Goal: Task Accomplishment & Management: Manage account settings

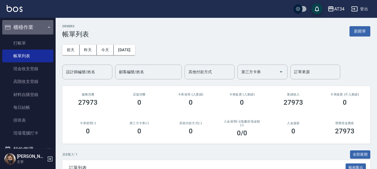
click at [45, 34] on button "櫃檯作業" at bounding box center [27, 27] width 51 height 14
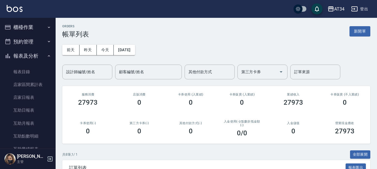
click at [44, 40] on button "預約管理" at bounding box center [27, 42] width 51 height 14
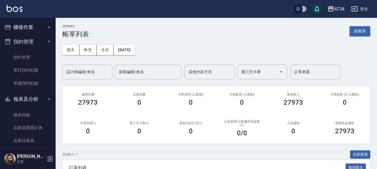
click at [43, 24] on button "櫃檯作業" at bounding box center [27, 27] width 51 height 14
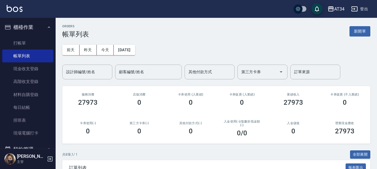
click at [43, 36] on ul "打帳單 帳單列表 現金收支登錄 高階收支登錄 材料自購登錄 每日結帳 排班表 現場電腦打卡" at bounding box center [27, 88] width 51 height 107
click at [42, 39] on link "打帳單" at bounding box center [27, 43] width 51 height 13
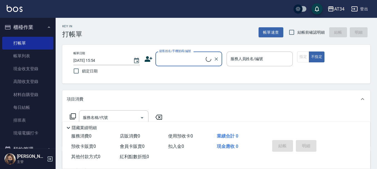
click at [164, 62] on input "顧客姓名/手機號碼/編號" at bounding box center [182, 59] width 48 height 10
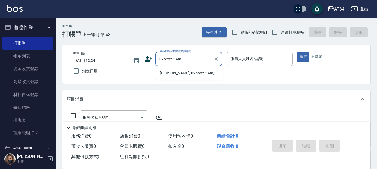
type input "王怡婷/0955853398/"
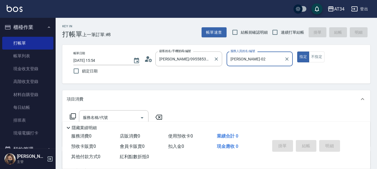
type input "Wendy-02"
click at [298, 51] on button "指定" at bounding box center [304, 56] width 12 height 11
type button "true"
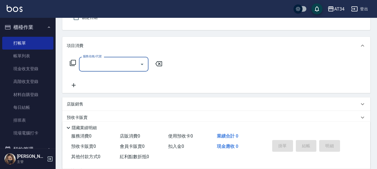
scroll to position [56, 0]
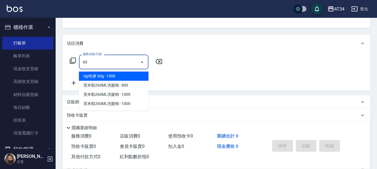
type input "602"
type input "90"
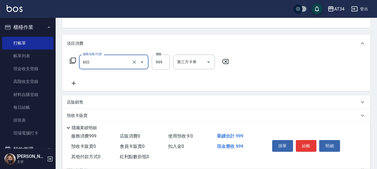
type input "自備鉑金(602)"
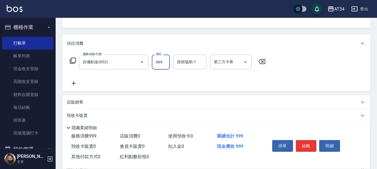
type input "0"
type input "18"
type input "10"
type input "180"
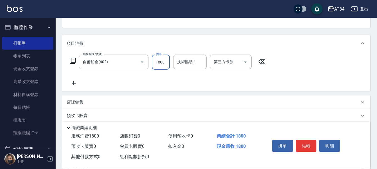
type input "1800"
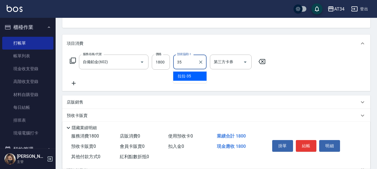
type input "拉拉-35"
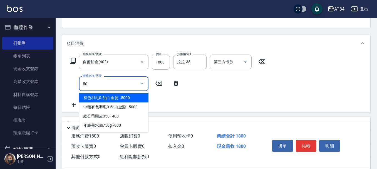
type input "501"
type input "280"
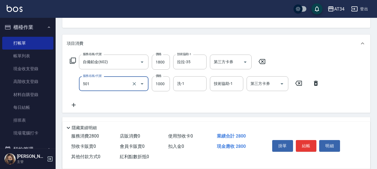
type input "染髮(501)"
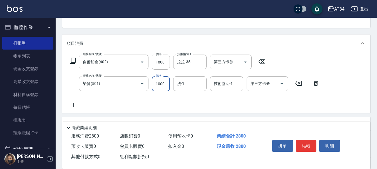
type input "180"
type input "252"
type input "430"
type input "2520"
type input "3535"
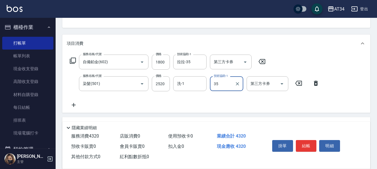
type input "拉拉-35"
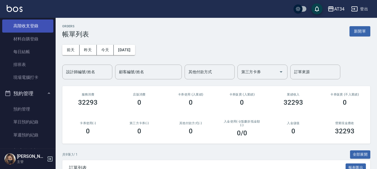
scroll to position [111, 0]
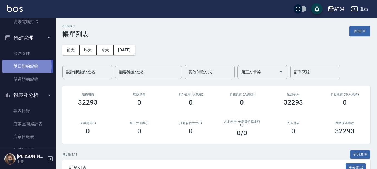
click at [24, 66] on link "單日預約紀錄" at bounding box center [27, 66] width 51 height 13
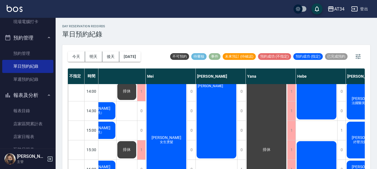
scroll to position [130, 278]
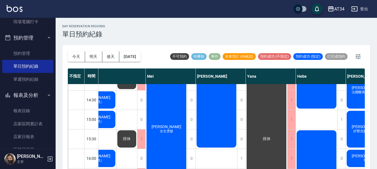
click at [220, 123] on div "蔡佑姿 免漂賴：蔡佑姿" at bounding box center [216, 70] width 41 height 155
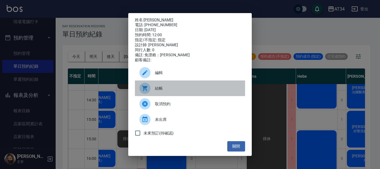
click at [179, 91] on span "結帳" at bounding box center [198, 88] width 86 height 6
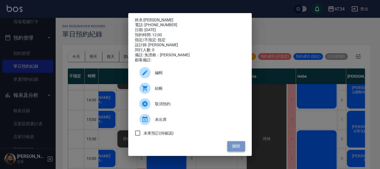
click at [236, 150] on button "關閉" at bounding box center [236, 146] width 18 height 10
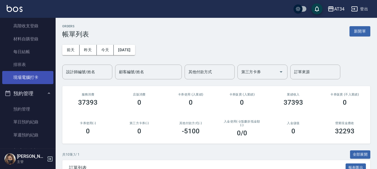
scroll to position [84, 0]
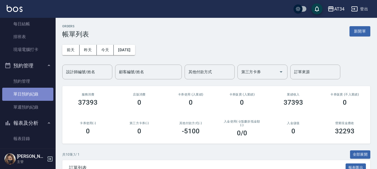
click at [35, 93] on link "單日預約紀錄" at bounding box center [27, 94] width 51 height 13
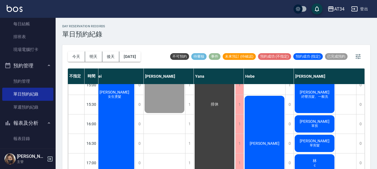
scroll to position [167, 333]
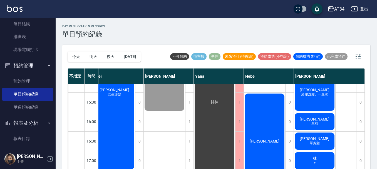
click at [315, 90] on span "[PERSON_NAME]" at bounding box center [315, 90] width 32 height 4
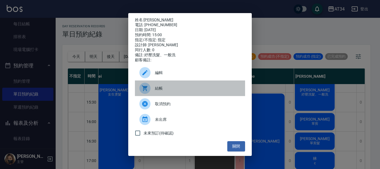
click at [163, 88] on span "結帳" at bounding box center [198, 88] width 86 height 6
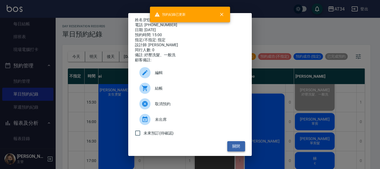
click at [234, 150] on button "關閉" at bounding box center [236, 146] width 18 height 10
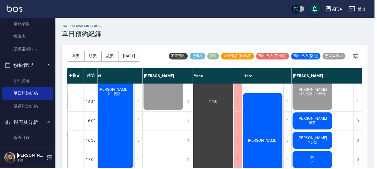
scroll to position [167, 330]
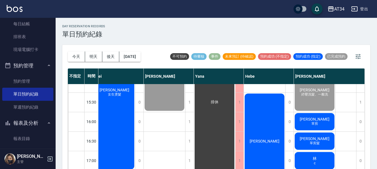
click at [313, 120] on span "[PERSON_NAME]" at bounding box center [315, 119] width 32 height 4
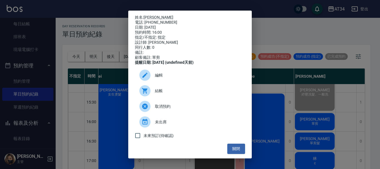
click at [172, 94] on span "結帳" at bounding box center [198, 91] width 86 height 6
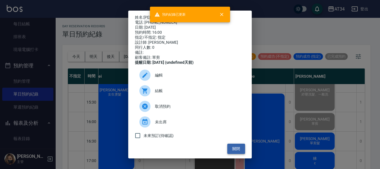
click at [230, 151] on button "關閉" at bounding box center [236, 149] width 18 height 10
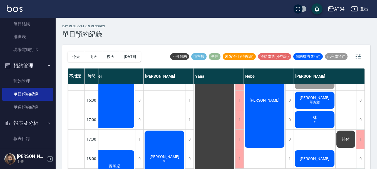
scroll to position [195, 330]
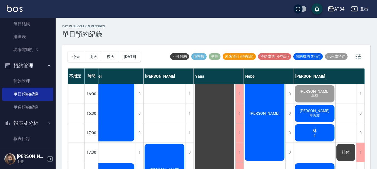
click at [321, 109] on span "[PERSON_NAME]" at bounding box center [315, 111] width 32 height 4
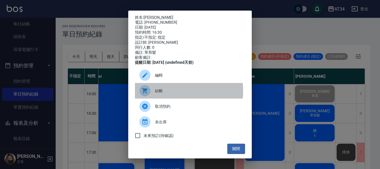
click at [169, 94] on span "結帳" at bounding box center [198, 91] width 86 height 6
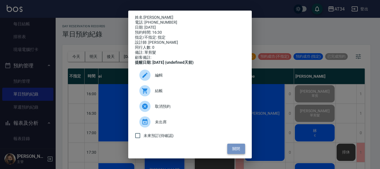
click at [230, 150] on button "關閉" at bounding box center [236, 149] width 18 height 10
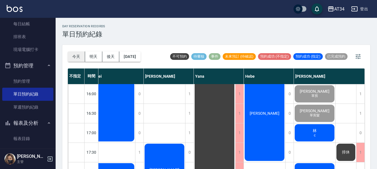
click at [79, 59] on button "今天" at bounding box center [76, 56] width 17 height 10
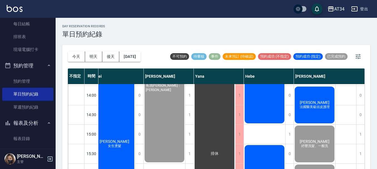
scroll to position [111, 330]
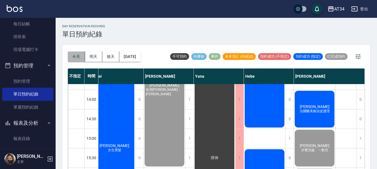
click at [84, 57] on button "今天" at bounding box center [76, 56] width 17 height 10
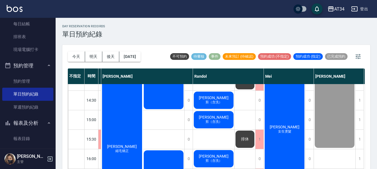
scroll to position [139, 160]
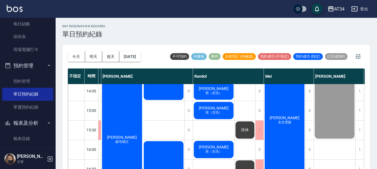
click at [212, 90] on span "[PERSON_NAME]" at bounding box center [214, 88] width 32 height 4
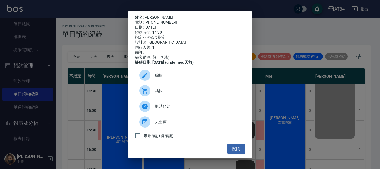
click at [144, 94] on icon at bounding box center [145, 91] width 6 height 6
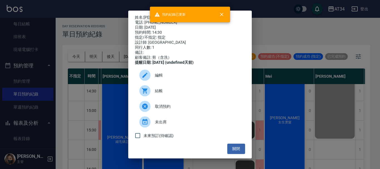
drag, startPoint x: 340, startPoint y: 101, endPoint x: 331, endPoint y: 107, distance: 11.4
click at [338, 105] on div "姓名: Chris Lai 電話: 0926882210 日期: 2025/10/11 預約時間: 14:30 指定/不指定: 指定 設計師: Randol …" at bounding box center [190, 84] width 380 height 169
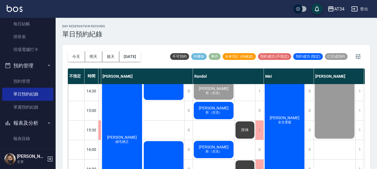
click at [226, 109] on div "陳彥妤 剪（含洗）" at bounding box center [213, 110] width 41 height 19
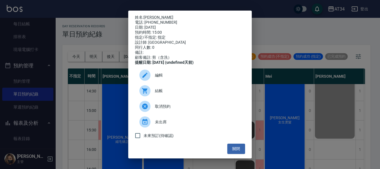
click at [168, 94] on span "結帳" at bounding box center [198, 91] width 86 height 6
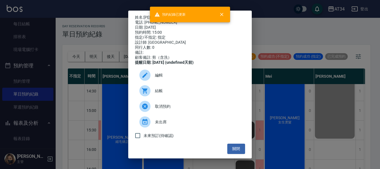
click at [302, 100] on div "姓名: 陳彥妤 電話: 0920583301 日期: 2025/10/11 預約時間: 15:00 指定/不指定: 指定 設計師: Randol 同行人數: …" at bounding box center [190, 84] width 380 height 169
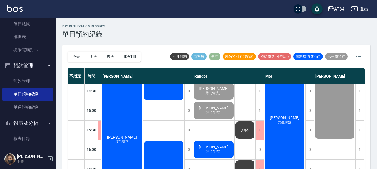
click at [227, 150] on div "郭季儒 剪（含洗）" at bounding box center [213, 149] width 41 height 19
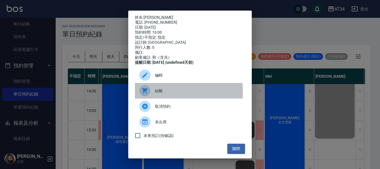
click at [150, 95] on div at bounding box center [144, 90] width 11 height 11
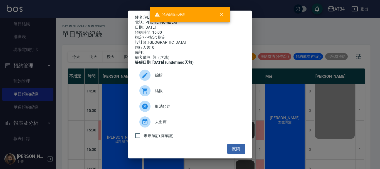
click at [111, 26] on div "姓名: 郭季儒 電話: 0982331779 日期: 2025/10/11 預約時間: 16:00 指定/不指定: 指定 設計師: Randol 同行人數: …" at bounding box center [190, 84] width 380 height 169
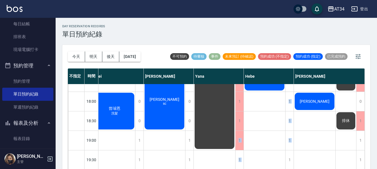
scroll to position [6, 0]
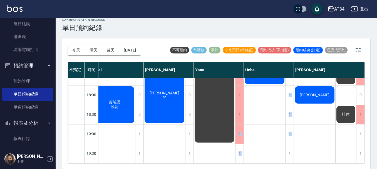
drag, startPoint x: 239, startPoint y: 165, endPoint x: 244, endPoint y: 166, distance: 4.5
click at [244, 166] on div "今天 明天 後天 2025/10/11 不可預約 待審核 事件 未來預訂 (待確認) 預約成功 (不指定) 預約成功 (指定) 已完成預約 不指定 時間 Gi…" at bounding box center [216, 103] width 308 height 131
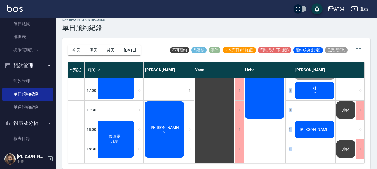
scroll to position [214, 333]
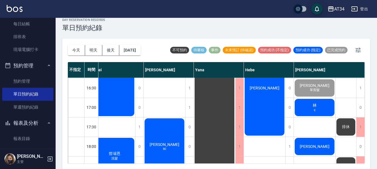
click at [369, 109] on div "今天 明天 後天 2025/10/11 不可預約 待審核 事件 未來預訂 (待確認) 預約成功 (不指定) 預約成功 (指定) 已完成預約 不指定 時間 Gi…" at bounding box center [216, 103] width 308 height 131
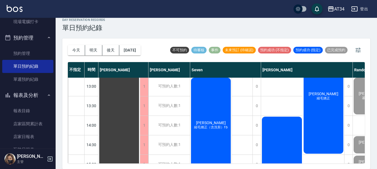
scroll to position [75, 0]
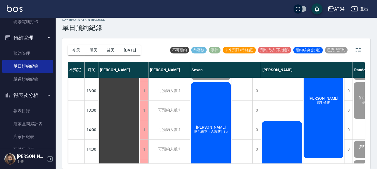
click at [215, 132] on span "縮毛矯正（含洗剪）f b" at bounding box center [211, 131] width 36 height 5
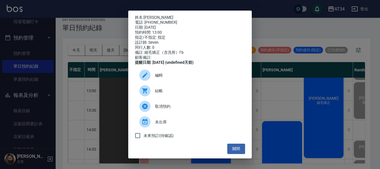
click at [166, 94] on span "結帳" at bounding box center [198, 91] width 86 height 6
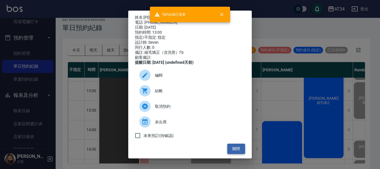
click at [234, 154] on button "關閉" at bounding box center [236, 149] width 18 height 10
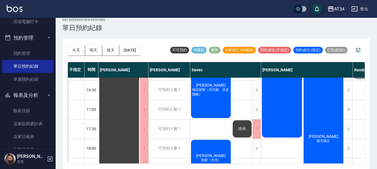
scroll to position [214, 0]
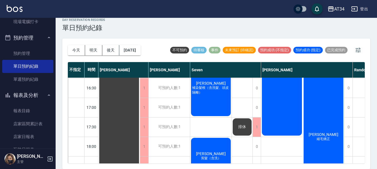
click at [214, 105] on div "吳凱莉 補染髮根（含洗髮、頭皮隔離）" at bounding box center [210, 88] width 41 height 58
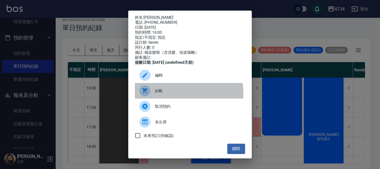
click at [175, 98] on div "結帳" at bounding box center [190, 91] width 110 height 16
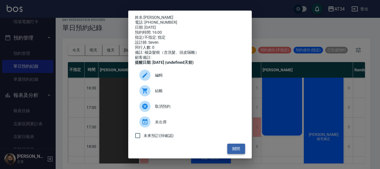
click at [239, 153] on button "關閉" at bounding box center [236, 149] width 18 height 10
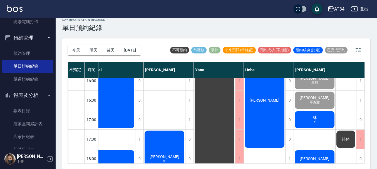
scroll to position [251, 333]
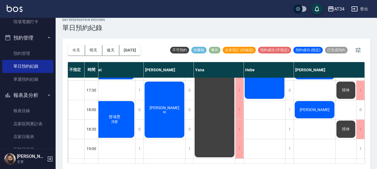
click at [316, 111] on span "[PERSON_NAME]" at bounding box center [315, 109] width 32 height 4
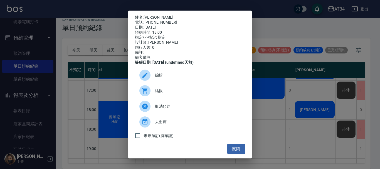
click at [154, 16] on link "[PERSON_NAME]" at bounding box center [159, 17] width 30 height 4
click at [232, 150] on button "關閉" at bounding box center [236, 149] width 18 height 10
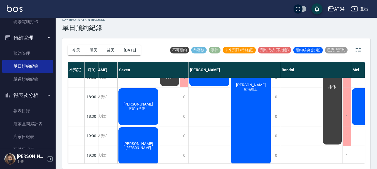
scroll to position [269, 73]
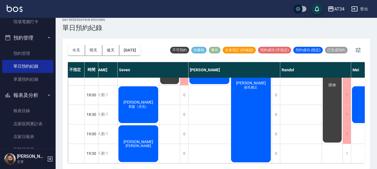
click at [229, 164] on div "今天 明天 後天 2025/10/11 不可預約 待審核 事件 未來預訂 (待確認) 預約成功 (不指定) 預約成功 (指定) 已完成預約 不指定 時間 Gi…" at bounding box center [216, 103] width 308 height 131
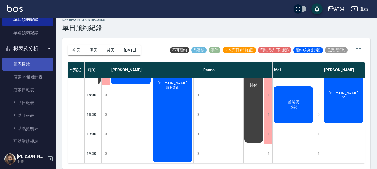
scroll to position [167, 0]
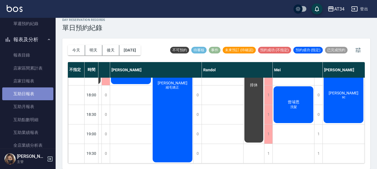
click at [34, 97] on link "互助日報表" at bounding box center [27, 93] width 51 height 13
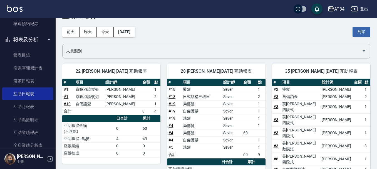
scroll to position [28, 0]
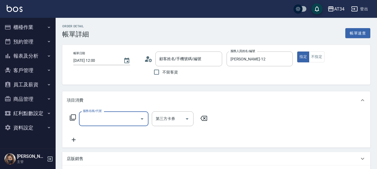
type input "蔡佑姿/0978264878/0978264878"
click at [92, 118] on input "服務名稱/代號" at bounding box center [110, 119] width 56 height 10
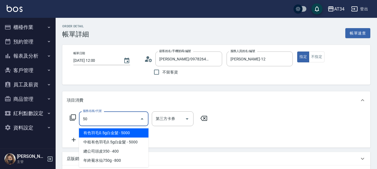
type input "501"
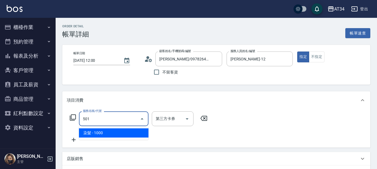
type input "100"
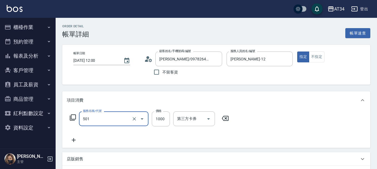
type input "染髮(501)"
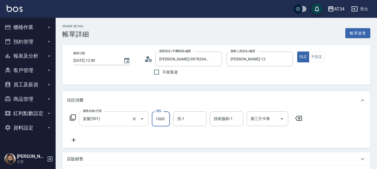
type input "0"
type input "35"
type input "30"
type input "350"
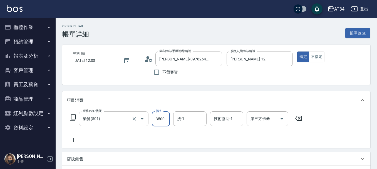
type input "3500"
click at [79, 139] on icon at bounding box center [74, 140] width 14 height 7
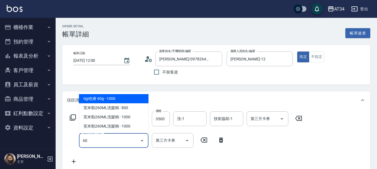
type input "601"
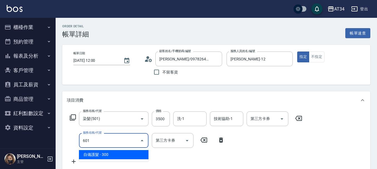
type input "380"
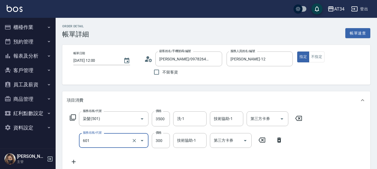
type input "自備護髮(601)"
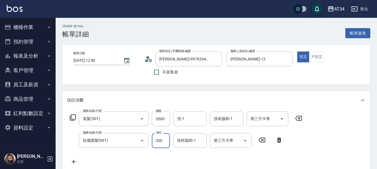
type input "350"
type input "16"
type input "360"
type input "160"
type input "510"
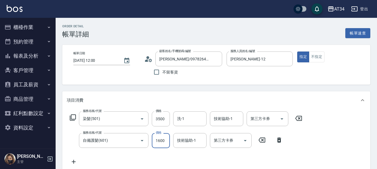
type input "1600"
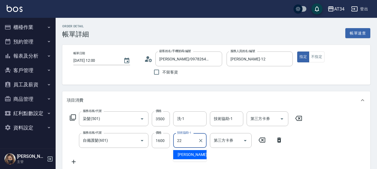
type input "賴佑潔-22"
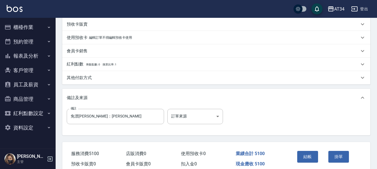
scroll to position [195, 0]
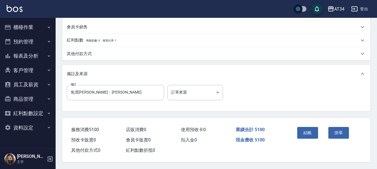
click at [72, 54] on p "其他付款方式" at bounding box center [79, 54] width 25 height 6
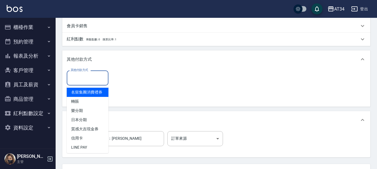
click at [77, 75] on div "其他付款方式 其他付款方式" at bounding box center [88, 77] width 42 height 15
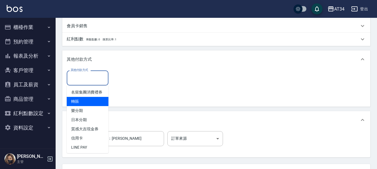
click at [82, 105] on span "轉賬" at bounding box center [88, 101] width 42 height 9
type input "轉賬"
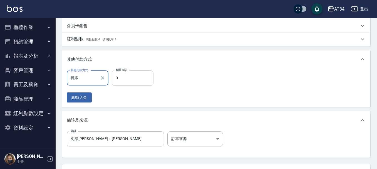
click at [123, 82] on input "0" at bounding box center [133, 77] width 42 height 15
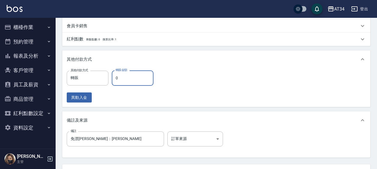
type input "500"
type input "51"
type input "450"
type input "5100"
type input "0"
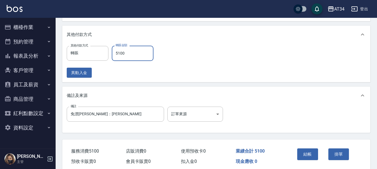
scroll to position [244, 0]
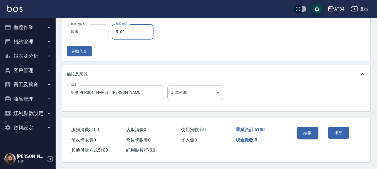
type input "5100"
click at [304, 131] on button "結帳" at bounding box center [308, 133] width 21 height 12
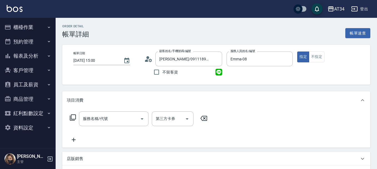
click at [73, 117] on icon at bounding box center [73, 117] width 7 height 7
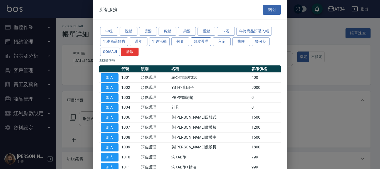
click at [201, 44] on button "頭皮護理" at bounding box center [201, 41] width 21 height 9
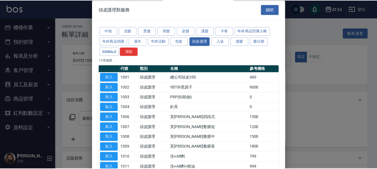
scroll to position [28, 0]
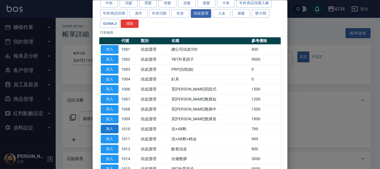
click at [110, 127] on button "加入" at bounding box center [110, 129] width 18 height 9
type input "洗+AB劑(1010)"
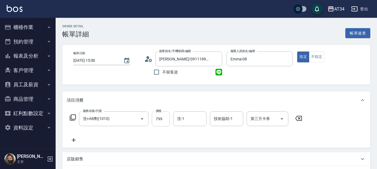
click at [164, 120] on input "799" at bounding box center [161, 118] width 18 height 15
type input "0"
type input "70"
type input "700"
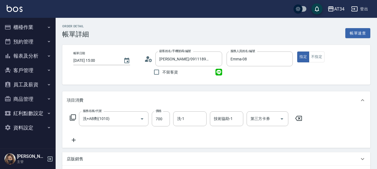
click at [77, 141] on icon at bounding box center [74, 140] width 14 height 7
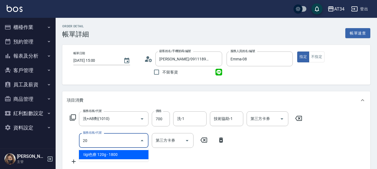
type input "206"
type input "100"
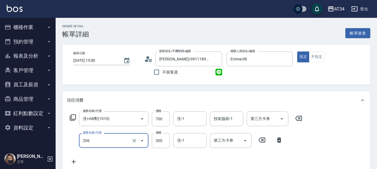
type input "舒壓洗髮(206)"
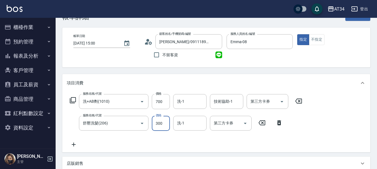
scroll to position [167, 0]
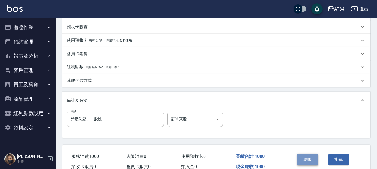
click at [309, 159] on button "結帳" at bounding box center [308, 160] width 21 height 12
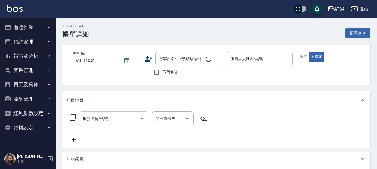
click at [90, 121] on div "服務名稱/代號 服務名稱/代號" at bounding box center [114, 118] width 70 height 15
type input "2025/10/11 16:00"
type input "Emma-08"
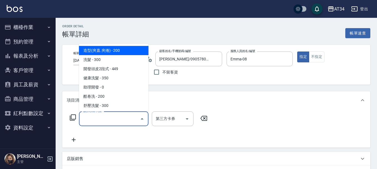
type input "王奎棨/0905780761/"
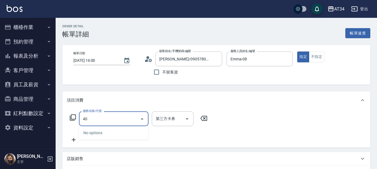
type input "401"
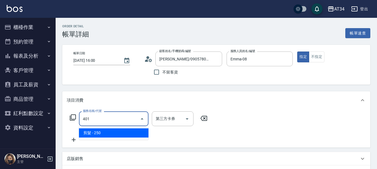
type input "20"
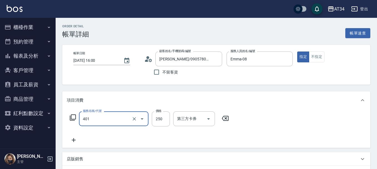
type input "剪髮(401)"
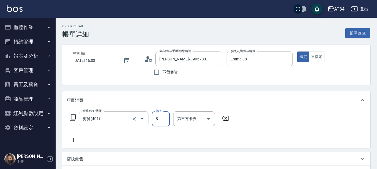
type input "0"
type input "50"
type input "500"
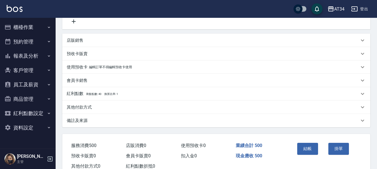
scroll to position [137, 0]
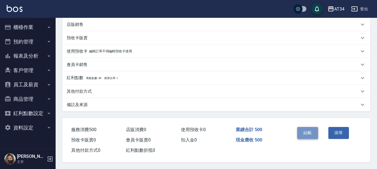
click at [307, 129] on button "結帳" at bounding box center [308, 133] width 21 height 12
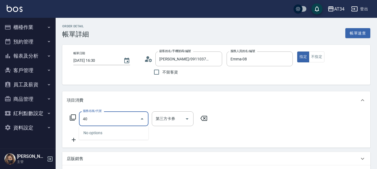
type input "401"
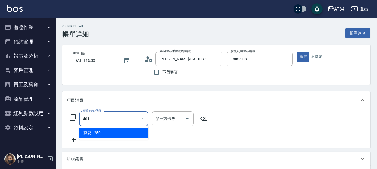
type input "20"
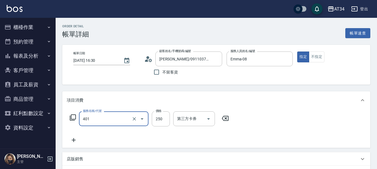
type input "剪髮(401)"
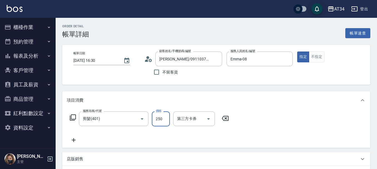
type input "0"
type input "50"
type input "500"
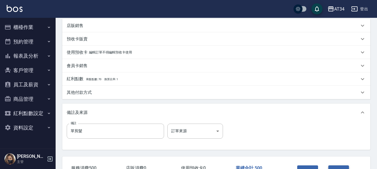
scroll to position [139, 0]
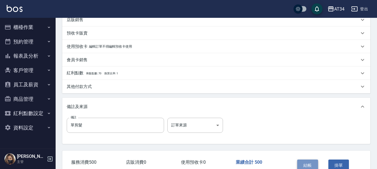
click at [311, 163] on button "結帳" at bounding box center [308, 165] width 21 height 12
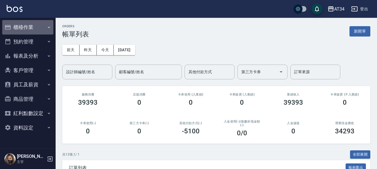
click at [30, 26] on button "櫃檯作業" at bounding box center [27, 27] width 51 height 14
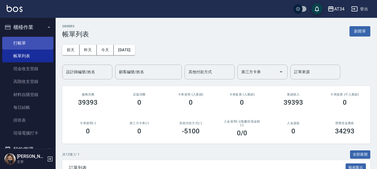
click at [33, 41] on link "打帳單" at bounding box center [27, 43] width 51 height 13
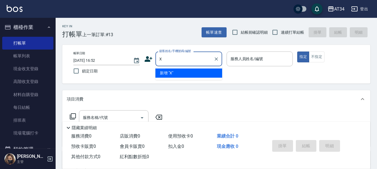
type input "X"
type input "."
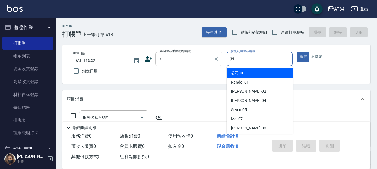
type input "難山"
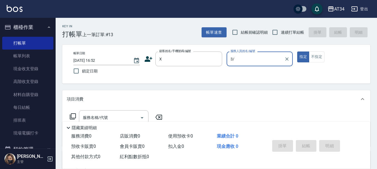
type input "3"
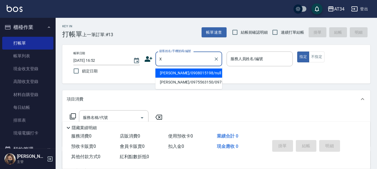
click at [173, 60] on input "X" at bounding box center [184, 59] width 53 height 10
type input "F"
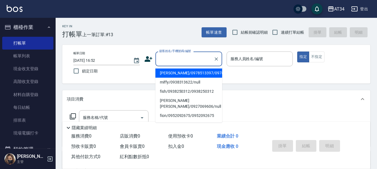
type input "木"
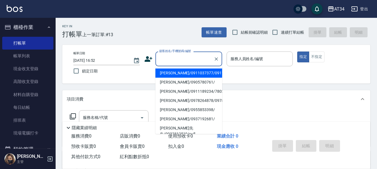
type input "Z"
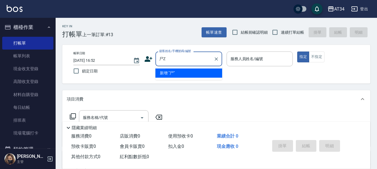
type input "尸"
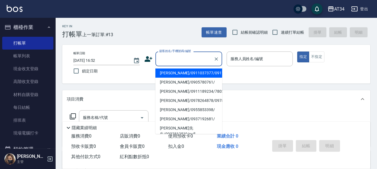
type input "Ｘ"
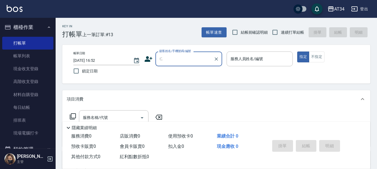
type input "ㄌ"
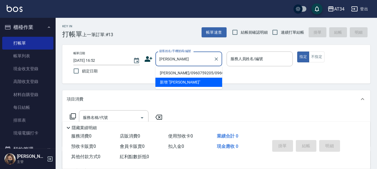
click at [170, 72] on li "李威成/0960759205/0960759205" at bounding box center [189, 72] width 67 height 9
type input "李威成/0960759205/0960759205"
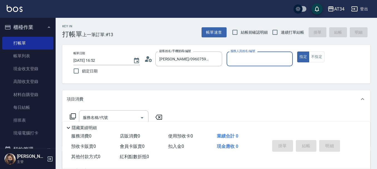
type input "Emma-08"
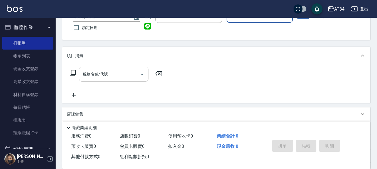
scroll to position [117, 0]
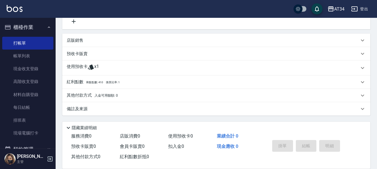
click at [77, 67] on p "使用預收卡" at bounding box center [77, 68] width 21 height 8
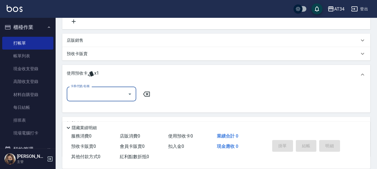
scroll to position [0, 0]
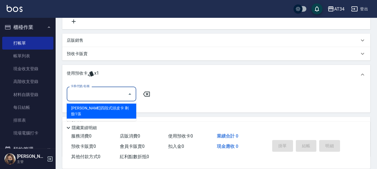
click at [95, 97] on input "卡券代號/名稱" at bounding box center [97, 94] width 56 height 10
click at [97, 109] on div "芙米勒四段式頭皮卡 剩餘1張" at bounding box center [102, 111] width 70 height 15
type input "芙米勒四段式頭皮卡"
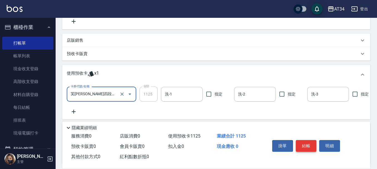
click at [306, 141] on button "結帳" at bounding box center [306, 146] width 21 height 12
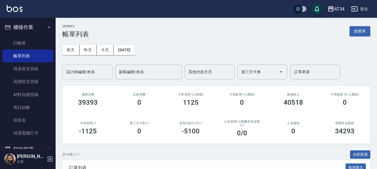
click at [82, 72] on div "設計師編號/姓名 設計師編號/姓名" at bounding box center [87, 72] width 50 height 15
type input "０"
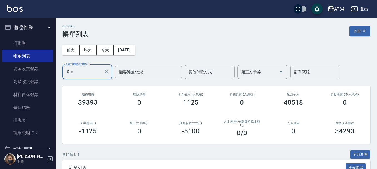
type input "０"
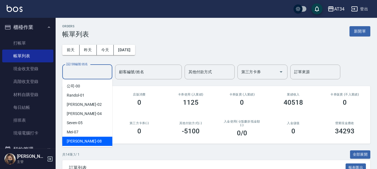
click at [86, 140] on div "Emma -08" at bounding box center [87, 141] width 50 height 9
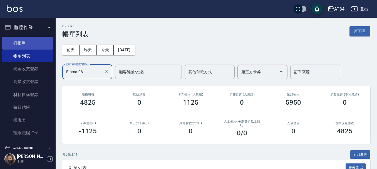
type input "Emma-08"
click at [25, 43] on link "打帳單" at bounding box center [27, 43] width 51 height 13
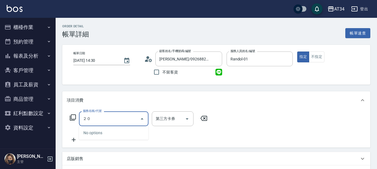
type input "２"
click at [114, 121] on input "服務名稱/代號" at bounding box center [110, 119] width 56 height 10
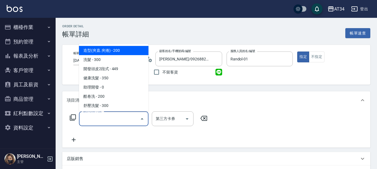
type input "2"
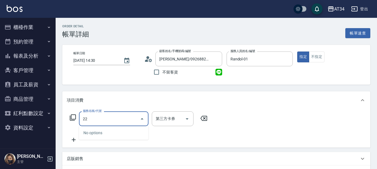
type input "2"
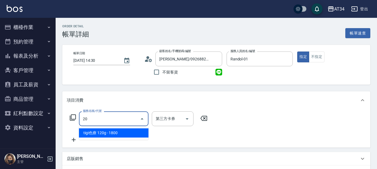
type input "201"
type input "30"
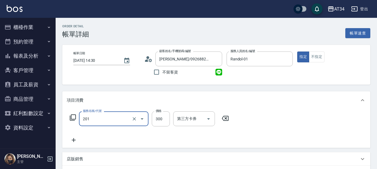
type input "洗髮(201)"
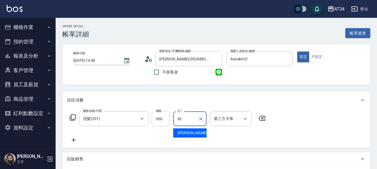
type input "[PERSON_NAME]-36"
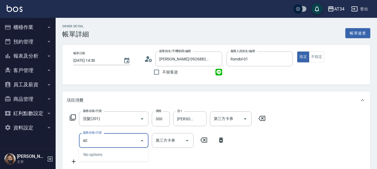
type input "401"
type input "50"
type input "剪髮(401)"
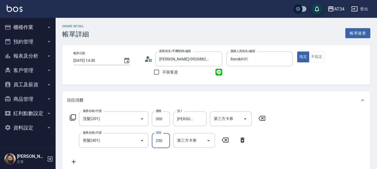
type input "30"
type input "50"
type input "80"
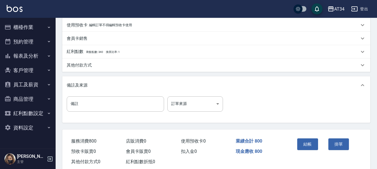
scroll to position [196, 0]
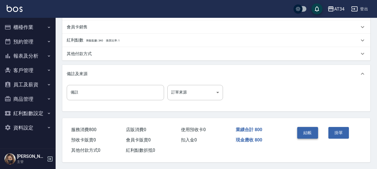
type input "500"
click at [311, 131] on button "結帳" at bounding box center [308, 133] width 21 height 12
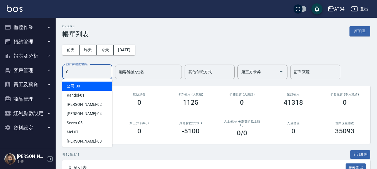
click at [90, 74] on input "0" at bounding box center [87, 72] width 45 height 10
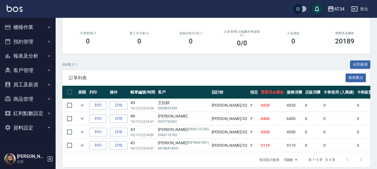
scroll to position [99, 0]
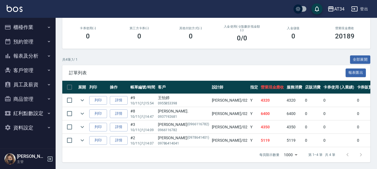
click at [78, 97] on td at bounding box center [82, 100] width 11 height 13
click at [81, 99] on icon "expand row" at bounding box center [82, 100] width 3 height 2
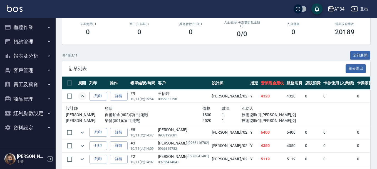
click at [81, 96] on icon "expand row" at bounding box center [82, 96] width 7 height 7
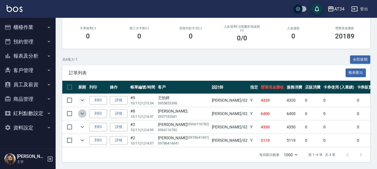
click at [83, 111] on icon "expand row" at bounding box center [82, 113] width 7 height 7
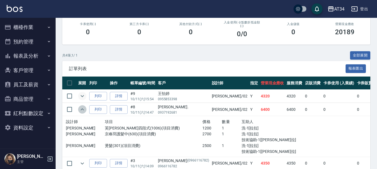
click at [83, 111] on icon "expand row" at bounding box center [82, 109] width 7 height 7
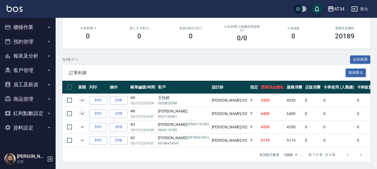
scroll to position [0, 0]
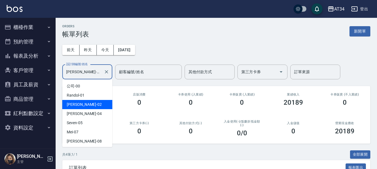
click at [99, 73] on input "Wendy-02" at bounding box center [83, 72] width 37 height 10
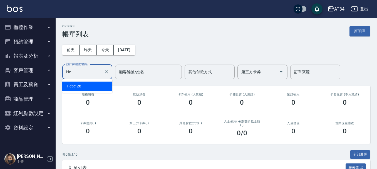
type input "H"
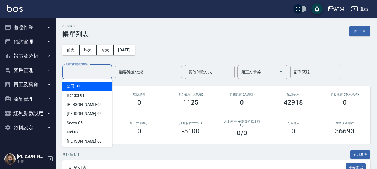
type input "2"
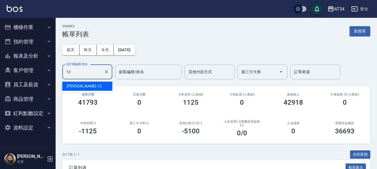
type input "Emily-12"
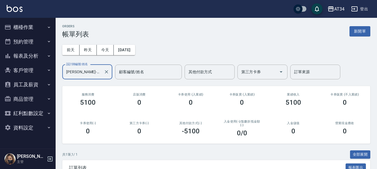
click at [107, 72] on icon "Clear" at bounding box center [106, 71] width 3 height 3
click at [105, 79] on div "設計師編號/姓名" at bounding box center [87, 72] width 50 height 15
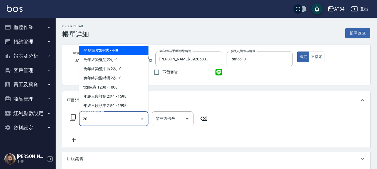
type input "201"
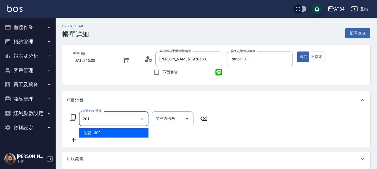
type input "30"
type input "洗髮(201)"
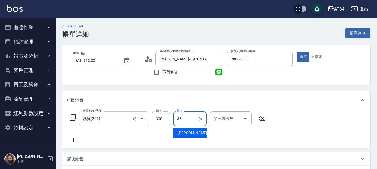
type input "[PERSON_NAME]-36"
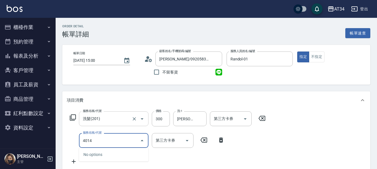
type input "401"
type input "50"
type input "剪髮(401)"
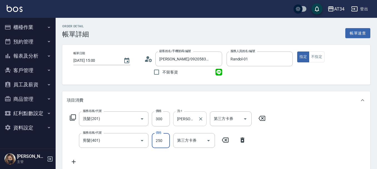
type input "30"
type input "50"
type input "80"
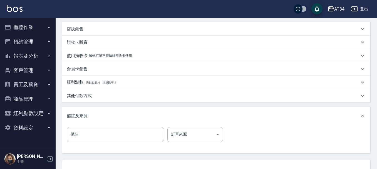
scroll to position [196, 0]
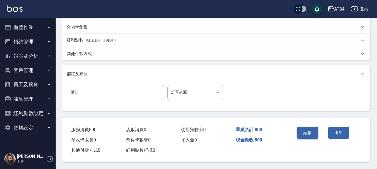
type input "500"
click at [300, 130] on button "結帳" at bounding box center [308, 133] width 21 height 12
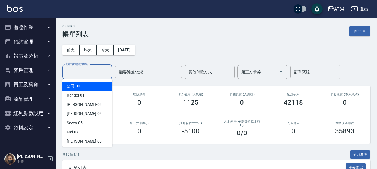
click at [78, 71] on input "設計師編號/姓名" at bounding box center [87, 72] width 45 height 10
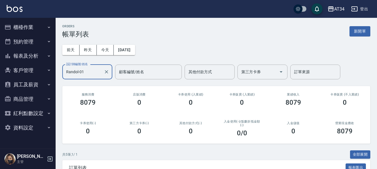
type input "Randol-01"
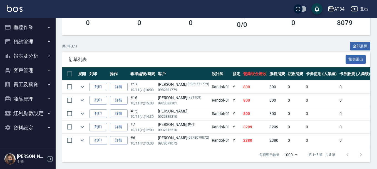
scroll to position [112, 0]
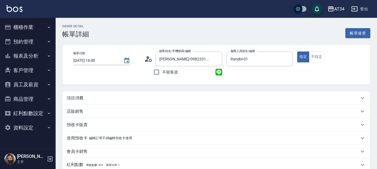
click at [145, 95] on div "項目消費" at bounding box center [216, 97] width 308 height 13
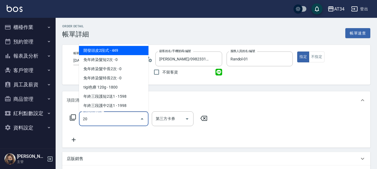
type input "201"
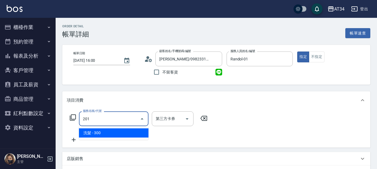
type input "30"
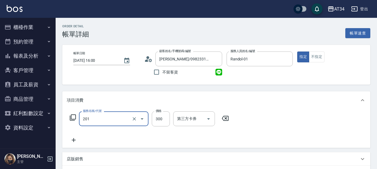
type input "洗髮(201)"
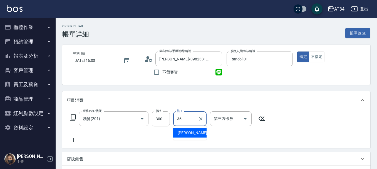
type input "張可芮-36"
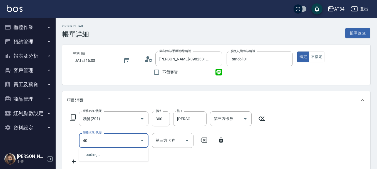
type input "401"
type input "50"
type input "剪髮(401)"
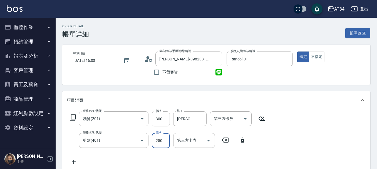
type input "5"
type input "30"
type input "50"
type input "80"
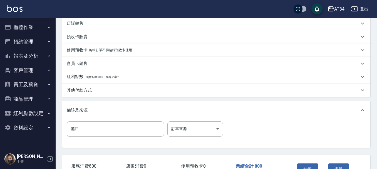
scroll to position [196, 0]
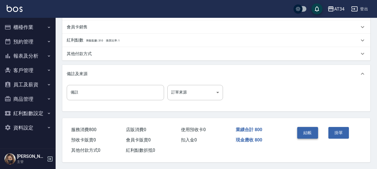
type input "500"
click at [306, 127] on button "結帳" at bounding box center [308, 133] width 21 height 12
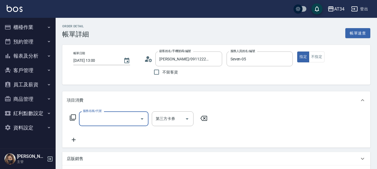
scroll to position [28, 0]
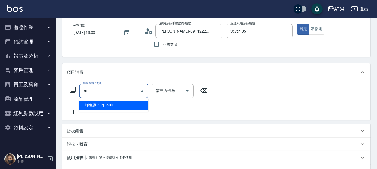
type input "301"
type input "150"
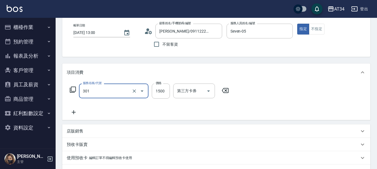
type input "燙髮(301)"
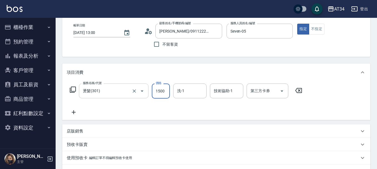
type input "0"
type input "28"
type input "20"
type input "280"
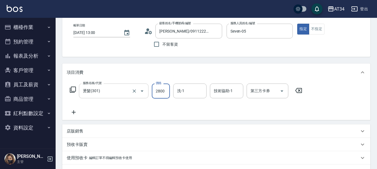
type input "2800"
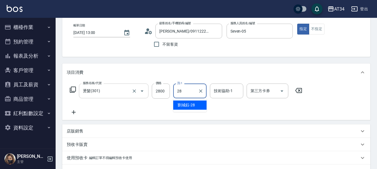
type input "[PERSON_NAME]-28"
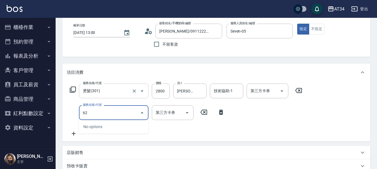
type input "626"
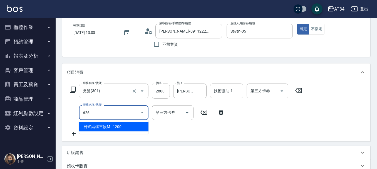
type input "400"
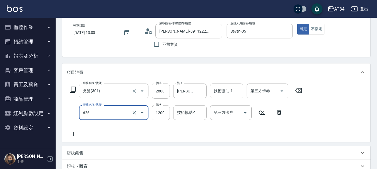
type input "日式結構三段M(626)"
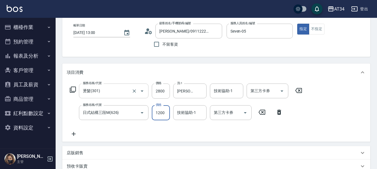
type input "280"
type input "11"
type input "290"
type input "110"
type input "390"
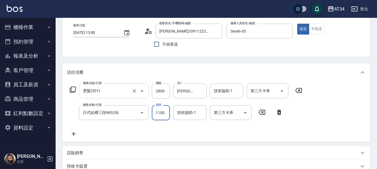
type input "1100"
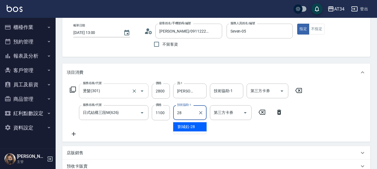
type input "[PERSON_NAME]-28"
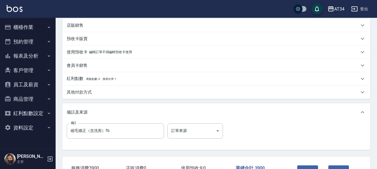
scroll to position [167, 0]
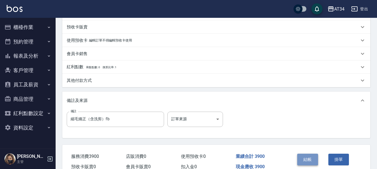
click at [309, 156] on button "結帳" at bounding box center [308, 160] width 21 height 12
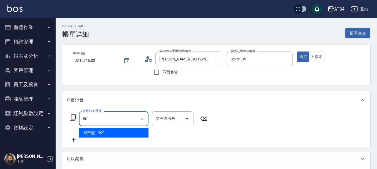
type input "503"
type input "90"
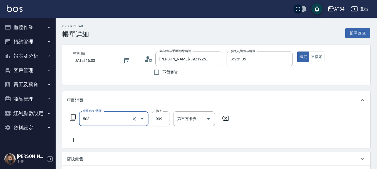
type input "局部髮(503)"
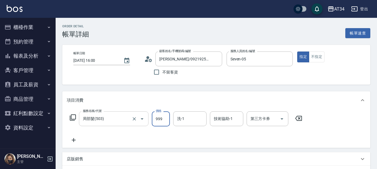
type input "0"
type input "16"
type input "10"
type input "160"
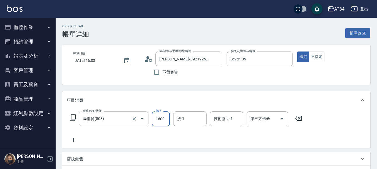
type input "1600"
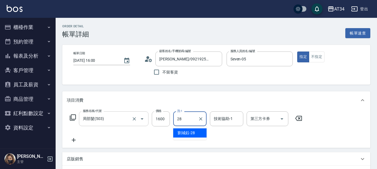
type input "劉城鈺-28"
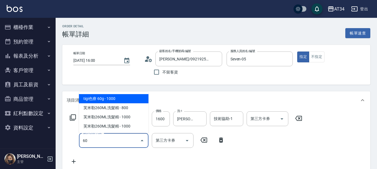
type input "601"
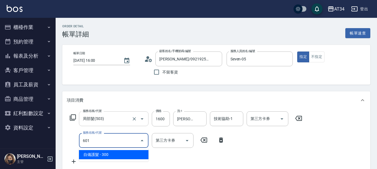
type input "190"
type input "自備護髮(601)"
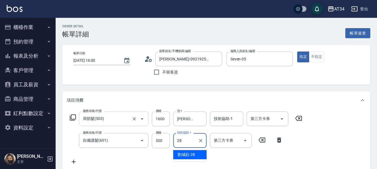
type input "劉城鈺-28"
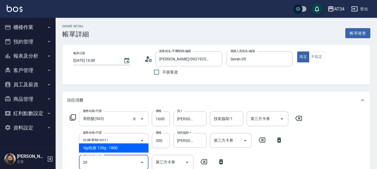
type input "201"
type input "220"
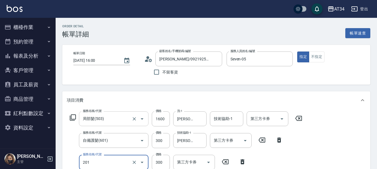
type input "洗髮(201)"
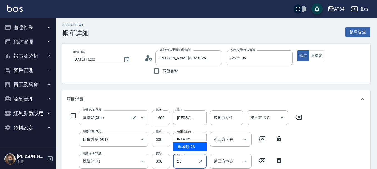
type input "劉城鈺-28"
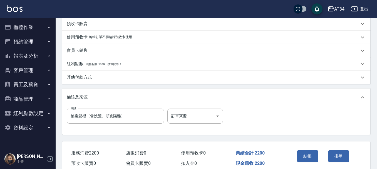
scroll to position [196, 0]
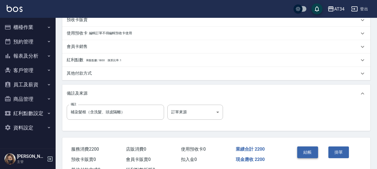
click at [307, 153] on button "結帳" at bounding box center [308, 152] width 21 height 12
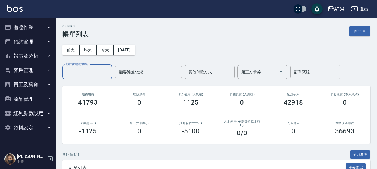
click at [43, 25] on button "櫃檯作業" at bounding box center [27, 27] width 51 height 14
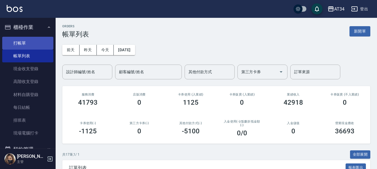
click at [43, 43] on link "打帳單" at bounding box center [27, 43] width 51 height 13
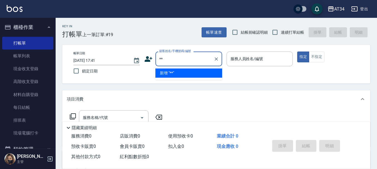
type input "**"
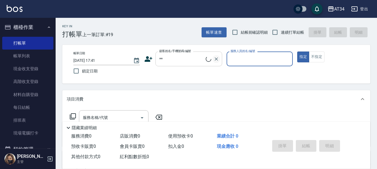
type input "0"
type input "新客人 姓名未設定/**/null"
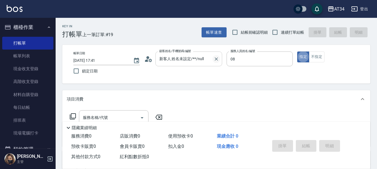
type input "Emma-08"
type button "true"
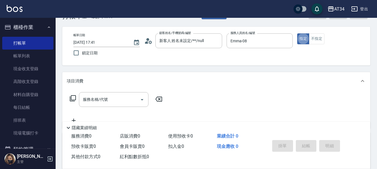
scroll to position [28, 0]
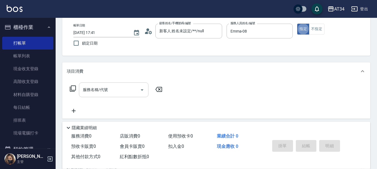
click at [104, 85] on input "服務名稱/代號" at bounding box center [110, 90] width 56 height 10
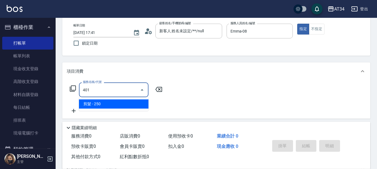
type input "."
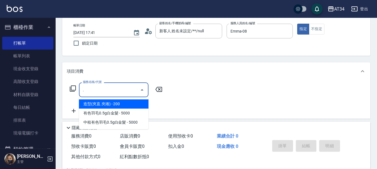
type input "0"
type input "造型(夾直.夾捲)(200)"
type input "20"
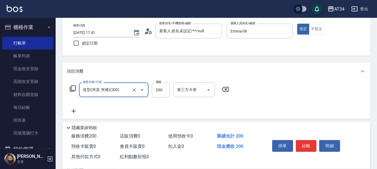
click at [100, 89] on input "造型(夾直.夾捲)(200)" at bounding box center [106, 90] width 49 height 10
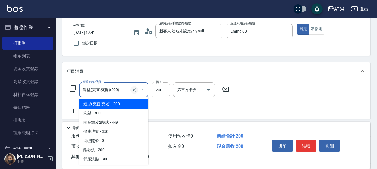
click at [133, 90] on icon "Clear" at bounding box center [135, 90] width 6 height 6
type input "40"
type input "0"
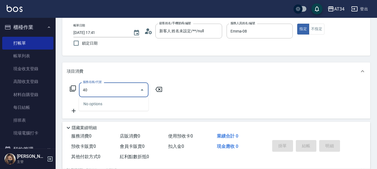
type input "401"
type input "20"
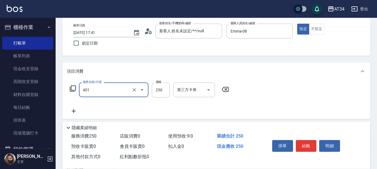
type input "剪髮(401)"
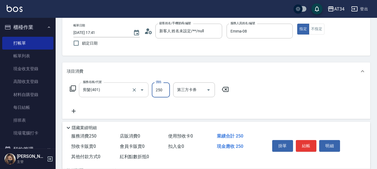
type input "0"
type input "50"
type input "500"
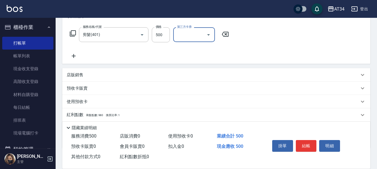
scroll to position [84, 0]
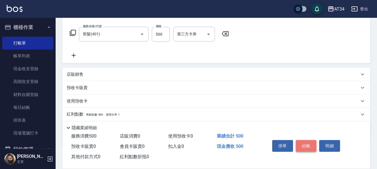
click at [313, 141] on button "結帳" at bounding box center [306, 146] width 21 height 12
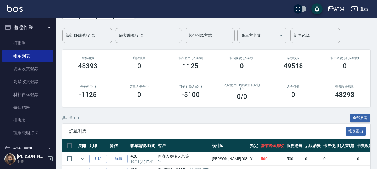
scroll to position [28, 0]
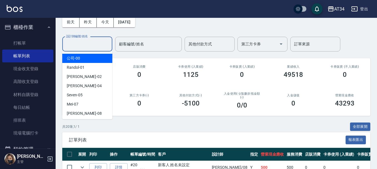
click at [83, 43] on input "設計師編號/姓名" at bounding box center [87, 44] width 45 height 10
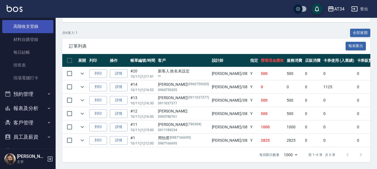
scroll to position [56, 0]
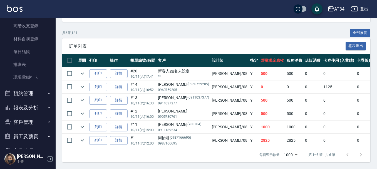
type input "Emma-08"
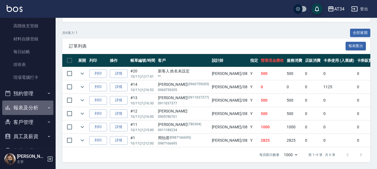
click at [38, 102] on button "報表及分析" at bounding box center [27, 107] width 51 height 14
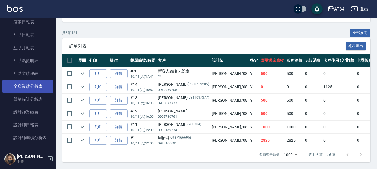
scroll to position [195, 0]
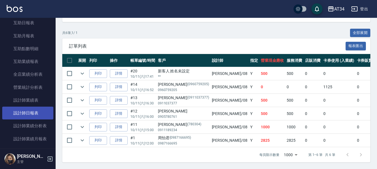
click at [34, 117] on link "設計師日報表" at bounding box center [27, 113] width 51 height 13
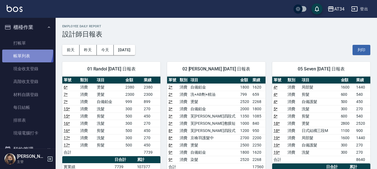
click at [21, 51] on link "帳單列表" at bounding box center [27, 56] width 51 height 13
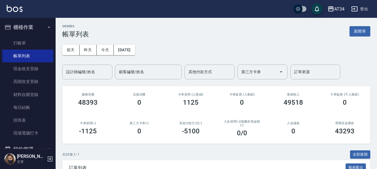
drag, startPoint x: 230, startPoint y: 63, endPoint x: 203, endPoint y: 30, distance: 42.7
click at [203, 30] on div "ORDERS 帳單列表 新開單" at bounding box center [216, 31] width 308 height 14
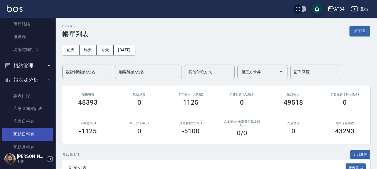
scroll to position [56, 0]
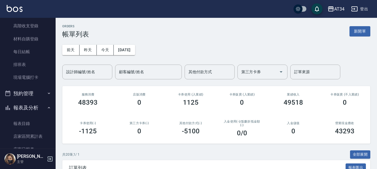
click at [36, 95] on button "預約管理" at bounding box center [27, 93] width 51 height 14
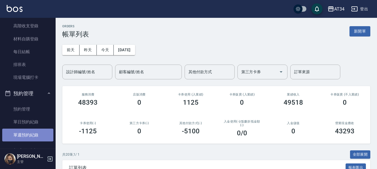
click at [36, 134] on link "單週預約紀錄" at bounding box center [27, 135] width 51 height 13
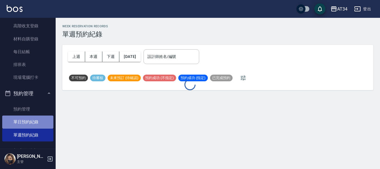
click at [36, 121] on link "單日預約紀錄" at bounding box center [27, 122] width 51 height 13
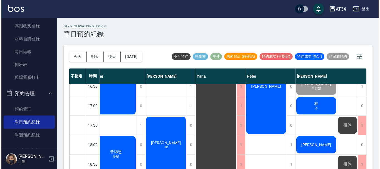
scroll to position [223, 333]
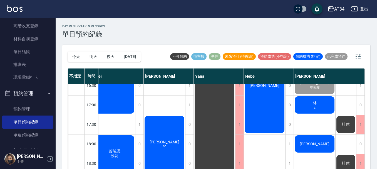
click at [318, 144] on span "[PERSON_NAME]" at bounding box center [315, 144] width 32 height 4
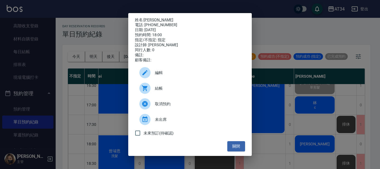
click at [164, 89] on span "結帳" at bounding box center [198, 88] width 86 height 6
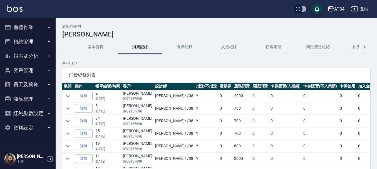
click at [46, 25] on button "櫃檯作業" at bounding box center [27, 27] width 51 height 14
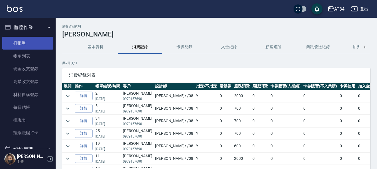
click at [45, 43] on link "打帳單" at bounding box center [27, 43] width 51 height 13
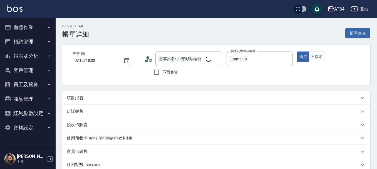
click at [83, 105] on div "店販銷售" at bounding box center [216, 111] width 308 height 13
type input "[DATE] 18:00"
type input "Emma-08"
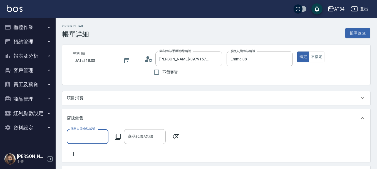
type input "[PERSON_NAME]/0979157690/0979157690"
click at [85, 101] on div "項目消費" at bounding box center [216, 97] width 308 height 13
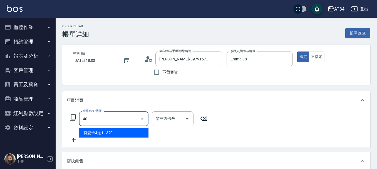
type input "401"
type input "20"
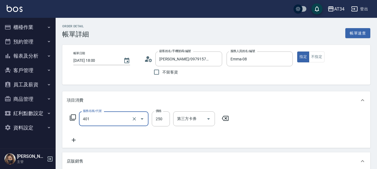
type input "剪髮(401)"
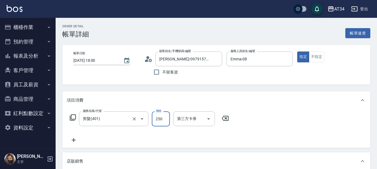
type input "0"
type input "50"
type input "500"
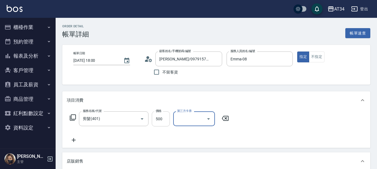
click at [165, 117] on input "500" at bounding box center [161, 118] width 18 height 15
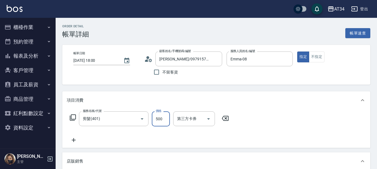
type input "0"
type input "40"
type input "400"
click at [79, 139] on icon at bounding box center [74, 140] width 14 height 7
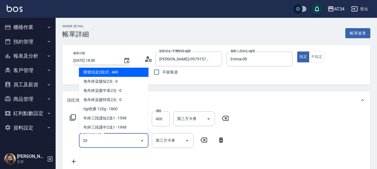
type input "201"
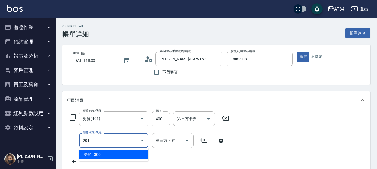
type input "70"
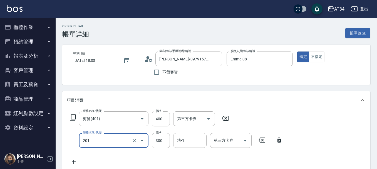
type input "洗髮(201)"
type input "40"
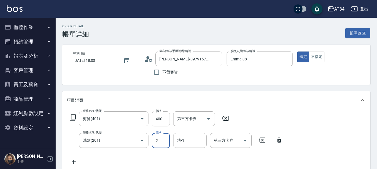
type input "20"
type input "60"
type input "200"
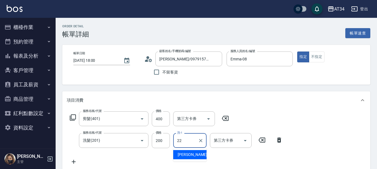
type input "[PERSON_NAME]-22"
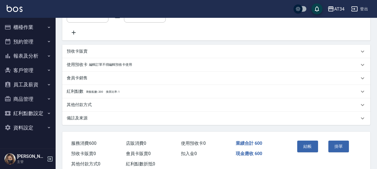
scroll to position [195, 0]
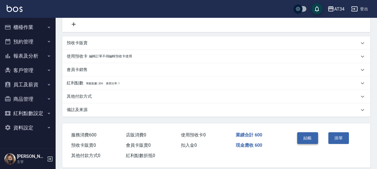
click at [299, 141] on button "結帳" at bounding box center [308, 138] width 21 height 12
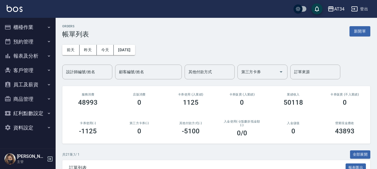
click at [43, 30] on button "櫃檯作業" at bounding box center [27, 27] width 51 height 14
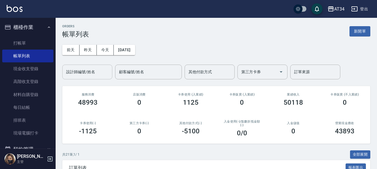
click at [86, 71] on div "設計師編號/姓名 設計師編號/姓名" at bounding box center [87, 72] width 50 height 15
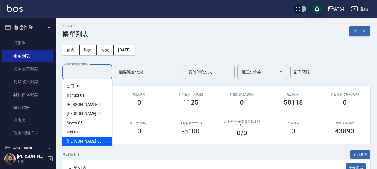
click at [95, 138] on div "Emma -08" at bounding box center [87, 141] width 50 height 9
type input "Emma-08"
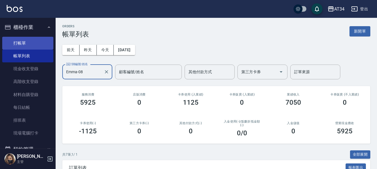
click at [27, 43] on link "打帳單" at bounding box center [27, 43] width 51 height 13
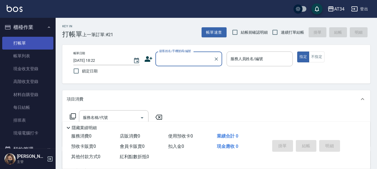
drag, startPoint x: 27, startPoint y: 43, endPoint x: 24, endPoint y: 45, distance: 3.0
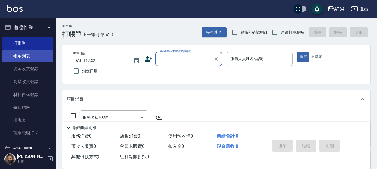
click at [30, 57] on link "帳單列表" at bounding box center [27, 56] width 51 height 13
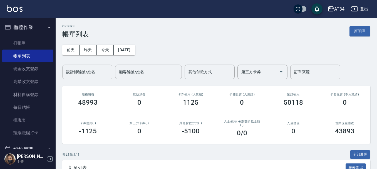
click at [75, 72] on div "設計師編號/姓名 設計師編號/姓名" at bounding box center [87, 72] width 50 height 15
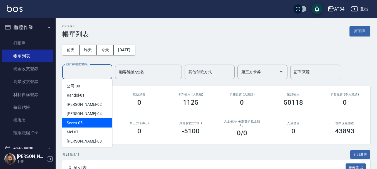
click at [83, 118] on div "Seven -05" at bounding box center [87, 122] width 50 height 9
type input "Seven-05"
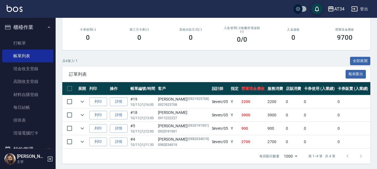
scroll to position [99, 0]
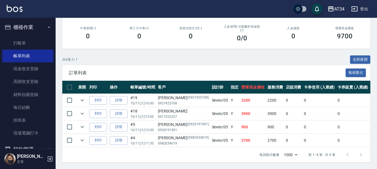
click at [121, 96] on link "詳情" at bounding box center [119, 100] width 18 height 9
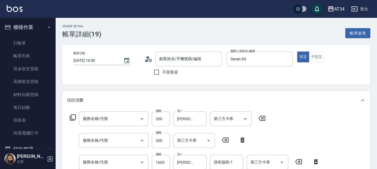
type input "2025/10/11 16:00"
type input "Seven-05"
type input "220"
type input "補染髮根（含洗髮、頭皮隔離）"
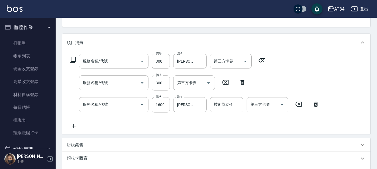
type input "洗髮(201)"
type input "自備護髮(601)"
type input "局部髮(503)"
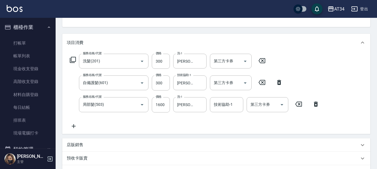
type input "吳凱莉/0921925708/0921925708"
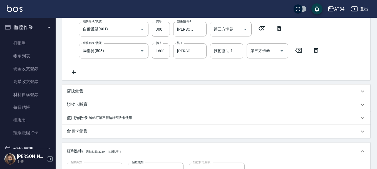
click at [88, 94] on div "店販銷售" at bounding box center [213, 91] width 293 height 6
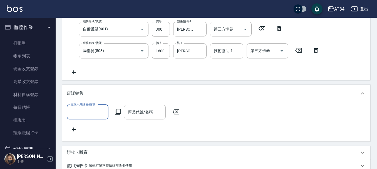
scroll to position [0, 0]
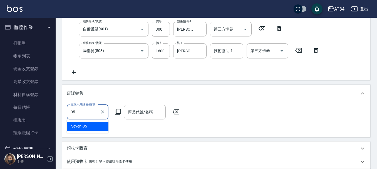
type input "Seven-05"
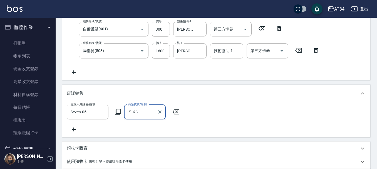
type input "水"
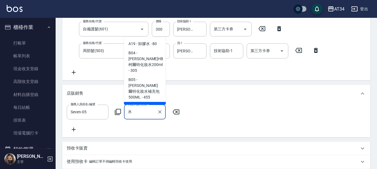
click at [135, 101] on span "B05 - 娜普菈柯爾特化妝水補充包500ML - 455" at bounding box center [145, 88] width 42 height 27
type input "260"
type input "娜普菈柯爾特化妝水補充包500ML"
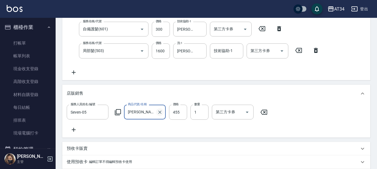
click at [159, 113] on icon "Clear" at bounding box center [160, 112] width 6 height 6
type input "220"
click at [141, 112] on input "商品代號/名稱" at bounding box center [145, 112] width 37 height 10
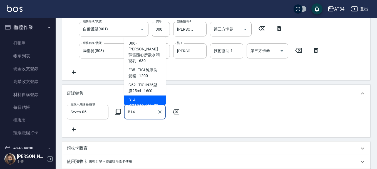
scroll to position [39, 0]
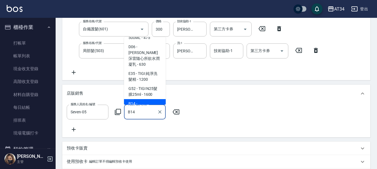
type input "里歐水分子精華液"
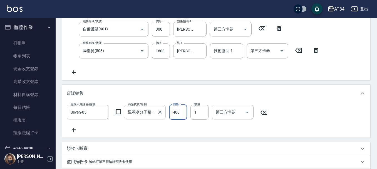
scroll to position [139, 0]
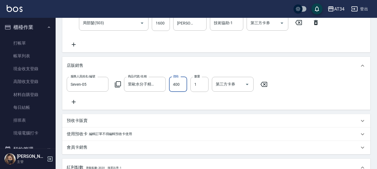
type input "220"
type input "300"
type input "250"
type input "300"
type input "280"
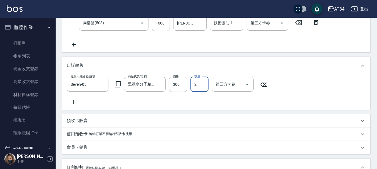
type input "2"
click at [158, 102] on div "服務人員姓名/編號 Seven-05 服務人員姓名/編號 商品代號/名稱 里歐水分子精華液 商品代號/名稱 價格 300 價格 數量 2 數量 第三方卡券 第…" at bounding box center [217, 91] width 300 height 28
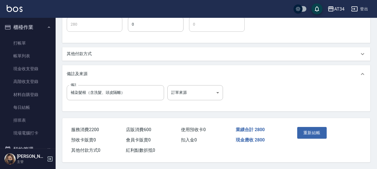
scroll to position [306, 0]
click at [308, 129] on button "重新結帳" at bounding box center [313, 133] width 30 height 12
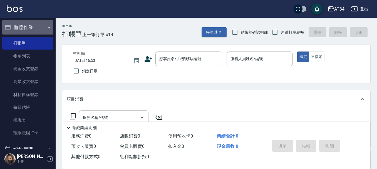
click at [35, 28] on button "櫃檯作業" at bounding box center [27, 27] width 51 height 14
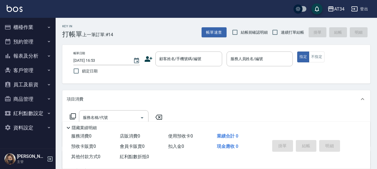
click at [34, 57] on button "報表及分析" at bounding box center [27, 56] width 51 height 14
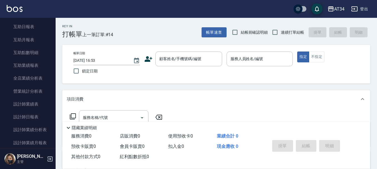
scroll to position [111, 0]
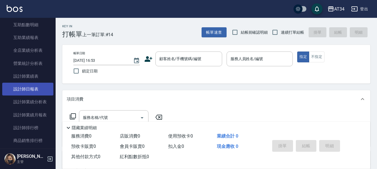
click at [37, 89] on link "設計師日報表" at bounding box center [27, 89] width 51 height 13
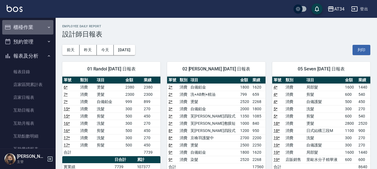
click at [33, 29] on button "櫃檯作業" at bounding box center [27, 27] width 51 height 14
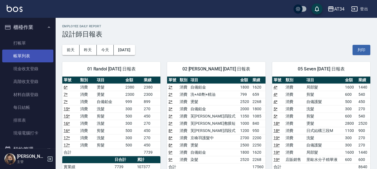
click at [36, 57] on link "帳單列表" at bounding box center [27, 56] width 51 height 13
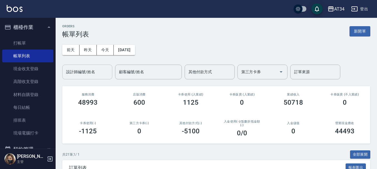
click at [94, 67] on div "設計師編號/姓名" at bounding box center [87, 72] width 50 height 15
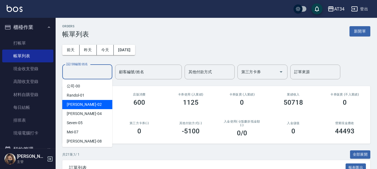
click at [101, 106] on div "[PERSON_NAME] -02" at bounding box center [87, 104] width 50 height 9
type input "[PERSON_NAME]-02"
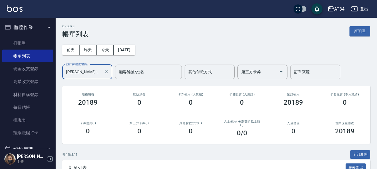
scroll to position [99, 0]
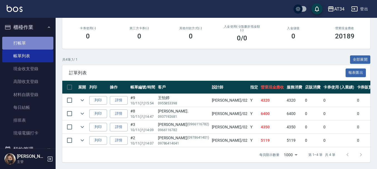
click at [38, 42] on link "打帳單" at bounding box center [27, 43] width 51 height 13
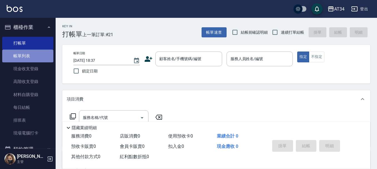
click at [29, 59] on link "帳單列表" at bounding box center [27, 56] width 51 height 13
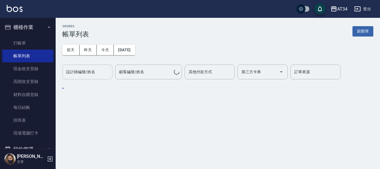
click at [85, 69] on div "設計師編號/姓名 設計師編號/姓名" at bounding box center [87, 72] width 50 height 15
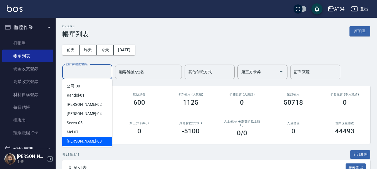
click at [90, 141] on div "Emma -08" at bounding box center [87, 141] width 50 height 9
type input "Emma-08"
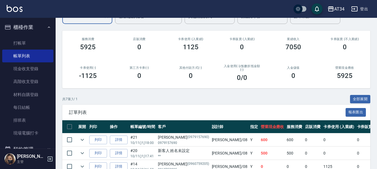
scroll to position [56, 0]
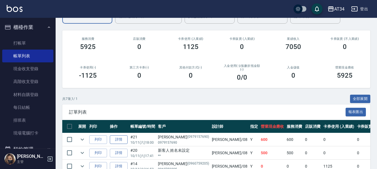
click at [122, 138] on link "詳情" at bounding box center [119, 139] width 18 height 9
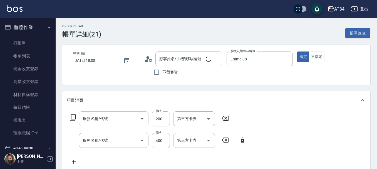
type input "2025/10/11 18:00"
type input "Emma-08"
type input "60"
type input "洗髮(201)"
type input "剪髮(401)"
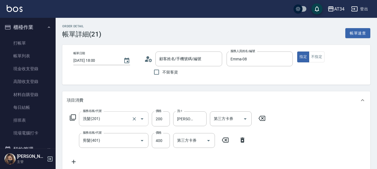
type input "[PERSON_NAME]/0979157690/0979157690"
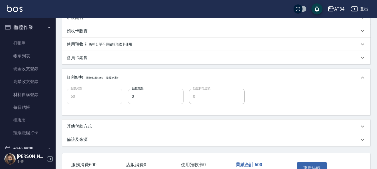
scroll to position [195, 0]
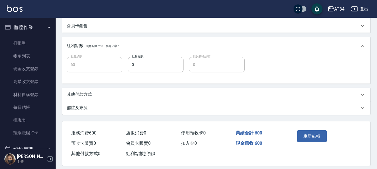
click at [93, 94] on div "其他付款方式" at bounding box center [213, 95] width 293 height 6
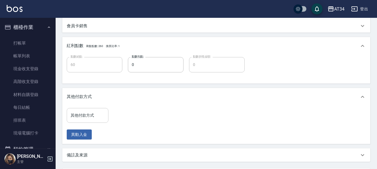
click at [89, 117] on input "其他付款方式" at bounding box center [87, 116] width 37 height 10
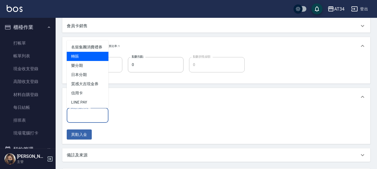
click at [83, 61] on span "轉賬" at bounding box center [88, 56] width 42 height 9
type input "轉賬"
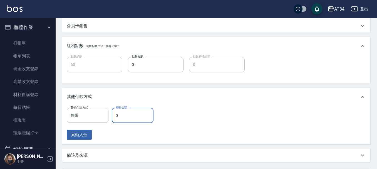
click at [125, 113] on input "0" at bounding box center [133, 115] width 42 height 15
type input "50"
type input "60"
type input "0"
type input "600"
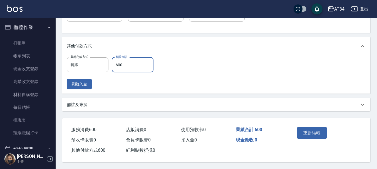
scroll to position [248, 0]
click at [306, 131] on button "重新結帳" at bounding box center [313, 133] width 30 height 12
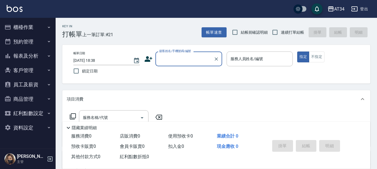
click at [45, 30] on button "櫃檯作業" at bounding box center [27, 27] width 51 height 14
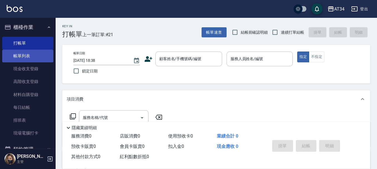
click at [40, 55] on link "帳單列表" at bounding box center [27, 56] width 51 height 13
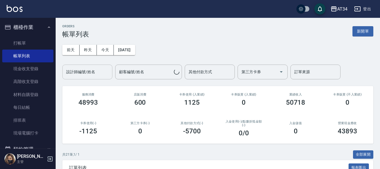
click at [92, 66] on div "設計師編號/姓名" at bounding box center [87, 72] width 50 height 15
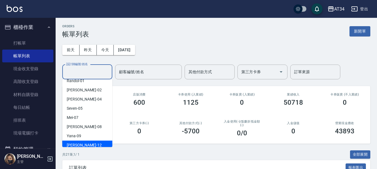
scroll to position [28, 0]
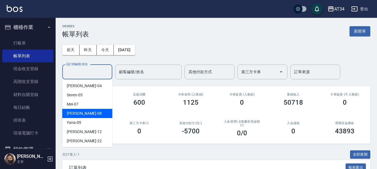
click at [92, 113] on div "Emma -08" at bounding box center [87, 113] width 50 height 9
type input "Emma-08"
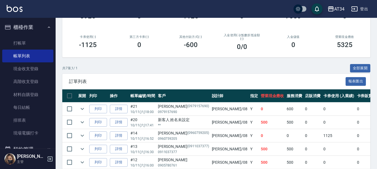
scroll to position [0, 0]
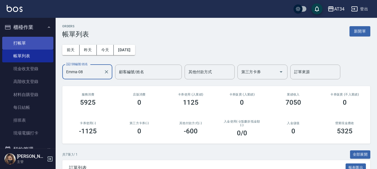
click at [28, 41] on link "打帳單" at bounding box center [27, 43] width 51 height 13
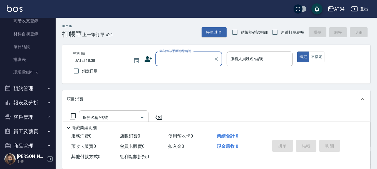
scroll to position [84, 0]
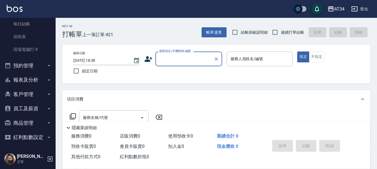
click at [30, 67] on button "預約管理" at bounding box center [27, 65] width 51 height 14
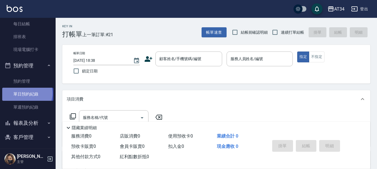
click at [27, 93] on link "單日預約紀錄" at bounding box center [27, 94] width 51 height 13
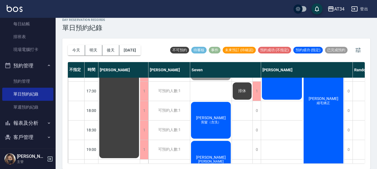
scroll to position [251, 0]
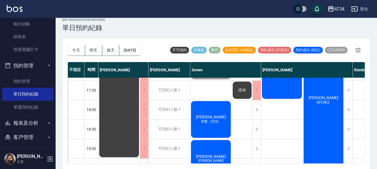
click at [213, 121] on span "剪髮（含洗）" at bounding box center [211, 121] width 22 height 5
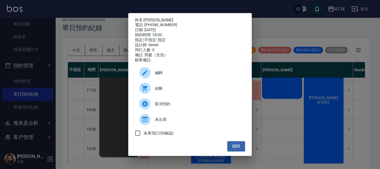
click at [182, 91] on span "結帳" at bounding box center [198, 88] width 86 height 6
click at [235, 149] on button "關閉" at bounding box center [236, 146] width 18 height 10
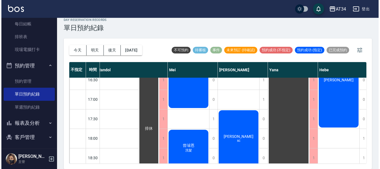
scroll to position [195, 258]
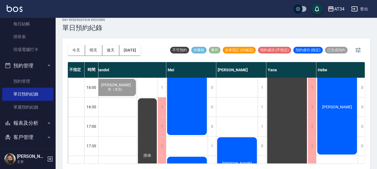
click at [233, 143] on div "陳佳宏 sc" at bounding box center [237, 165] width 41 height 58
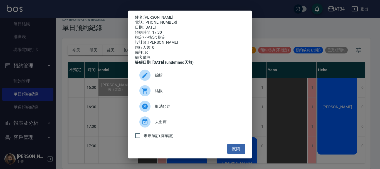
click at [186, 94] on span "結帳" at bounding box center [198, 91] width 86 height 6
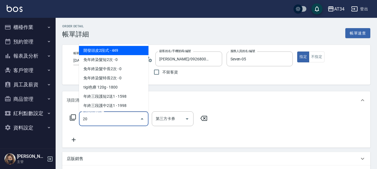
type input "201"
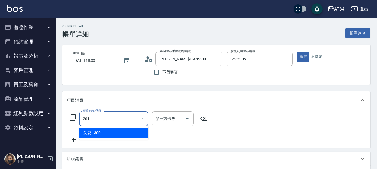
type input "30"
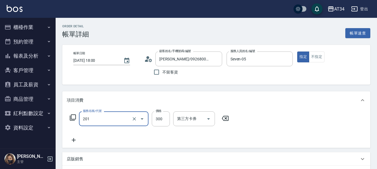
type input "洗髮(201)"
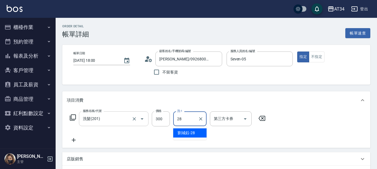
type input "[PERSON_NAME]-28"
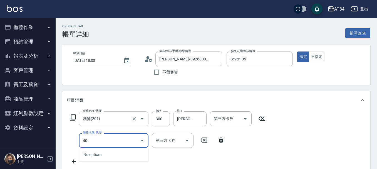
type input "401"
type input "50"
type input "剪髮(401)"
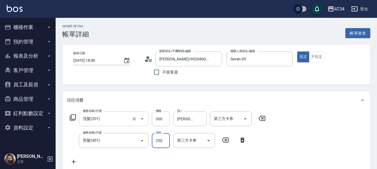
type input "30"
type input "60"
type input "90"
type input "600"
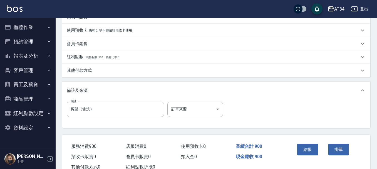
scroll to position [195, 0]
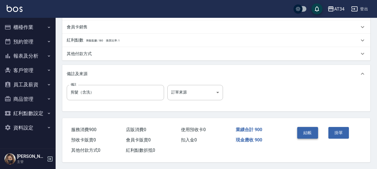
click at [299, 134] on button "結帳" at bounding box center [308, 133] width 21 height 12
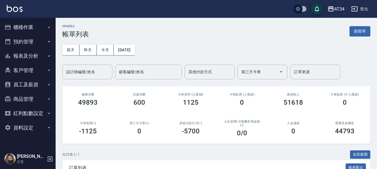
click at [46, 16] on div "AT34 登出" at bounding box center [188, 9] width 377 height 18
click at [42, 25] on button "櫃檯作業" at bounding box center [27, 27] width 51 height 14
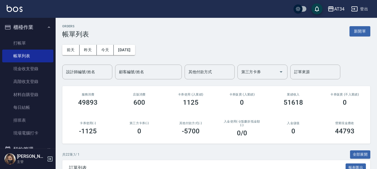
click at [36, 36] on ul "打帳單 帳單列表 現金收支登錄 高階收支登錄 材料自購登錄 每日結帳 排班表 現場電腦打卡" at bounding box center [27, 88] width 51 height 107
click at [36, 43] on link "打帳單" at bounding box center [27, 43] width 51 height 13
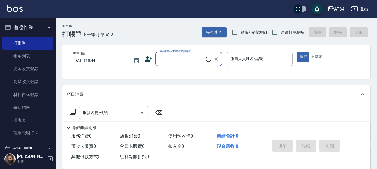
click at [172, 55] on input "顧客姓名/手機號碼/編號" at bounding box center [182, 59] width 48 height 10
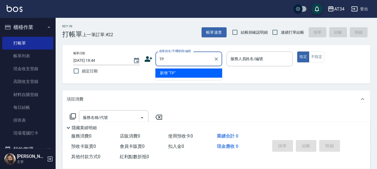
type input "T"
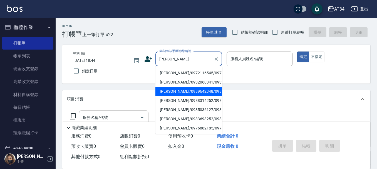
scroll to position [28, 0]
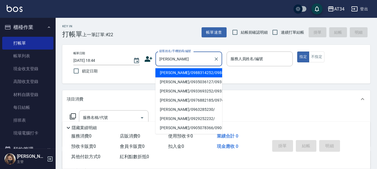
click at [179, 77] on li "[PERSON_NAME]/0988314252/0988314252" at bounding box center [189, 72] width 67 height 9
type input "[PERSON_NAME]/0988314252/0988314252"
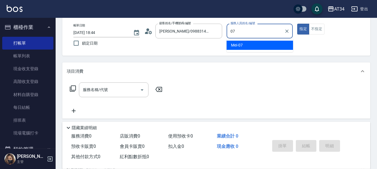
type input "Mei-07"
type button "true"
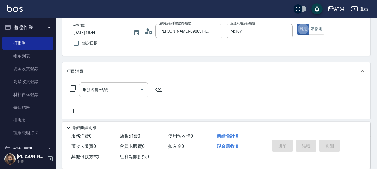
click at [131, 93] on input "服務名稱/代號" at bounding box center [110, 90] width 56 height 10
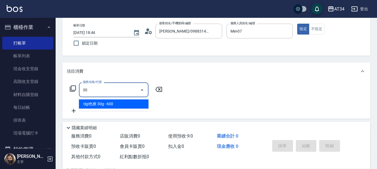
type input "301"
type input "150"
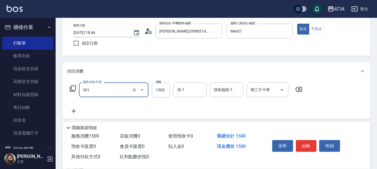
type input "燙髮(301)"
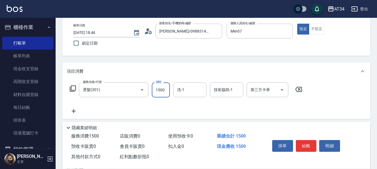
type input "0"
type input "33"
type input "30"
type input "330"
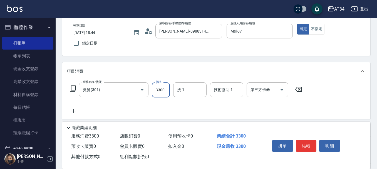
type input "3300"
click at [80, 112] on icon at bounding box center [74, 111] width 14 height 7
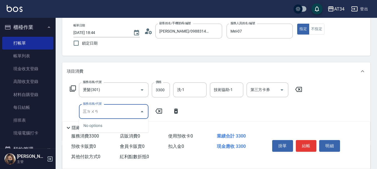
type input "三段"
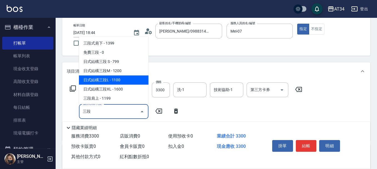
click at [116, 82] on span "日式結構三段L - 1100" at bounding box center [114, 79] width 70 height 9
type input "440"
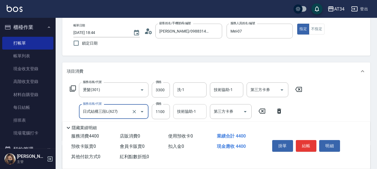
type input "日式結構三段L(627)"
click at [185, 110] on div "技術協助-1 技術協助-1" at bounding box center [189, 111] width 33 height 15
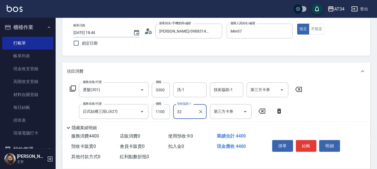
type input "阿源-32"
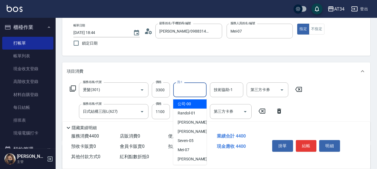
click at [191, 94] on input "洗-1" at bounding box center [190, 90] width 28 height 10
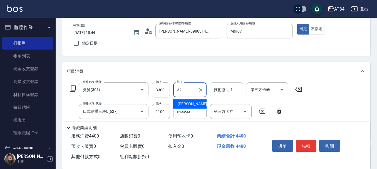
type input "阿源-32"
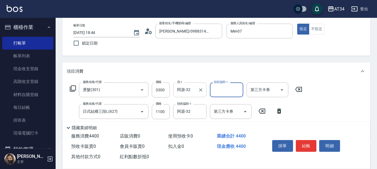
click at [205, 91] on div "阿源-32 洗-1" at bounding box center [189, 89] width 33 height 15
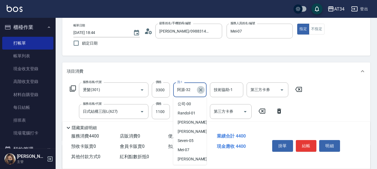
click at [203, 90] on icon "Clear" at bounding box center [201, 90] width 6 height 6
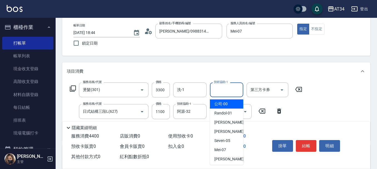
click at [217, 89] on input "技術協助-1" at bounding box center [227, 90] width 28 height 10
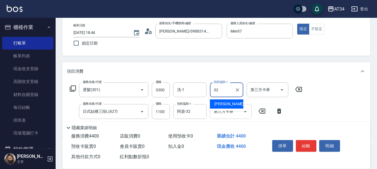
type input "阿源-32"
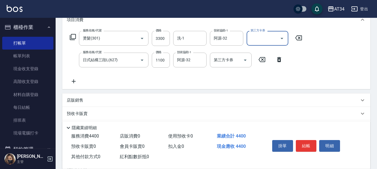
scroll to position [111, 0]
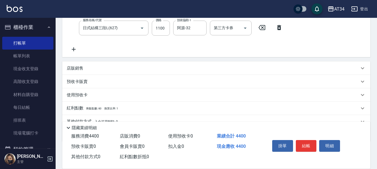
click at [77, 72] on div "店販銷售" at bounding box center [216, 68] width 308 height 13
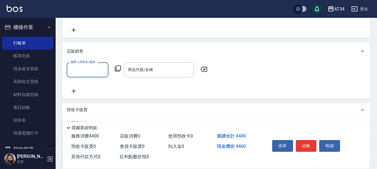
scroll to position [167, 0]
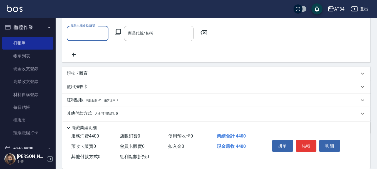
click at [88, 114] on p "其他付款方式 入金可用餘額: 0" at bounding box center [92, 114] width 51 height 6
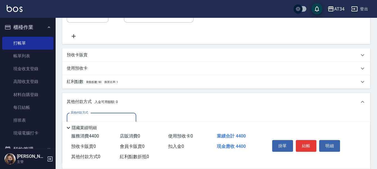
scroll to position [195, 0]
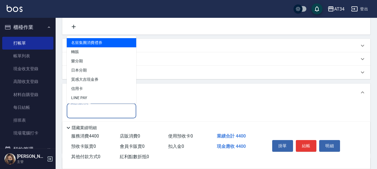
click at [87, 110] on input "其他付款方式" at bounding box center [101, 111] width 65 height 10
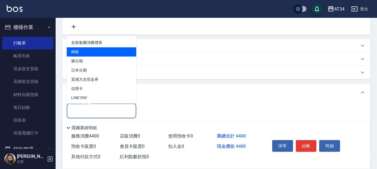
click at [85, 55] on span "轉賬" at bounding box center [102, 51] width 70 height 9
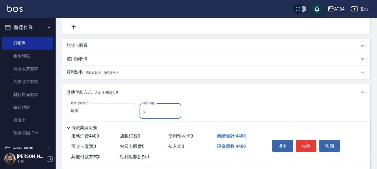
type input "轉賬"
type input "44"
type input "390"
type input "440"
type input "0"
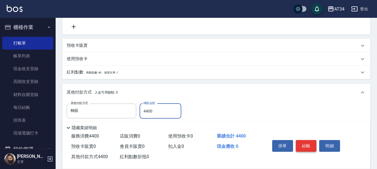
type input "4400"
click at [302, 140] on button "結帳" at bounding box center [306, 146] width 21 height 12
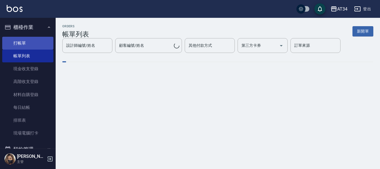
click at [21, 42] on link "打帳單" at bounding box center [27, 43] width 51 height 13
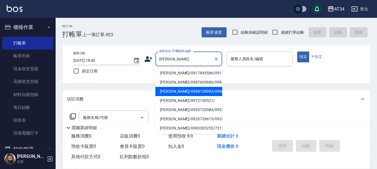
click at [182, 96] on li "李靜玫/0968128993/0968128993" at bounding box center [189, 91] width 67 height 9
type input "李靜玫/0968128993/0968128993"
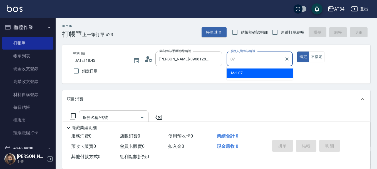
type input "Mei-07"
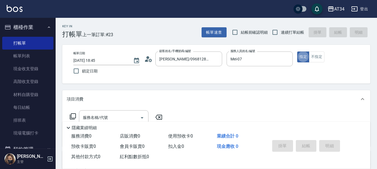
type button "true"
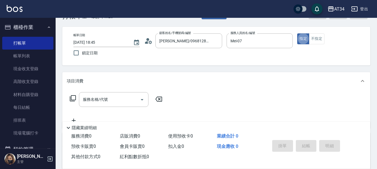
scroll to position [28, 0]
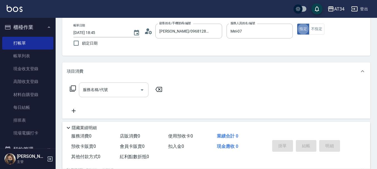
click at [114, 93] on input "服務名稱/代號" at bounding box center [110, 90] width 56 height 10
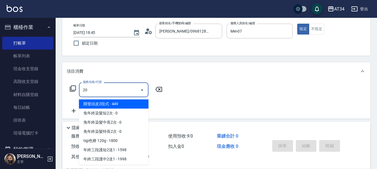
type input "201"
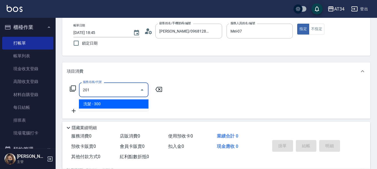
type input "30"
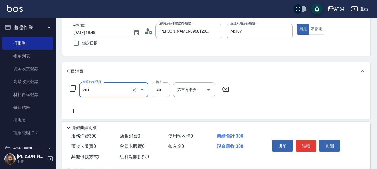
type input "洗髮(201)"
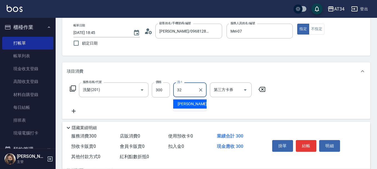
type input "阿源-32"
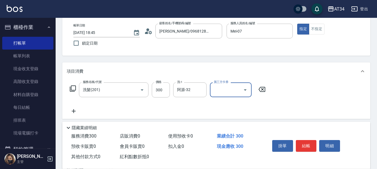
click at [80, 112] on icon at bounding box center [74, 111] width 14 height 7
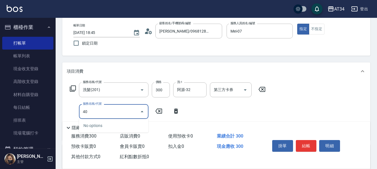
type input "401"
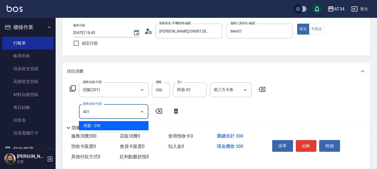
type input "50"
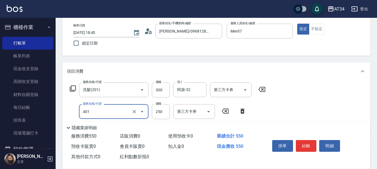
type input "剪髮(401)"
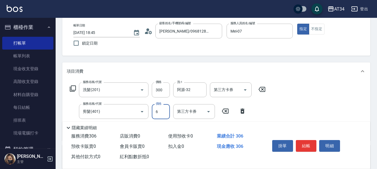
type input "30"
type input "60"
type input "90"
type input "600"
click at [302, 140] on button "結帳" at bounding box center [306, 146] width 21 height 12
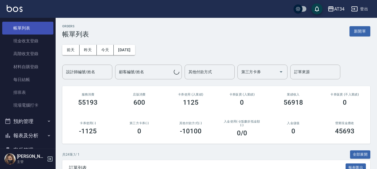
click at [23, 33] on link "帳單列表" at bounding box center [27, 28] width 51 height 13
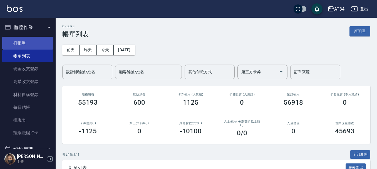
click at [26, 44] on link "打帳單" at bounding box center [27, 43] width 51 height 13
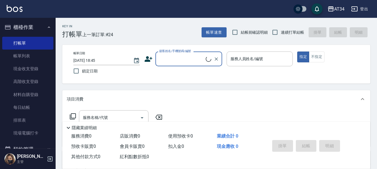
click at [162, 61] on input "顧客姓名/手機號碼/編號" at bounding box center [182, 59] width 48 height 10
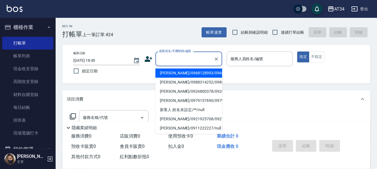
type input "ㄘ"
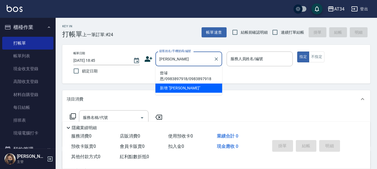
click at [172, 74] on li "曾璿恩/0983897918/0983897918" at bounding box center [189, 75] width 67 height 15
type input "曾璿恩/0983897918/0983897918"
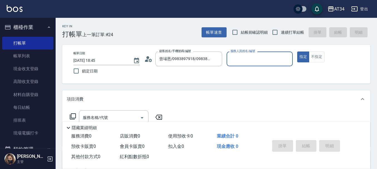
type input "Mei-07"
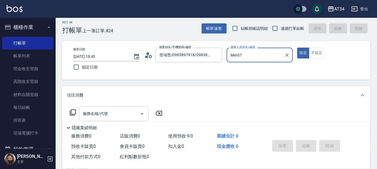
scroll to position [28, 0]
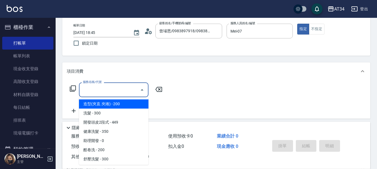
click at [124, 94] on input "服務名稱/代號" at bounding box center [110, 90] width 56 height 10
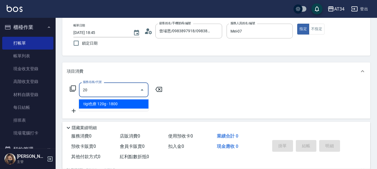
type input "201"
type input "30"
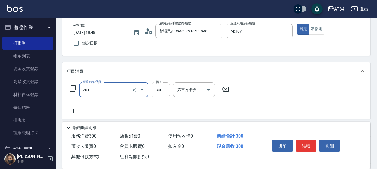
type input "洗髮(201)"
type input "0"
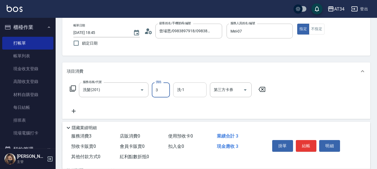
type input "30"
type input "300"
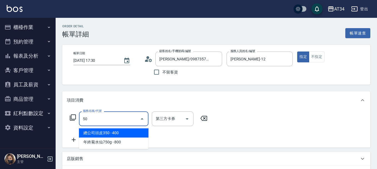
type input "5"
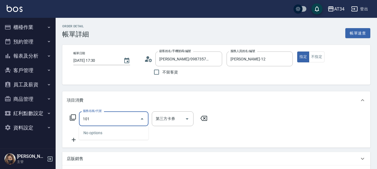
type input "1010"
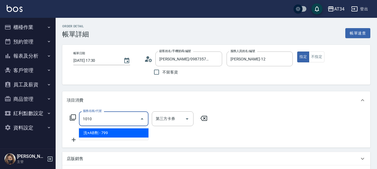
type input "70"
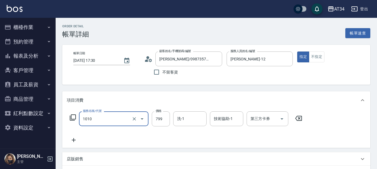
type input "洗+AB劑(1010)"
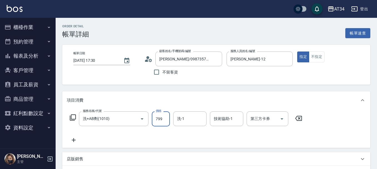
type input "0"
type input "70"
type input "700"
drag, startPoint x: 109, startPoint y: 110, endPoint x: 68, endPoint y: 139, distance: 50.3
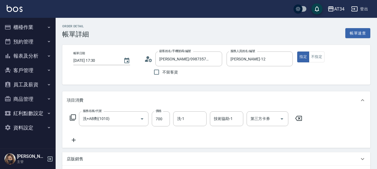
click at [68, 139] on icon at bounding box center [74, 140] width 14 height 7
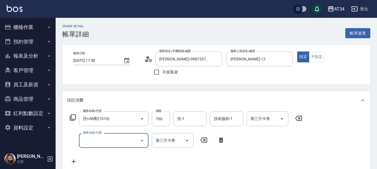
click at [79, 140] on div "服務名稱/代號" at bounding box center [114, 140] width 70 height 15
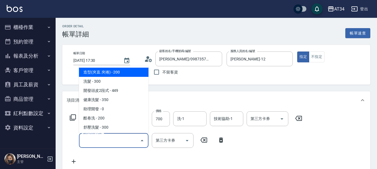
click at [82, 141] on input "服務名稱/代號" at bounding box center [110, 141] width 56 height 10
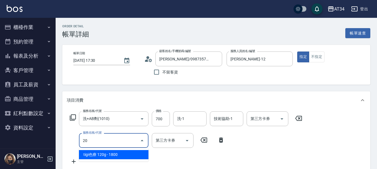
type input "2"
type input "401"
type input "90"
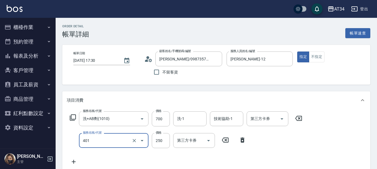
type input "剪髮(401)"
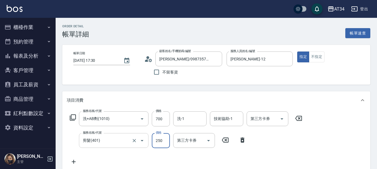
type input "70"
type input "29"
type input "90"
type input "299"
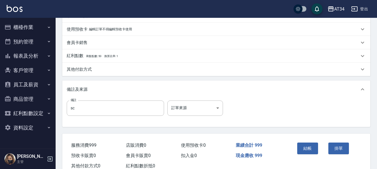
scroll to position [168, 0]
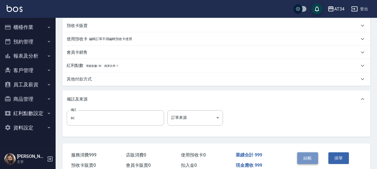
click at [301, 159] on button "結帳" at bounding box center [308, 158] width 21 height 12
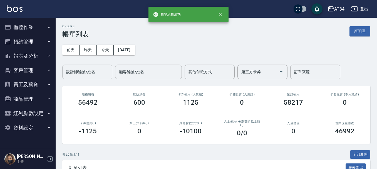
click at [81, 76] on input "設計師編號/姓名" at bounding box center [87, 72] width 45 height 10
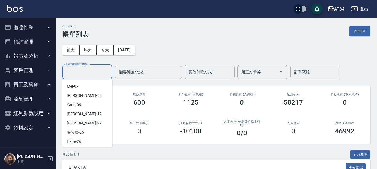
scroll to position [56, 0]
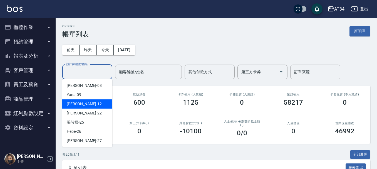
click at [87, 104] on div "[PERSON_NAME] -12" at bounding box center [87, 103] width 50 height 9
type input "[PERSON_NAME]-12"
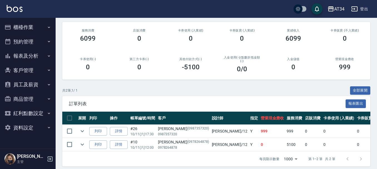
scroll to position [72, 0]
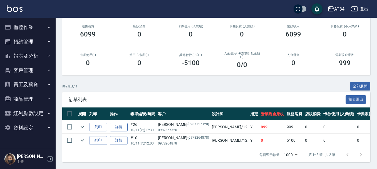
click at [121, 123] on link "詳情" at bounding box center [119, 127] width 18 height 9
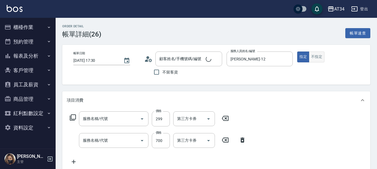
type input "[DATE] 17:30"
type input "[PERSON_NAME]-12"
type input "90"
type input "sc"
type input "[PERSON_NAME]/0987357320/0987357320"
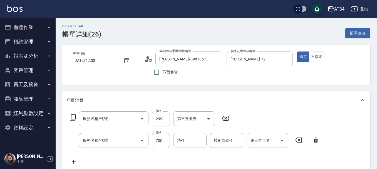
type input "剪髮(401)"
type input "洗+AB劑(1010)"
click at [315, 60] on button "不指定" at bounding box center [317, 56] width 16 height 11
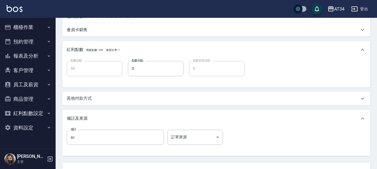
scroll to position [238, 0]
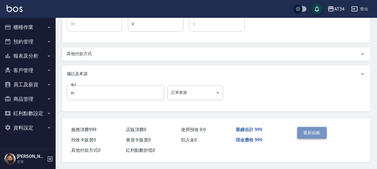
click at [318, 133] on button "重新結帳" at bounding box center [313, 133] width 30 height 12
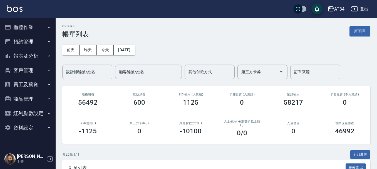
click at [40, 24] on button "櫃檯作業" at bounding box center [27, 27] width 51 height 14
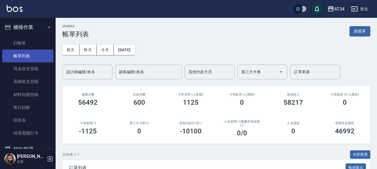
click at [40, 54] on link "帳單列表" at bounding box center [27, 56] width 51 height 13
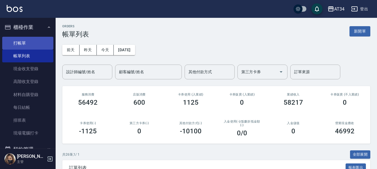
click at [42, 39] on link "打帳單" at bounding box center [27, 43] width 51 height 13
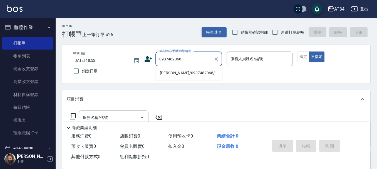
click at [171, 75] on li "歐若珊/0937482068/" at bounding box center [189, 72] width 67 height 9
type input "歐若珊/0937482068/"
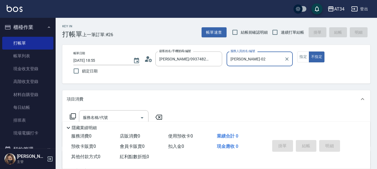
type input "Wendy-02"
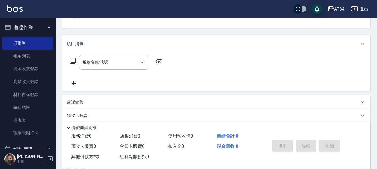
scroll to position [56, 0]
click at [98, 65] on input "服務名稱/代號" at bounding box center [110, 62] width 56 height 10
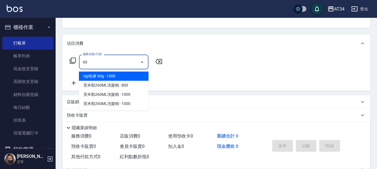
type input "602"
type input "90"
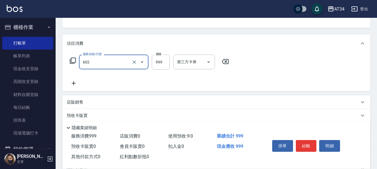
type input "自備鉑金(602)"
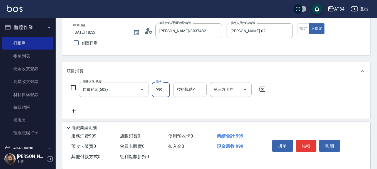
scroll to position [28, 0]
type input "0"
type input "18"
type input "10"
type input "180"
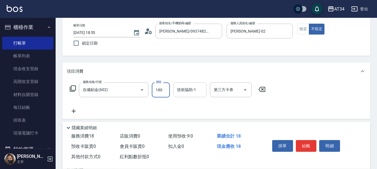
type input "180"
type input "1800"
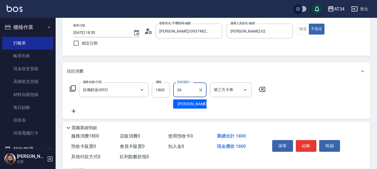
type input "張可芮-36"
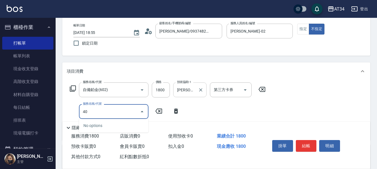
type input "401"
type input "200"
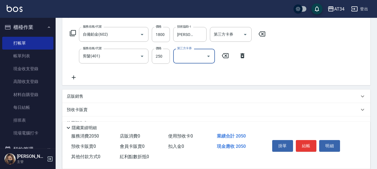
scroll to position [84, 0]
click at [112, 58] on input "剪髮(401)" at bounding box center [106, 56] width 49 height 10
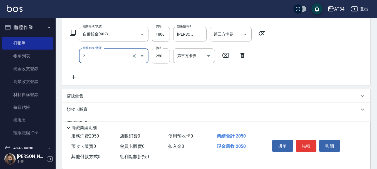
type input "20"
type input "180"
type input "201"
type input "210"
type input "180"
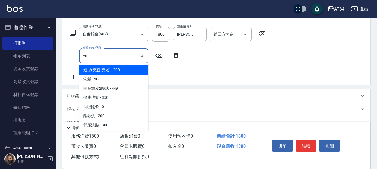
type input "501"
type input "280"
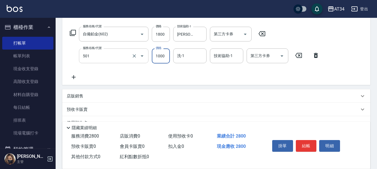
type input "染髮(501)"
type input "180"
type input "252"
type input "430"
type input "2520"
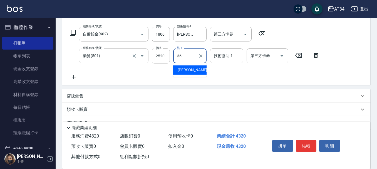
type input "張可芮-36"
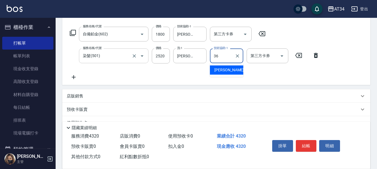
type input "張可芮-36"
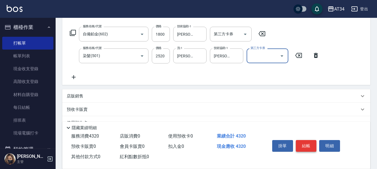
click at [310, 142] on button "結帳" at bounding box center [306, 146] width 21 height 12
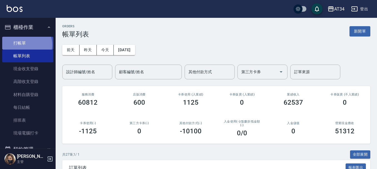
click at [25, 45] on link "打帳單" at bounding box center [27, 43] width 51 height 13
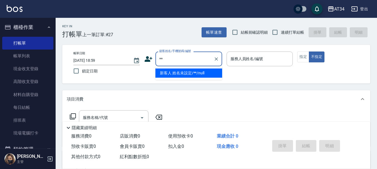
type input "新客人 姓名未設定/**/null"
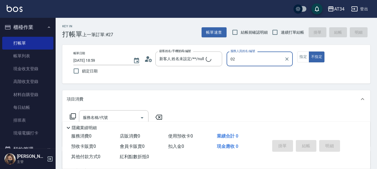
type input "02"
type button "false"
type input "Wendy-02"
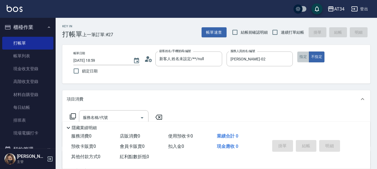
click at [306, 61] on button "指定" at bounding box center [304, 56] width 12 height 11
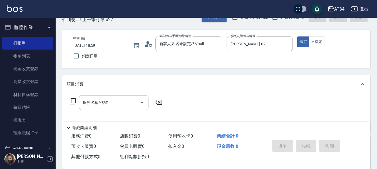
scroll to position [28, 0]
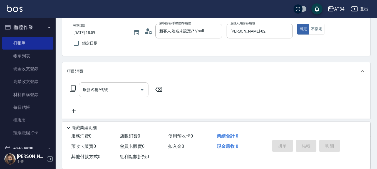
click at [127, 86] on input "服務名稱/代號" at bounding box center [110, 90] width 56 height 10
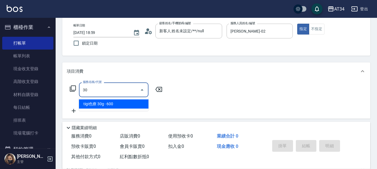
type input "301"
type input "150"
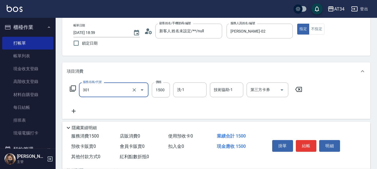
type input "燙髮(301)"
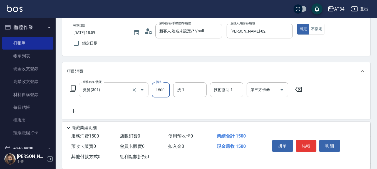
type input "0"
type input "100"
type input "1000"
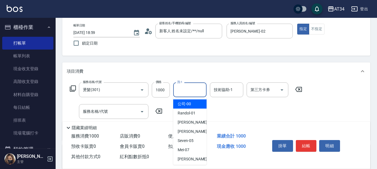
click at [184, 92] on div "洗-1 洗-1" at bounding box center [189, 89] width 33 height 15
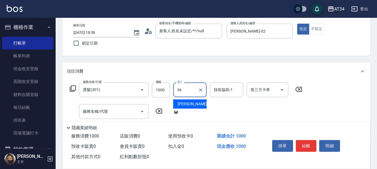
type input "張可芮-36"
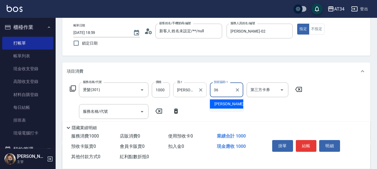
type input "張可芮-36"
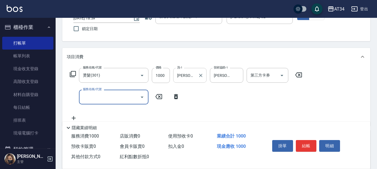
scroll to position [56, 0]
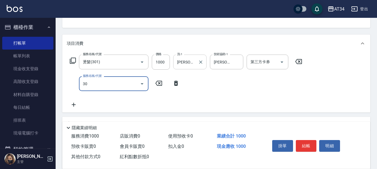
type input "301"
type input "250"
type input "燙髮(301)"
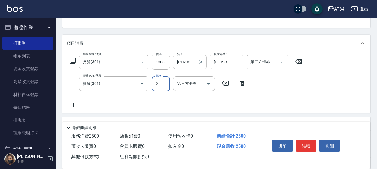
type input "23"
type input "120"
type input "230"
type input "330"
type input "2300"
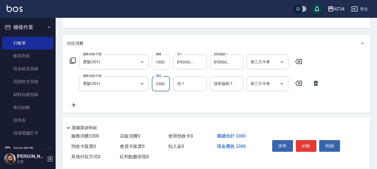
click at [169, 66] on input "1000" at bounding box center [161, 62] width 18 height 15
type input "8"
type input "230"
type input "80"
type input "310"
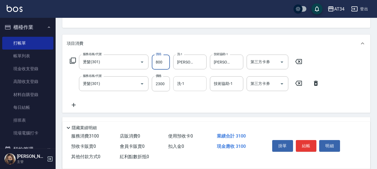
type input "800"
click at [191, 88] on input "洗-1" at bounding box center [190, 84] width 28 height 10
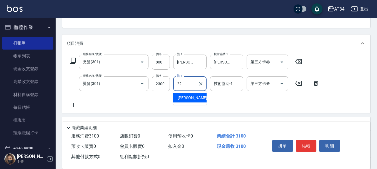
type input "賴佑潔-22"
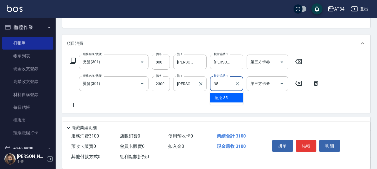
type input "拉拉-35"
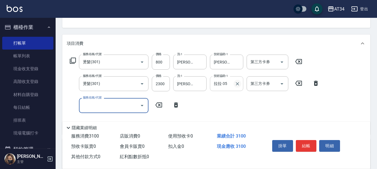
click at [240, 83] on icon "Clear" at bounding box center [238, 84] width 6 height 6
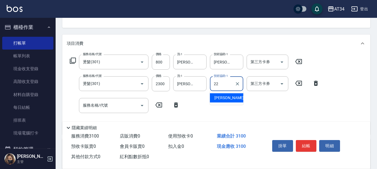
type input "賴佑潔-22"
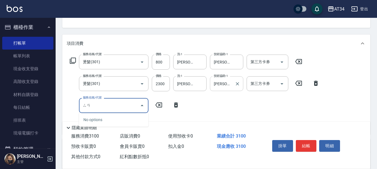
type input "三"
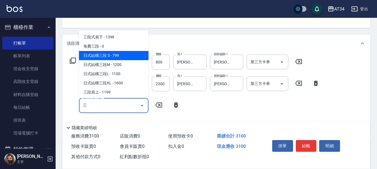
click at [111, 55] on span "日式結構三段 S - 799" at bounding box center [114, 55] width 70 height 9
type input "380"
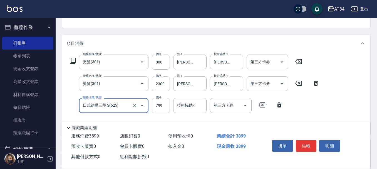
type input "日式結構三段 S(625)"
click at [160, 100] on input "799" at bounding box center [161, 105] width 18 height 15
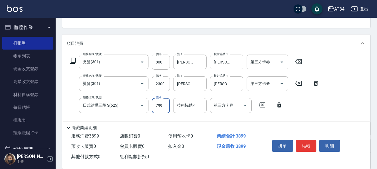
type input "1"
type input "310"
type input "110"
type input "320"
type input "1100"
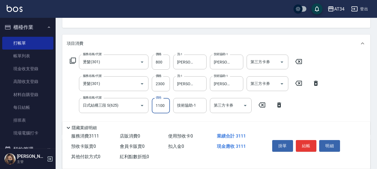
type input "420"
type input "1100"
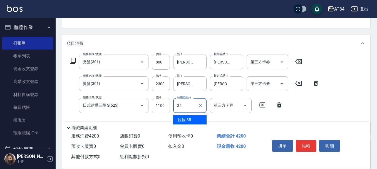
type input "拉拉-35"
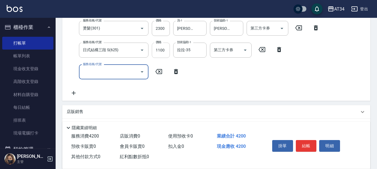
scroll to position [111, 0]
type input "301"
type input "570"
type input "420"
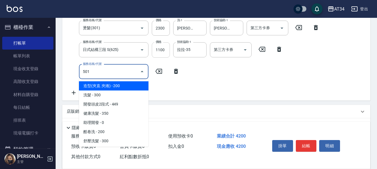
type input "501"
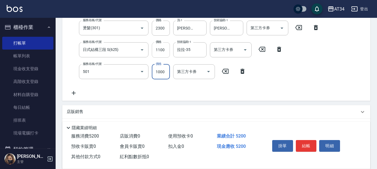
type input "520"
type input "染髮(501)"
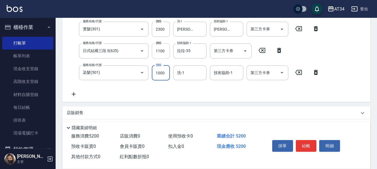
type input "2"
type input "420"
type input "280"
type input "700"
click at [168, 72] on input "2800" at bounding box center [161, 72] width 18 height 15
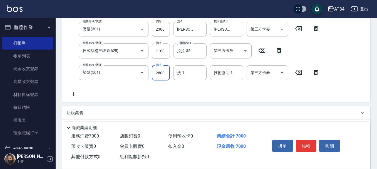
type input "2"
type input "420"
type input "252"
type input "670"
type input "2520"
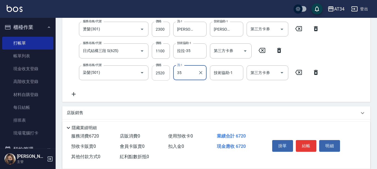
type input "拉拉-35"
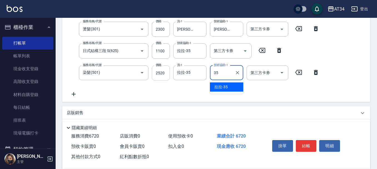
type input "拉拉-35"
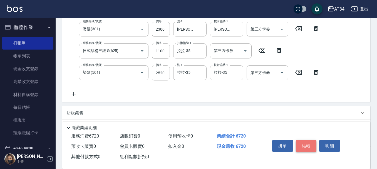
click at [303, 141] on button "結帳" at bounding box center [306, 146] width 21 height 12
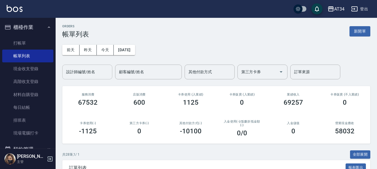
click at [97, 73] on input "設計師編號/姓名" at bounding box center [87, 72] width 45 height 10
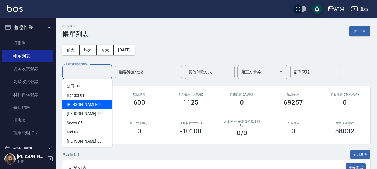
click at [100, 102] on div "Wendy -02" at bounding box center [87, 104] width 50 height 9
type input "Wendy-02"
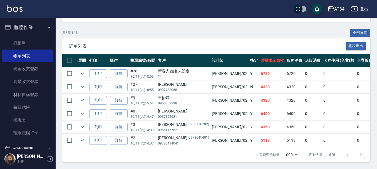
scroll to position [126, 0]
click at [31, 25] on button "櫃檯作業" at bounding box center [27, 27] width 51 height 14
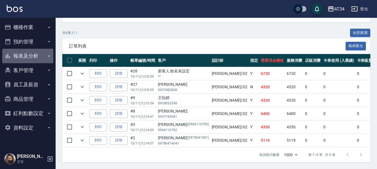
click at [34, 55] on button "報表及分析" at bounding box center [27, 56] width 51 height 14
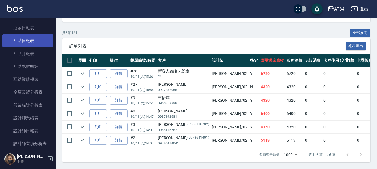
scroll to position [84, 0]
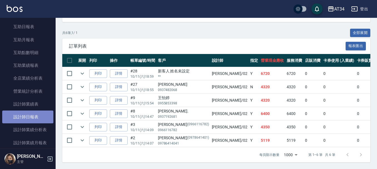
click at [35, 112] on link "設計師日報表" at bounding box center [27, 117] width 51 height 13
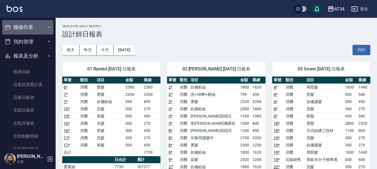
click at [30, 25] on button "櫃檯作業" at bounding box center [27, 27] width 51 height 14
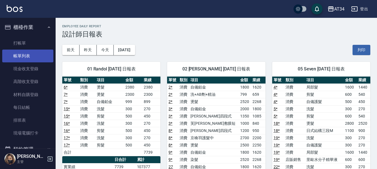
click at [29, 57] on link "帳單列表" at bounding box center [27, 56] width 51 height 13
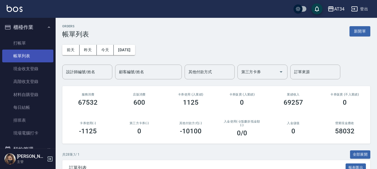
click at [2, 50] on link "帳單列表" at bounding box center [27, 56] width 51 height 13
click at [29, 57] on link "帳單列表" at bounding box center [27, 56] width 51 height 13
click at [35, 21] on button "櫃檯作業" at bounding box center [27, 27] width 51 height 14
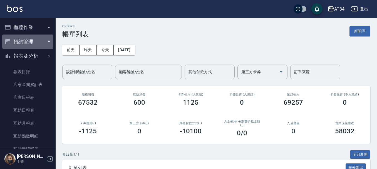
click at [38, 41] on button "預約管理" at bounding box center [27, 42] width 51 height 14
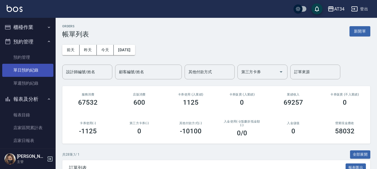
click at [37, 67] on link "單日預約紀錄" at bounding box center [27, 70] width 51 height 13
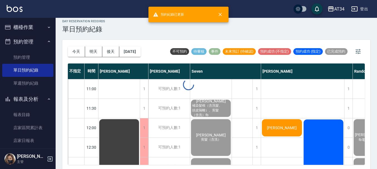
scroll to position [6, 0]
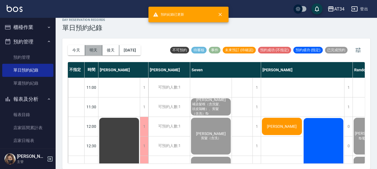
click at [98, 50] on button "明天" at bounding box center [93, 50] width 17 height 10
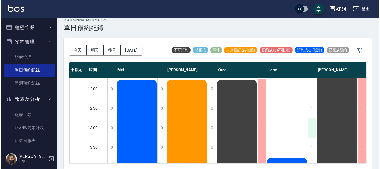
scroll to position [28, 375]
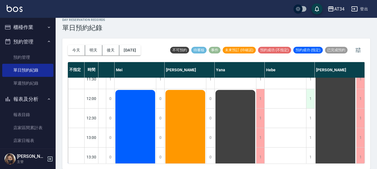
click at [307, 104] on div "1" at bounding box center [310, 98] width 8 height 19
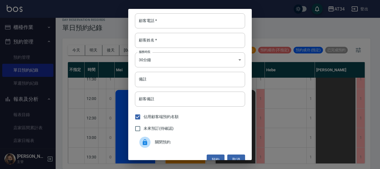
click at [182, 31] on div "顧客電話   * 顧客電話   * 顧客姓名   * 顧客姓名   * 服務時長 30分鐘 1 服務時長 備註 備註 顧客備註 顧客備註 佔用顧客端預約名額 …" at bounding box center [190, 84] width 124 height 151
click at [185, 25] on input "顧客電話   *" at bounding box center [190, 20] width 110 height 15
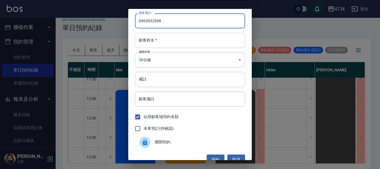
type input "0963932908"
click at [193, 38] on input "顧客姓名   *" at bounding box center [190, 40] width 110 height 15
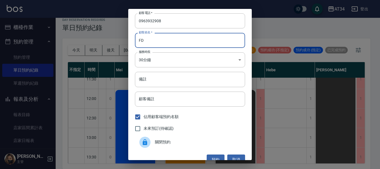
type input "F"
type input "U"
type input "ㄛ"
type input "楊洗剪"
click at [176, 78] on input "備註" at bounding box center [190, 79] width 110 height 15
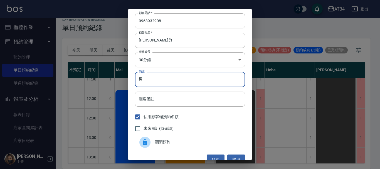
type input "男"
click at [159, 131] on span "未來預訂(待確認)" at bounding box center [159, 129] width 30 height 6
click at [144, 131] on input "未來預訂(待確認)" at bounding box center [138, 129] width 12 height 12
checkbox input "true"
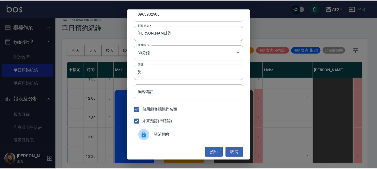
scroll to position [9, 0]
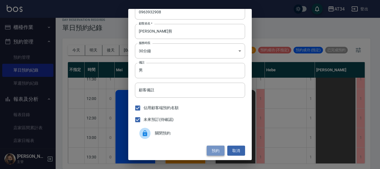
click at [212, 146] on button "預約" at bounding box center [216, 151] width 18 height 10
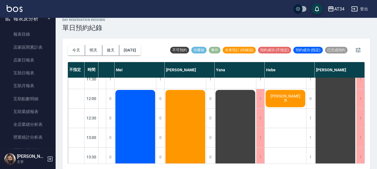
scroll to position [84, 0]
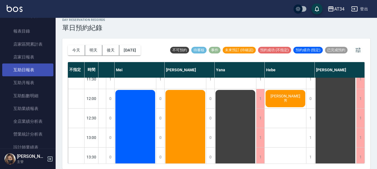
click at [21, 75] on link "互助日報表" at bounding box center [27, 69] width 51 height 13
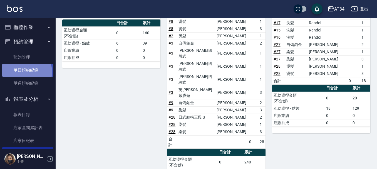
click at [20, 72] on link "單日預約紀錄" at bounding box center [27, 70] width 51 height 13
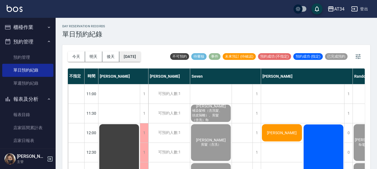
click at [127, 51] on button "[DATE]" at bounding box center [129, 56] width 21 height 10
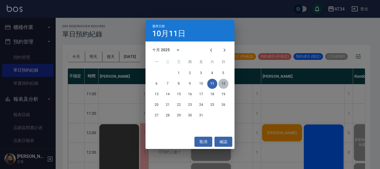
click at [223, 84] on button "12" at bounding box center [224, 84] width 10 height 10
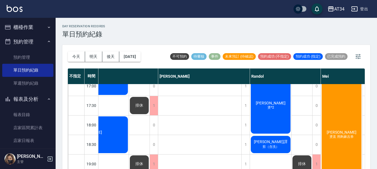
scroll to position [214, 166]
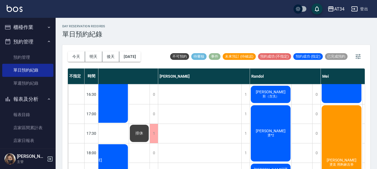
click at [268, 134] on span "燙*2" at bounding box center [271, 135] width 9 height 5
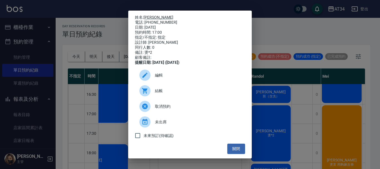
click at [149, 17] on link "謝博威" at bounding box center [159, 17] width 30 height 4
click at [234, 151] on button "關閉" at bounding box center [236, 149] width 18 height 10
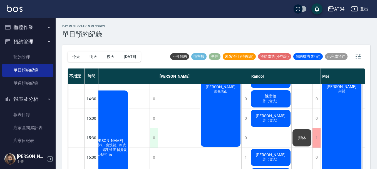
scroll to position [167, 166]
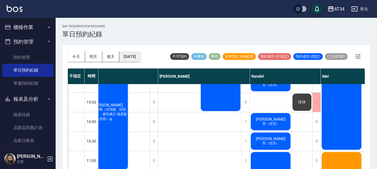
click at [134, 55] on button "2025/10/12" at bounding box center [129, 56] width 21 height 10
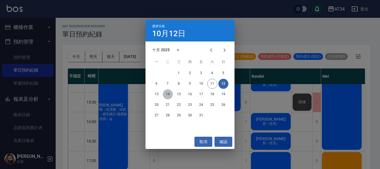
click at [170, 93] on button "14" at bounding box center [168, 94] width 10 height 10
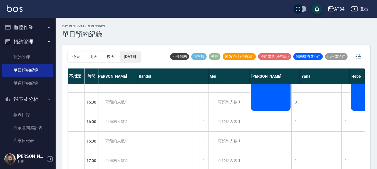
click at [141, 58] on button "2025/10/14" at bounding box center [129, 56] width 21 height 10
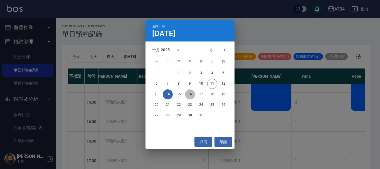
click at [187, 93] on button "16" at bounding box center [190, 94] width 10 height 10
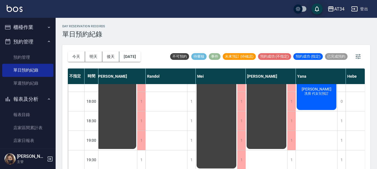
scroll to position [102, 166]
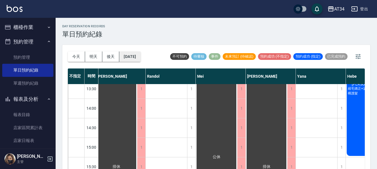
click at [139, 55] on button "2025/10/16" at bounding box center [129, 56] width 21 height 10
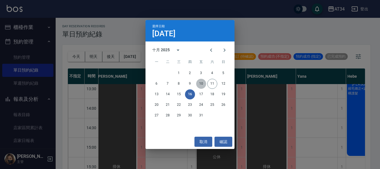
click at [200, 81] on button "10" at bounding box center [201, 84] width 10 height 10
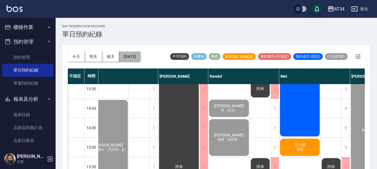
click at [141, 53] on button "2025/10/10" at bounding box center [129, 56] width 21 height 10
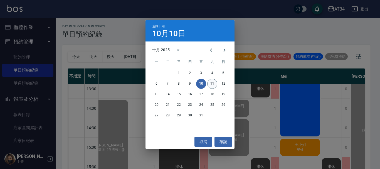
click at [213, 84] on button "11" at bounding box center [212, 84] width 10 height 10
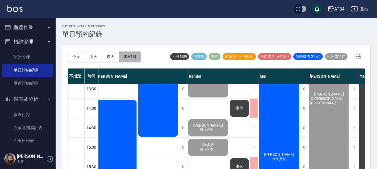
click at [139, 53] on button "[DATE]" at bounding box center [129, 56] width 21 height 10
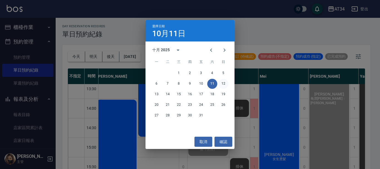
click at [224, 82] on button "12" at bounding box center [224, 84] width 10 height 10
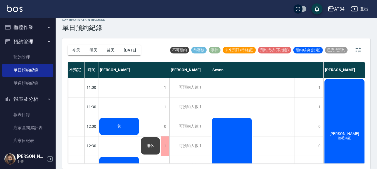
click at [42, 28] on button "櫃檯作業" at bounding box center [27, 27] width 51 height 14
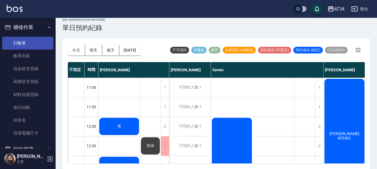
click at [42, 40] on link "打帳單" at bounding box center [27, 43] width 51 height 13
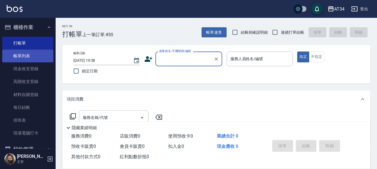
click at [39, 59] on link "帳單列表" at bounding box center [27, 56] width 51 height 13
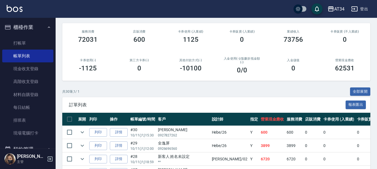
scroll to position [84, 0]
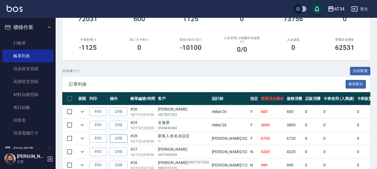
click at [123, 137] on link "詳情" at bounding box center [119, 138] width 18 height 9
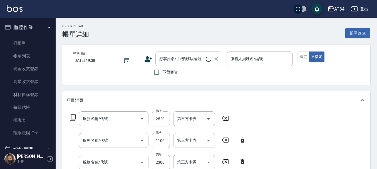
type input "染髮(501)"
type input "日式結構三段 S(625)"
type input "燙髮(301)"
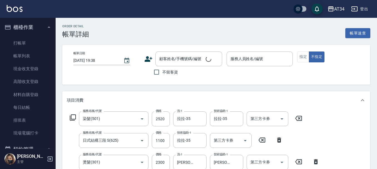
type input "2025/10/11 18:59"
type input "Wendy-02"
type input "670"
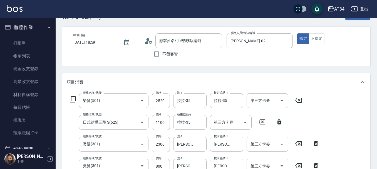
type input "新客人 姓名未設定/**/null"
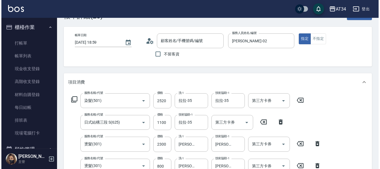
scroll to position [28, 0]
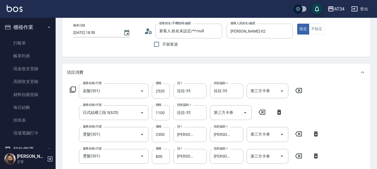
click at [150, 31] on icon at bounding box center [150, 32] width 3 height 3
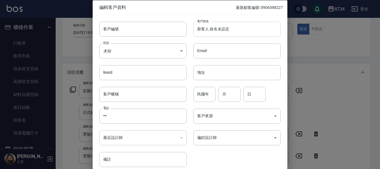
click at [198, 26] on input "新客人 姓名未設定" at bounding box center [236, 28] width 87 height 15
click at [263, 29] on input "新客人 姓名未設定" at bounding box center [236, 28] width 87 height 15
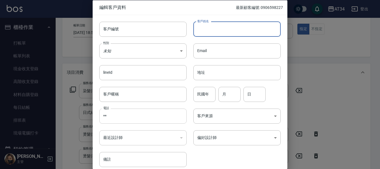
click at [185, 112] on input "**" at bounding box center [142, 116] width 87 height 15
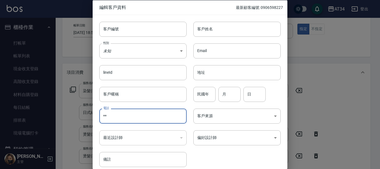
type input "*"
type input "0919531546"
click at [211, 94] on input "民國年" at bounding box center [204, 94] width 22 height 15
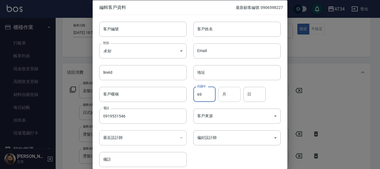
type input "69"
click at [225, 95] on input "月" at bounding box center [230, 94] width 22 height 15
type input "02"
click at [244, 94] on input "日" at bounding box center [255, 94] width 22 height 15
type input "06"
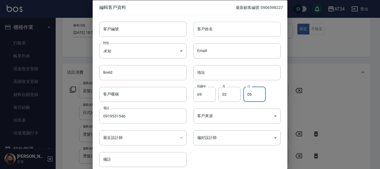
click at [233, 22] on input "客戶姓名" at bounding box center [236, 28] width 87 height 15
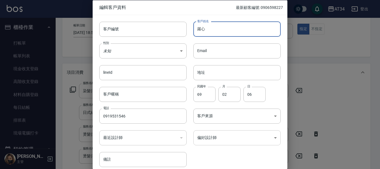
type input "羅心"
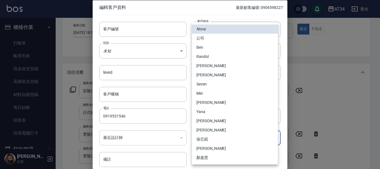
click at [249, 68] on li "[PERSON_NAME]" at bounding box center [235, 65] width 86 height 9
type input "47cd9b23-8075-4342-a99b-91c92a4a9dc0"
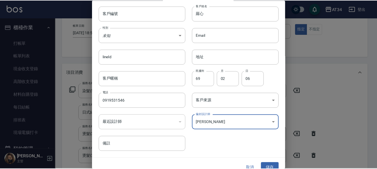
scroll to position [24, 0]
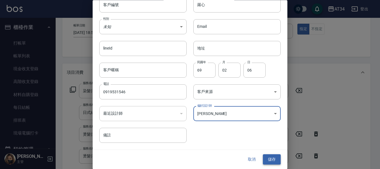
click at [273, 160] on button "儲存" at bounding box center [272, 159] width 18 height 10
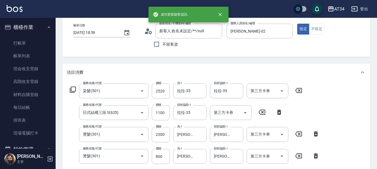
type input "羅心/0919531546/"
click at [204, 34] on input "羅心/0919531546/" at bounding box center [184, 31] width 53 height 10
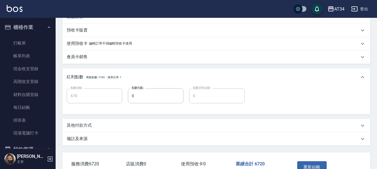
scroll to position [244, 0]
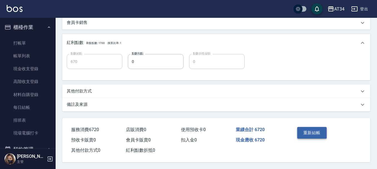
click at [309, 131] on button "重新結帳" at bounding box center [313, 133] width 30 height 12
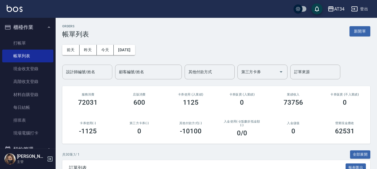
click at [79, 73] on input "設計師編號/姓名" at bounding box center [87, 72] width 45 height 10
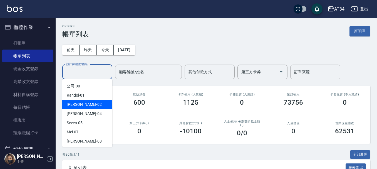
click at [91, 105] on div "Wendy -02" at bounding box center [87, 104] width 50 height 9
type input "Wendy-02"
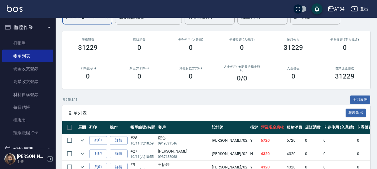
scroll to position [126, 0]
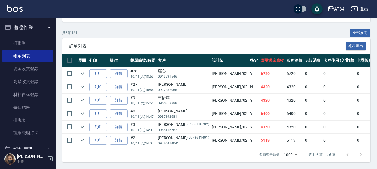
click at [44, 35] on ul "打帳單 帳單列表 現金收支登錄 高階收支登錄 材料自購登錄 每日結帳 排班表 現場電腦打卡" at bounding box center [27, 88] width 51 height 107
click at [31, 47] on link "打帳單" at bounding box center [27, 43] width 51 height 13
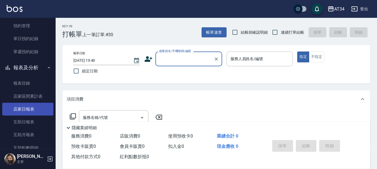
scroll to position [139, 0]
click at [30, 109] on link "店家日報表" at bounding box center [27, 108] width 51 height 13
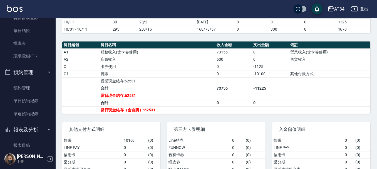
scroll to position [84, 0]
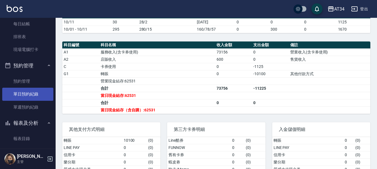
click at [26, 94] on link "單日預約紀錄" at bounding box center [27, 94] width 51 height 13
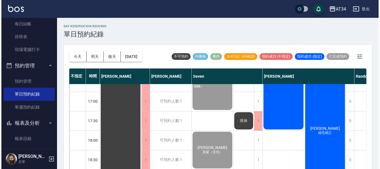
scroll to position [251, 0]
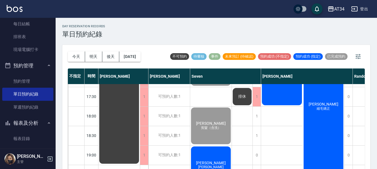
click at [211, 152] on div "林郁涵 劉海" at bounding box center [210, 165] width 41 height 38
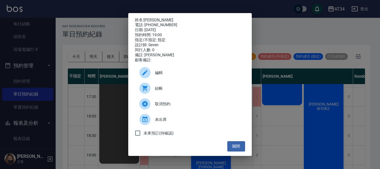
click at [171, 91] on span "結帳" at bounding box center [198, 88] width 86 height 6
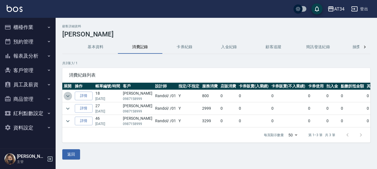
click at [67, 97] on icon "expand row" at bounding box center [68, 96] width 7 height 7
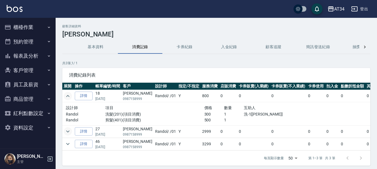
click at [65, 131] on icon "expand row" at bounding box center [68, 131] width 7 height 7
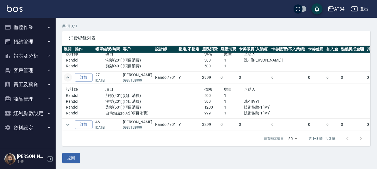
scroll to position [38, 0]
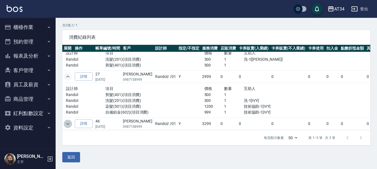
click at [68, 121] on icon "expand row" at bounding box center [68, 124] width 7 height 7
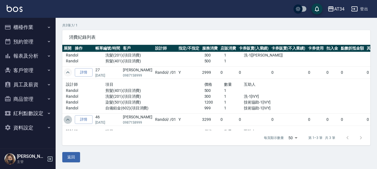
click at [70, 121] on icon "expand row" at bounding box center [68, 119] width 7 height 7
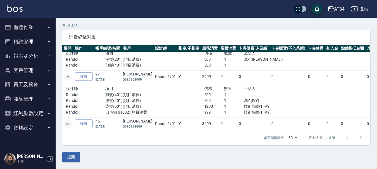
scroll to position [0, 0]
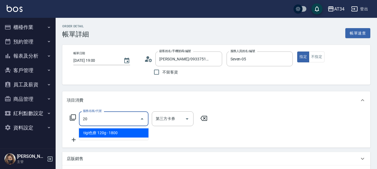
type input "201"
type input "30"
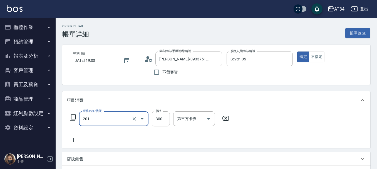
type input "洗髮(201)"
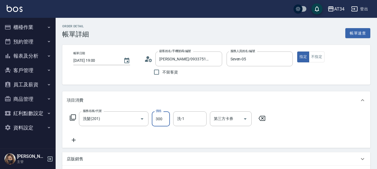
type input "0"
type input "10"
type input "100"
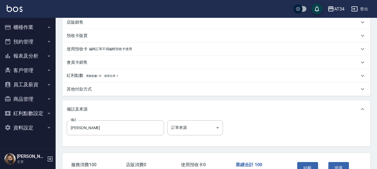
scroll to position [167, 0]
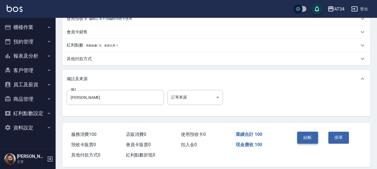
click at [310, 136] on button "結帳" at bounding box center [308, 138] width 21 height 12
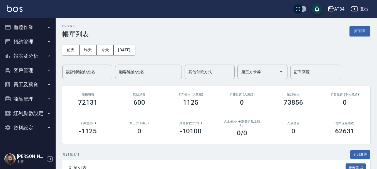
click at [25, 38] on button "預約管理" at bounding box center [27, 42] width 51 height 14
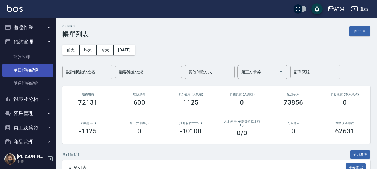
click at [34, 66] on link "單日預約紀錄" at bounding box center [27, 70] width 51 height 13
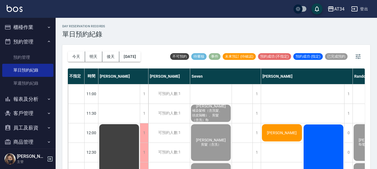
click at [271, 128] on div "[PERSON_NAME]" at bounding box center [282, 132] width 42 height 19
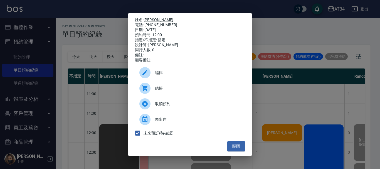
click at [174, 94] on div "結帳" at bounding box center [190, 88] width 110 height 16
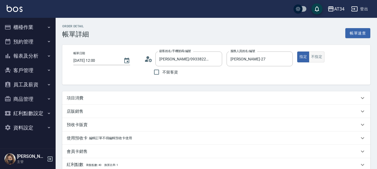
click at [310, 60] on button "不指定" at bounding box center [317, 56] width 16 height 11
click at [164, 97] on div "項目消費" at bounding box center [213, 98] width 293 height 6
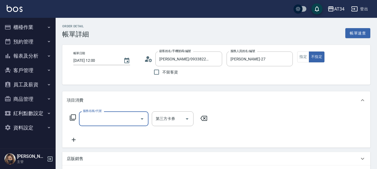
click at [106, 120] on input "服務名稱/代號" at bounding box center [110, 119] width 56 height 10
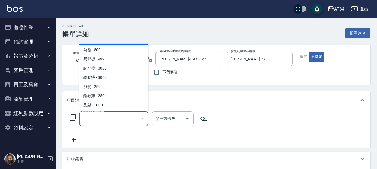
scroll to position [111, 0]
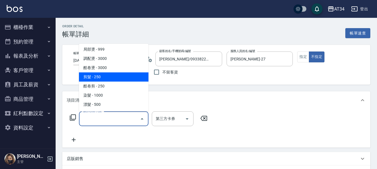
click at [110, 79] on span "剪髮 - 250" at bounding box center [114, 76] width 70 height 9
type input "剪髮(401)"
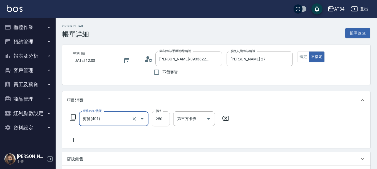
click at [156, 118] on input "250" at bounding box center [161, 118] width 18 height 15
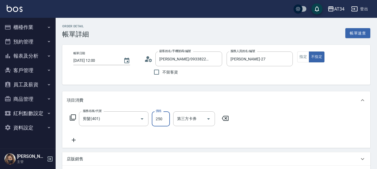
type input "0"
type input "29"
type input "20"
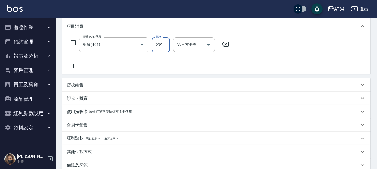
scroll to position [137, 0]
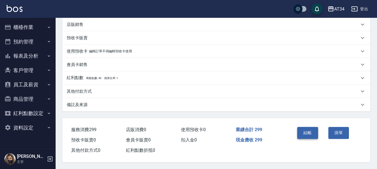
type input "299"
click at [308, 132] on button "結帳" at bounding box center [308, 133] width 21 height 12
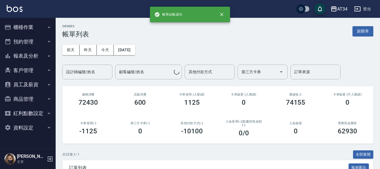
click at [32, 41] on button "預約管理" at bounding box center [27, 42] width 51 height 14
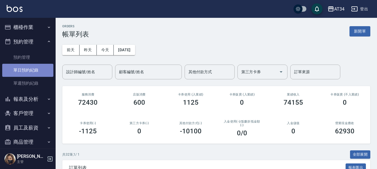
click at [34, 66] on link "單日預約紀錄" at bounding box center [27, 70] width 51 height 13
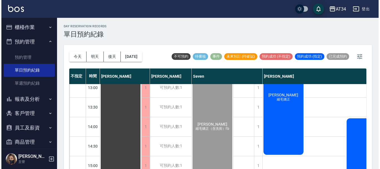
scroll to position [84, 0]
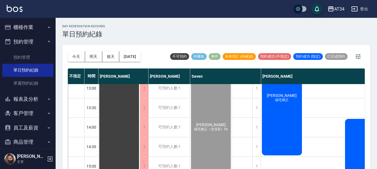
click at [281, 121] on div "[PERSON_NAME] 縮毛矯正" at bounding box center [282, 98] width 42 height 116
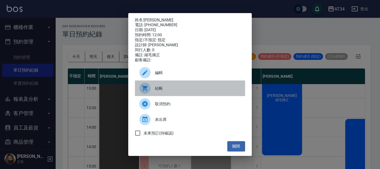
click at [198, 91] on span "結帳" at bounding box center [198, 88] width 86 height 6
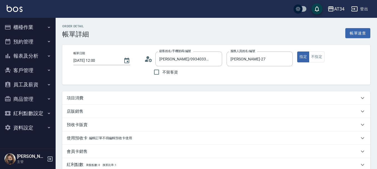
click at [148, 59] on icon at bounding box center [146, 60] width 3 height 3
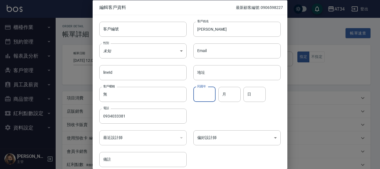
click at [203, 88] on div "民國年 民國年" at bounding box center [204, 94] width 22 height 15
type input "78"
type input "12"
type input "08"
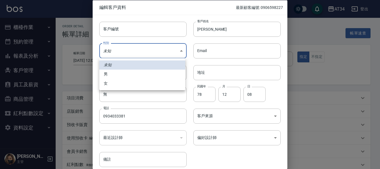
click at [164, 53] on body "AT34 登出 櫃檯作業 打帳單 帳單列表 現金收支登錄 高階收支登錄 材料自購登錄 每日結帳 排班表 現場電腦打卡 預約管理 預約管理 單日預約紀錄 單週預…" at bounding box center [190, 140] width 380 height 280
click at [152, 81] on li "女" at bounding box center [142, 83] width 86 height 9
type input "[DEMOGRAPHIC_DATA]"
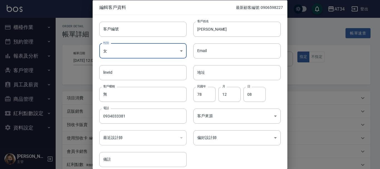
click at [219, 157] on div "客戶編號 客戶編號 客戶姓名 [PERSON_NAME] 客戶姓名 性別 女 [DEMOGRAPHIC_DATA] 性別 Email Email lineId…" at bounding box center [187, 91] width 188 height 152
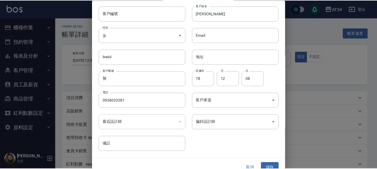
scroll to position [24, 0]
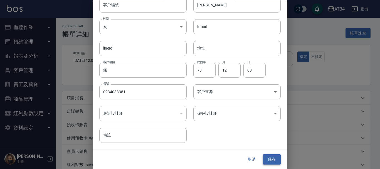
click at [267, 157] on button "儲存" at bounding box center [272, 159] width 18 height 10
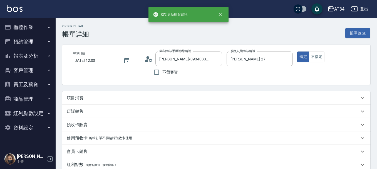
type input "[PERSON_NAME]/0934033381/"
click at [166, 95] on div "項目消費" at bounding box center [216, 97] width 308 height 13
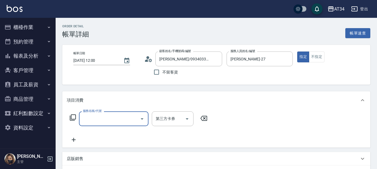
scroll to position [0, 0]
click at [109, 117] on input "服務名稱/代號" at bounding box center [110, 119] width 56 height 10
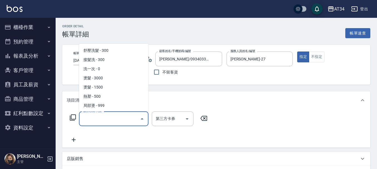
scroll to position [56, 0]
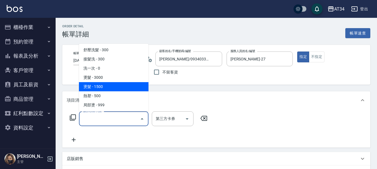
click at [114, 85] on span "燙髮 - 1500" at bounding box center [114, 86] width 70 height 9
type input "燙髮(301)"
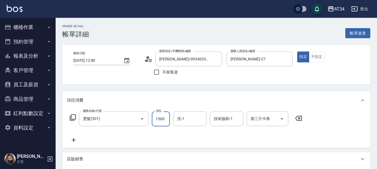
click at [159, 115] on input "1500" at bounding box center [161, 118] width 18 height 15
type input "0"
type input "15"
type input "10"
type input "159"
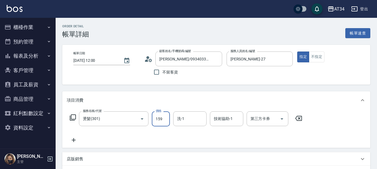
type input "150"
type input "1599"
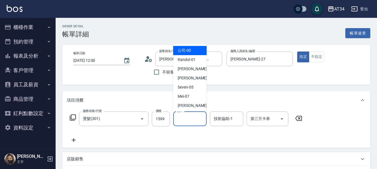
click at [196, 120] on input "洗-1" at bounding box center [190, 119] width 28 height 10
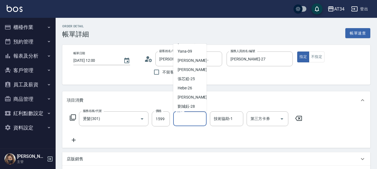
scroll to position [84, 0]
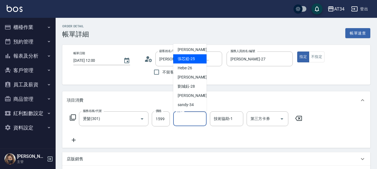
click at [195, 59] on span "張芯婭 -25" at bounding box center [186, 59] width 17 height 6
type input "張芯婭-25"
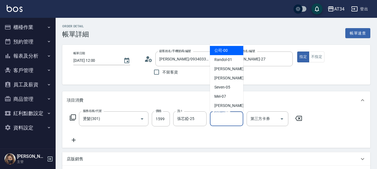
click at [220, 119] on input "技術協助-1" at bounding box center [227, 119] width 28 height 10
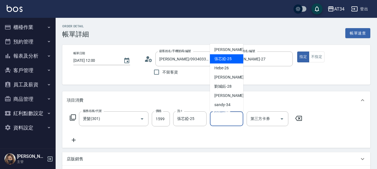
click at [227, 61] on span "張芯婭 -25" at bounding box center [223, 59] width 17 height 6
type input "張芯婭-25"
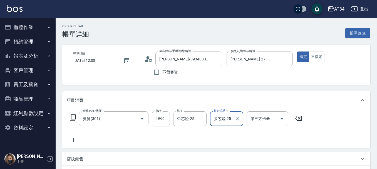
click at [199, 132] on div "服務名稱/代號 燙髮(301) 服務名稱/代號 價格 1599 價格 洗-1 張芯婭-25 洗-1 技術協助-1 張芯婭-25 技術協助-1 第三方卡券 第三…" at bounding box center [186, 127] width 239 height 32
click at [239, 119] on icon "Clear" at bounding box center [238, 119] width 6 height 6
click at [74, 139] on icon at bounding box center [74, 140] width 14 height 7
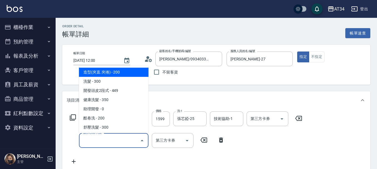
click at [90, 139] on input "服務名稱/代號" at bounding box center [110, 141] width 56 height 10
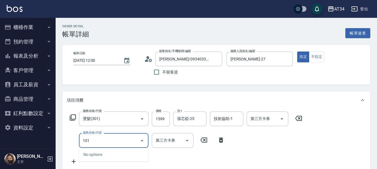
type input "1011"
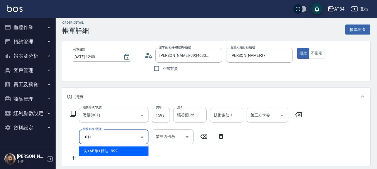
scroll to position [28, 0]
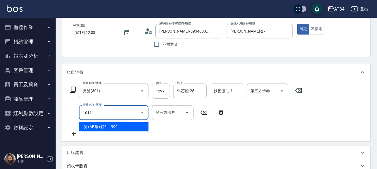
click at [89, 129] on span "洗+AB劑+精油 - 999" at bounding box center [114, 126] width 70 height 9
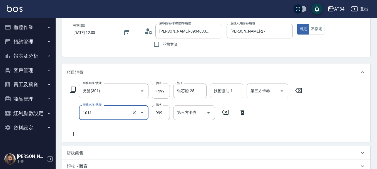
type input "250"
type input "洗+AB劑+精油(1011)"
click at [163, 114] on input "999" at bounding box center [161, 112] width 18 height 15
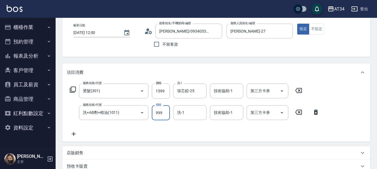
type input "160"
type input "79"
type input "230"
type input "799"
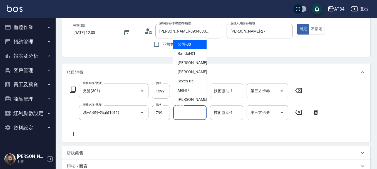
click at [181, 111] on div "洗-1 洗-1" at bounding box center [189, 112] width 33 height 15
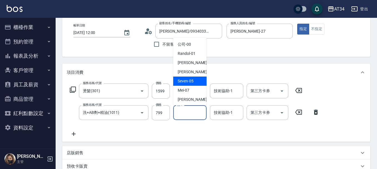
scroll to position [56, 0]
click at [190, 79] on span "張芯婭 -25" at bounding box center [186, 81] width 17 height 6
type input "張芯婭-25"
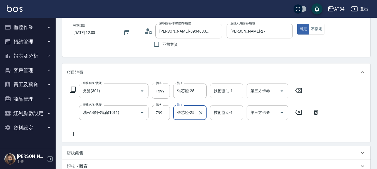
click at [215, 111] on div "技術協助-1 技術協助-1" at bounding box center [226, 112] width 33 height 15
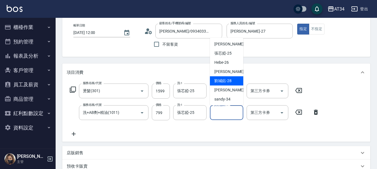
scroll to position [84, 0]
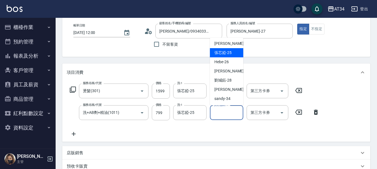
click at [227, 55] on span "張芯婭 -25" at bounding box center [223, 53] width 17 height 6
type input "張芯婭-25"
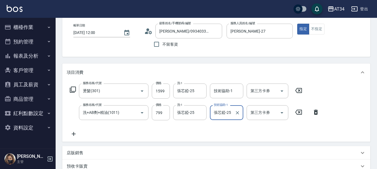
click at [195, 124] on div "服務名稱/代號 燙髮(301) 服務名稱/代號 價格 1599 價格 洗-1 張芯婭-25 洗-1 技術協助-1 技術協助-1 第三方卡券 第三方卡券 服務名…" at bounding box center [195, 111] width 256 height 54
click at [75, 133] on icon at bounding box center [74, 134] width 14 height 7
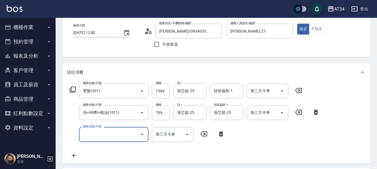
click at [105, 136] on input "服務名稱/代號" at bounding box center [110, 134] width 56 height 10
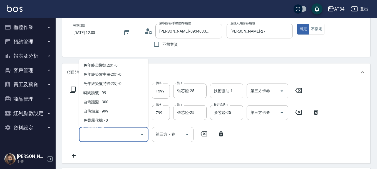
scroll to position [195, 0]
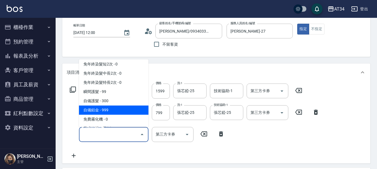
click at [109, 111] on span "自備鉑金 - 999" at bounding box center [114, 109] width 70 height 9
type input "330"
type input "自備鉑金(602)"
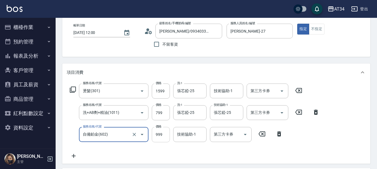
click at [158, 131] on input "999" at bounding box center [161, 134] width 18 height 15
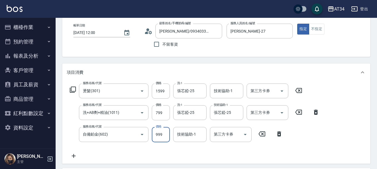
type input "230"
type input "1"
type input "240"
type input "18"
type input "250"
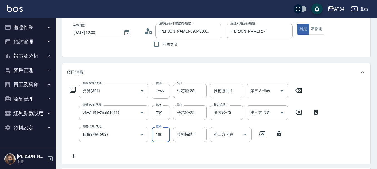
type input "1800"
type input "410"
type input "1800"
click at [168, 96] on input "1599" at bounding box center [161, 91] width 18 height 15
type input "260"
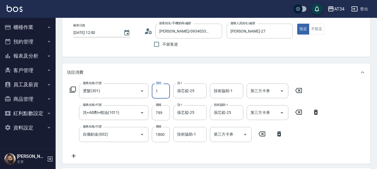
type input "15"
type input "270"
type input "1500"
type input "400"
type input "1500"
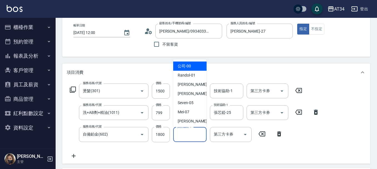
click at [194, 138] on input "技術協助-1" at bounding box center [190, 134] width 28 height 10
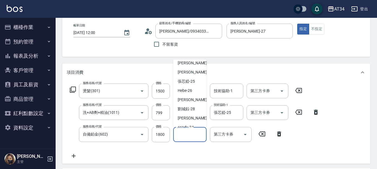
scroll to position [84, 0]
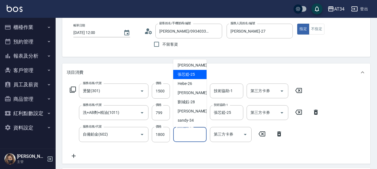
click at [193, 77] on span "張芯婭 -25" at bounding box center [186, 75] width 17 height 6
type input "張芯婭-25"
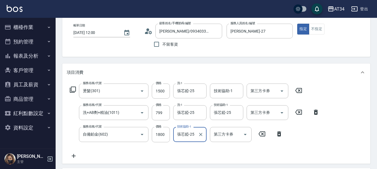
click at [207, 144] on div "服務名稱/代號 燙髮(301) 服務名稱/代號 價格 1500 價格 洗-1 張芯婭-25 洗-1 技術協助-1 技術協助-1 第三方卡券 第三方卡券 服務名…" at bounding box center [195, 121] width 256 height 75
click at [75, 155] on icon at bounding box center [74, 156] width 14 height 7
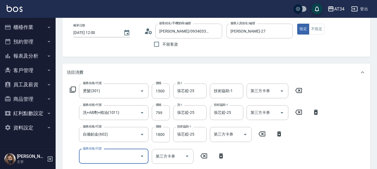
click at [95, 156] on input "服務名稱/代號" at bounding box center [110, 156] width 56 height 10
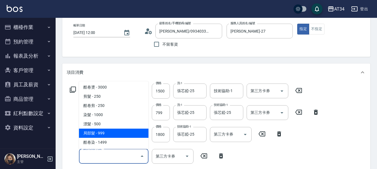
scroll to position [139, 0]
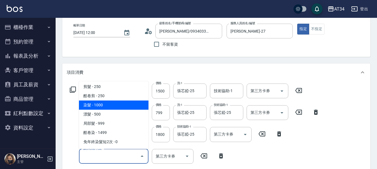
click at [118, 108] on span "染髮 - 1000" at bounding box center [114, 104] width 70 height 9
type input "500"
type input "染髮(501)"
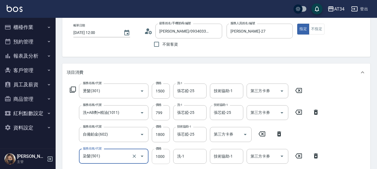
click at [157, 153] on input "1000" at bounding box center [161, 156] width 18 height 15
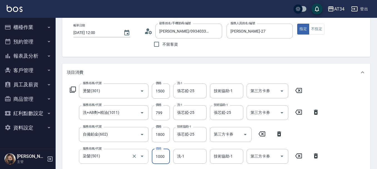
type input "410"
type input "150"
type input "420"
type input "1500"
type input "550"
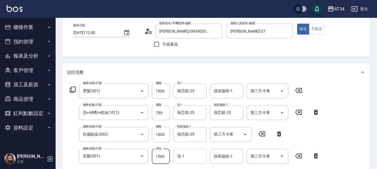
type input "1500"
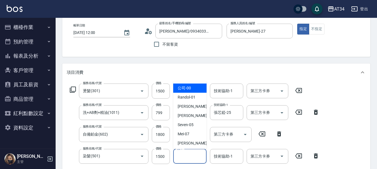
click at [192, 156] on input "洗-1" at bounding box center [190, 156] width 28 height 10
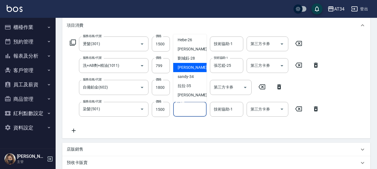
scroll to position [84, 0]
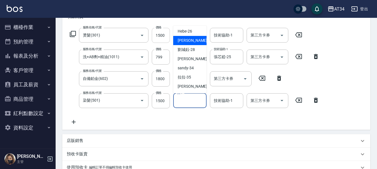
click at [165, 36] on input "1500" at bounding box center [161, 35] width 18 height 15
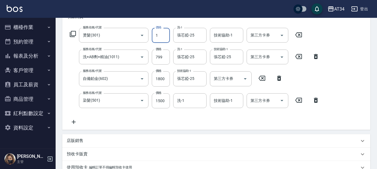
type input "14"
type input "410"
type input "145"
type input "550"
type input "14599"
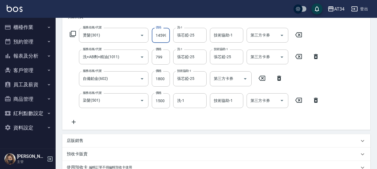
type input "1860"
type input "1459"
type input "550"
type input "145"
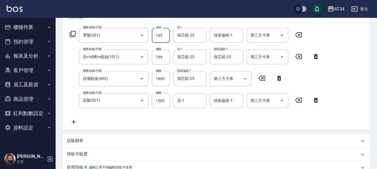
type input "420"
type input "14"
type input "410"
type input "0"
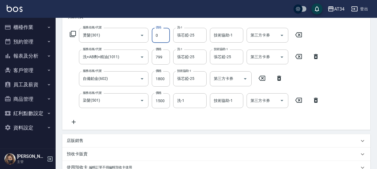
type input "400"
type input "11"
type input "410"
type input "115"
type input "420"
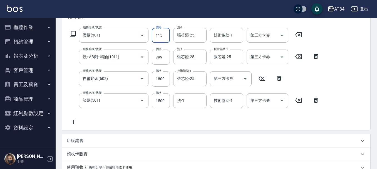
type input "1159"
type input "520"
type input "11599"
type input "1560"
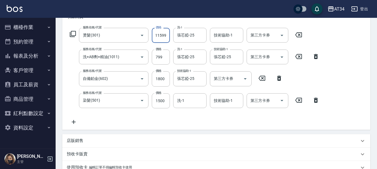
type input "1159"
type input "520"
type input "115"
type input "420"
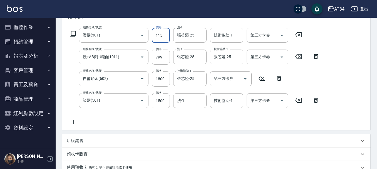
type input "11"
type input "410"
type input "159"
type input "420"
type input "1599"
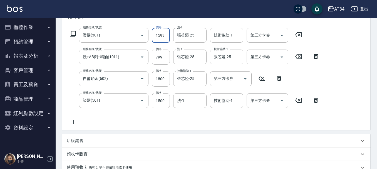
type input "560"
type input "1599"
click at [302, 101] on icon at bounding box center [299, 100] width 7 height 5
type input "410"
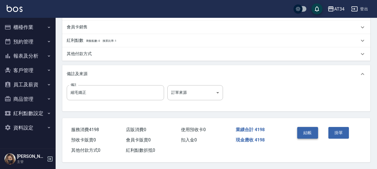
scroll to position [239, 0]
click at [310, 131] on button "結帳" at bounding box center [308, 133] width 21 height 12
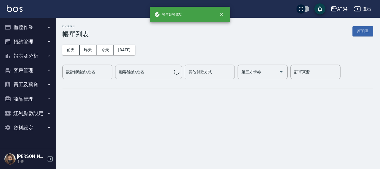
click at [33, 26] on button "櫃檯作業" at bounding box center [27, 27] width 51 height 14
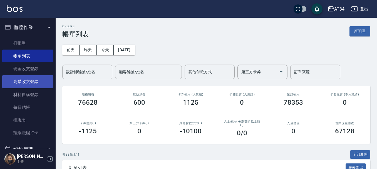
scroll to position [56, 0]
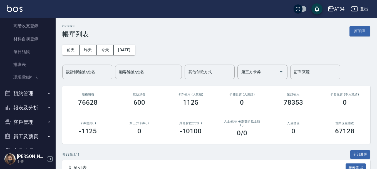
click at [31, 92] on button "預約管理" at bounding box center [27, 93] width 51 height 14
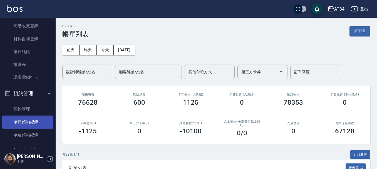
click at [33, 122] on link "單日預約紀錄" at bounding box center [27, 122] width 51 height 13
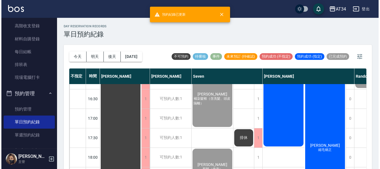
scroll to position [223, 0]
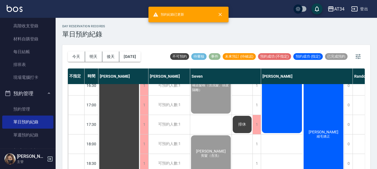
click at [279, 110] on div "吳小霏 縮毛矯正" at bounding box center [282, 56] width 42 height 155
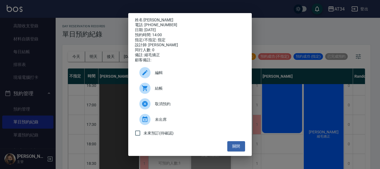
click at [178, 91] on span "結帳" at bounding box center [198, 88] width 86 height 6
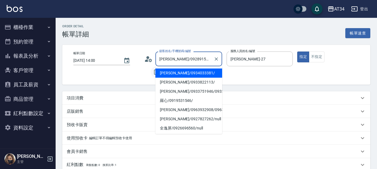
click at [152, 75] on input "不留客資" at bounding box center [157, 72] width 12 height 12
checkbox input "true"
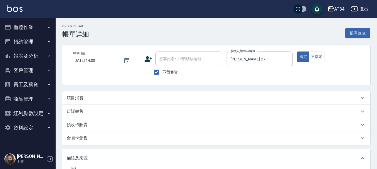
click at [97, 100] on div "項目消費" at bounding box center [213, 98] width 293 height 6
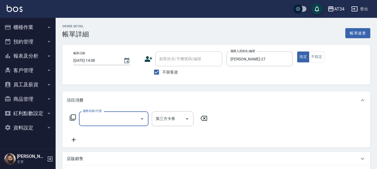
click at [102, 113] on div "服務名稱/代號" at bounding box center [114, 118] width 70 height 15
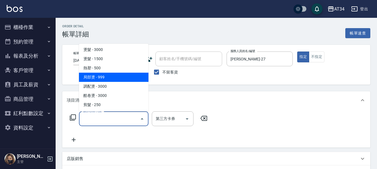
scroll to position [139, 0]
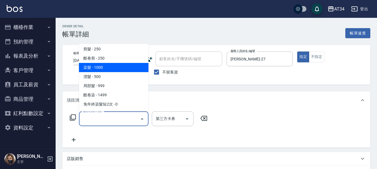
click at [104, 68] on span "染髮 - 1000" at bounding box center [114, 67] width 70 height 9
type input "染髮(501)"
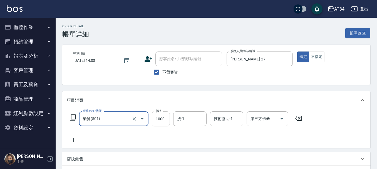
click at [162, 119] on input "1000" at bounding box center [161, 118] width 18 height 15
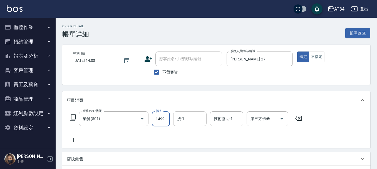
type input "1499"
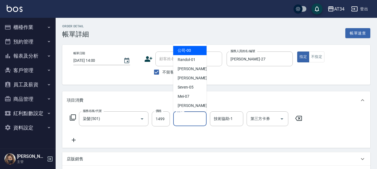
click at [182, 120] on input "洗-1" at bounding box center [190, 119] width 28 height 10
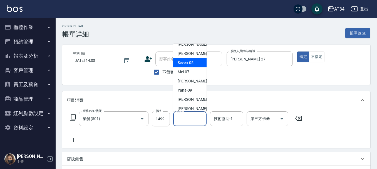
scroll to position [56, 0]
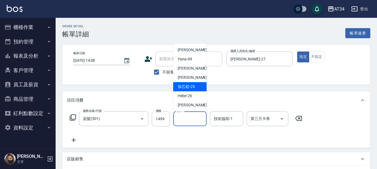
click at [189, 85] on span "張芯婭 -25" at bounding box center [186, 87] width 17 height 6
type input "張芯婭-25"
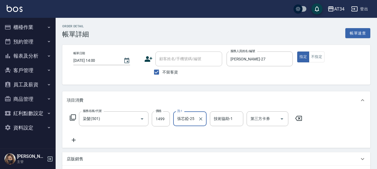
click at [77, 140] on icon at bounding box center [74, 140] width 14 height 7
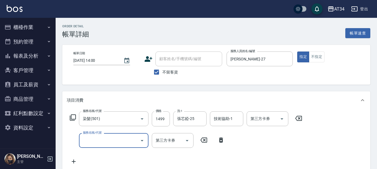
click at [94, 141] on input "服務名稱/代號" at bounding box center [110, 141] width 56 height 10
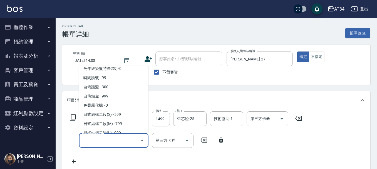
scroll to position [223, 0]
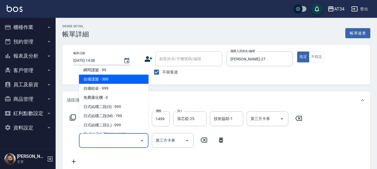
click at [111, 78] on span "自備護髮 - 300" at bounding box center [114, 79] width 70 height 9
type input "自備護髮(601)"
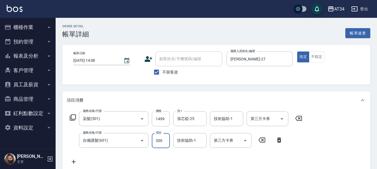
click at [158, 139] on input "300" at bounding box center [161, 140] width 18 height 15
type input "500"
click at [183, 144] on input "技術協助-1" at bounding box center [190, 141] width 28 height 10
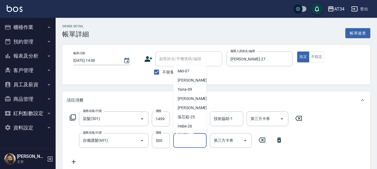
scroll to position [46, 0]
click at [188, 116] on span "張芯婭 -25" at bounding box center [186, 118] width 17 height 6
type input "張芯婭-25"
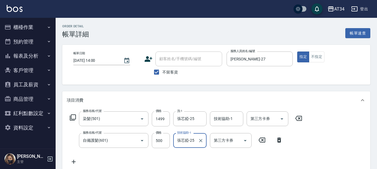
click at [188, 154] on div "服務名稱/代號 染髮(501) 服務名稱/代號 價格 1499 價格 洗-1 張芯婭-25 洗-1 技術協助-1 技術協助-1 第三方卡券 第三方卡券 服務名…" at bounding box center [186, 138] width 239 height 54
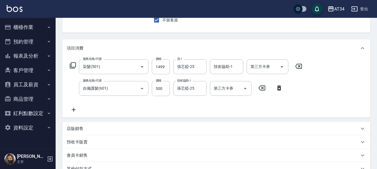
scroll to position [56, 0]
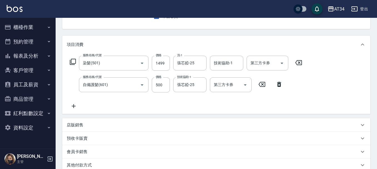
click at [73, 106] on icon at bounding box center [74, 106] width 4 height 4
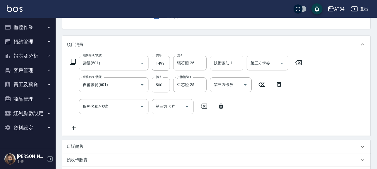
click at [247, 109] on div "服務名稱/代號 染髮(501) 服務名稱/代號 價格 1499 價格 洗-1 張芯婭-25 洗-1 技術協助-1 技術協助-1 第三方卡券 第三方卡券 服務名…" at bounding box center [186, 93] width 239 height 75
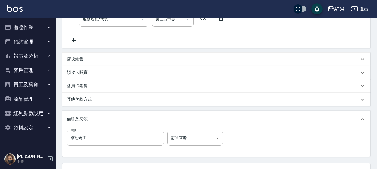
scroll to position [191, 0]
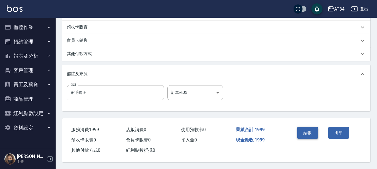
click at [305, 129] on button "結帳" at bounding box center [308, 133] width 21 height 12
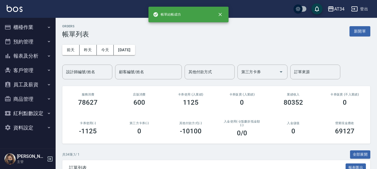
click at [29, 26] on button "櫃檯作業" at bounding box center [27, 27] width 51 height 14
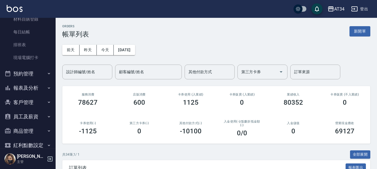
scroll to position [84, 0]
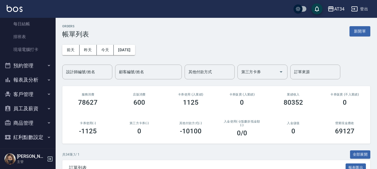
click at [30, 64] on button "預約管理" at bounding box center [27, 65] width 51 height 14
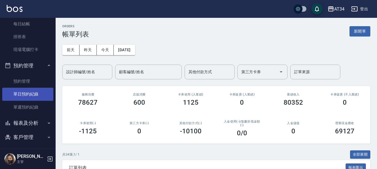
click at [29, 93] on link "單日預約紀錄" at bounding box center [27, 94] width 51 height 13
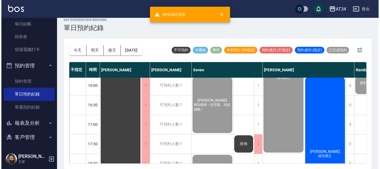
scroll to position [251, 0]
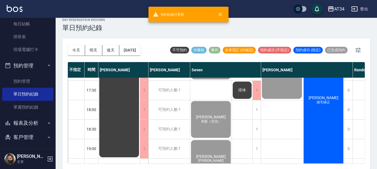
click at [325, 128] on div "[PERSON_NAME] 縮毛矯正" at bounding box center [324, 100] width 42 height 155
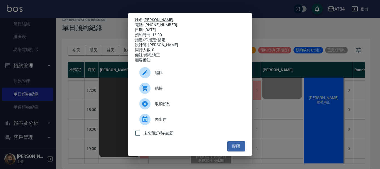
click at [174, 91] on span "結帳" at bounding box center [198, 88] width 86 height 6
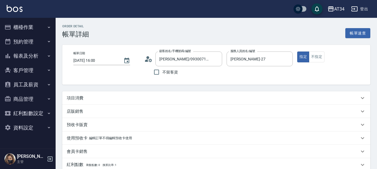
click at [103, 96] on div "項目消費" at bounding box center [213, 98] width 293 height 6
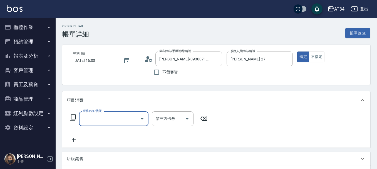
click at [101, 112] on label "服務名稱/代號" at bounding box center [92, 111] width 19 height 4
click at [101, 114] on input "服務名稱/代號" at bounding box center [110, 119] width 56 height 10
click at [100, 117] on input "服務名稱/代號" at bounding box center [110, 119] width 56 height 10
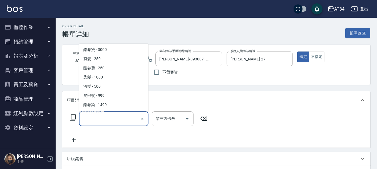
scroll to position [139, 0]
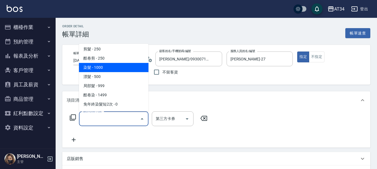
click at [105, 65] on span "染髮 - 1000" at bounding box center [114, 67] width 70 height 9
type input "染髮(501)"
type input "100"
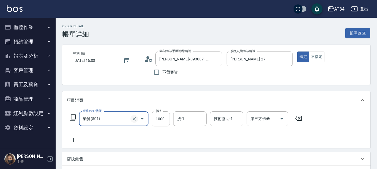
click at [132, 120] on icon "Clear" at bounding box center [135, 119] width 6 height 6
click at [120, 119] on input "服務名稱/代號" at bounding box center [106, 119] width 49 height 10
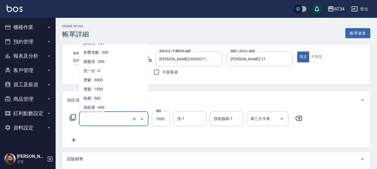
scroll to position [56, 0]
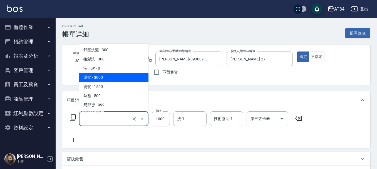
click at [109, 75] on span "燙髮 - 3000" at bounding box center [114, 77] width 70 height 9
type input "燙髮(300)"
type input "300"
type input "3000"
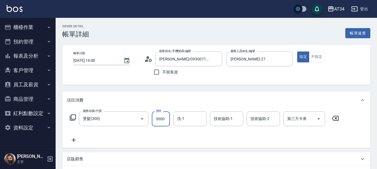
click at [154, 115] on input "3000" at bounding box center [161, 118] width 18 height 15
type input "0"
type input "15"
type input "10"
type input "159"
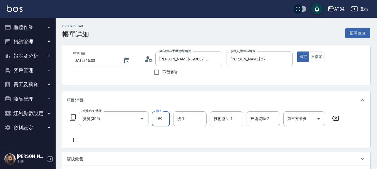
type input "150"
type input "1599"
click at [186, 120] on input "洗-1" at bounding box center [190, 119] width 28 height 10
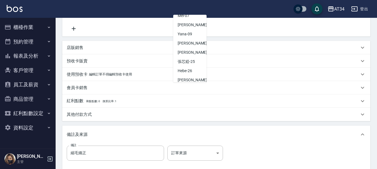
scroll to position [46, 0]
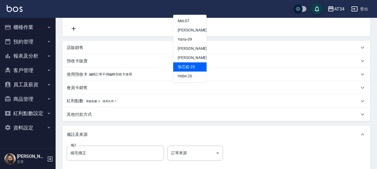
click at [191, 65] on span "張芯婭 -25" at bounding box center [186, 67] width 17 height 6
type input "張芯婭-25"
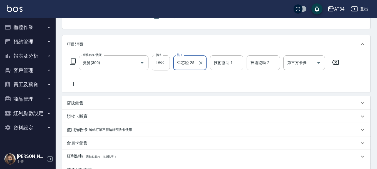
scroll to position [56, 0]
click at [72, 84] on icon at bounding box center [74, 84] width 14 height 7
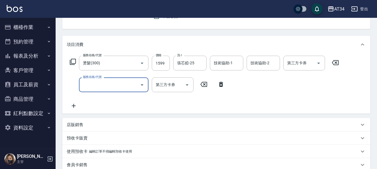
click at [110, 88] on input "服務名稱/代號" at bounding box center [110, 85] width 56 height 10
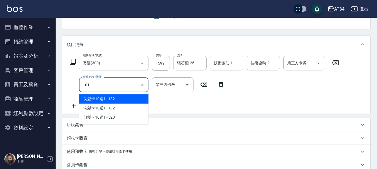
type input "1011"
click at [109, 100] on span "洗+AB劑+精油 - 999" at bounding box center [114, 98] width 70 height 9
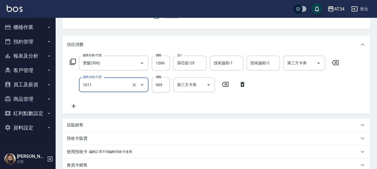
type input "250"
type input "洗+AB劑+精油(1011)"
click at [160, 90] on input "999" at bounding box center [161, 84] width 18 height 15
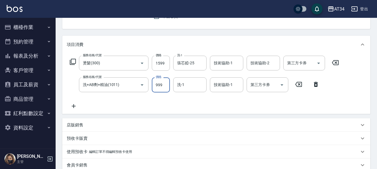
type input "160"
type input "79"
type input "230"
type input "799"
click at [178, 86] on input "洗-1" at bounding box center [190, 85] width 28 height 10
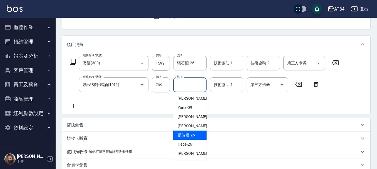
click at [185, 134] on span "張芯婭 -25" at bounding box center [186, 135] width 17 height 6
type input "張芯婭-25"
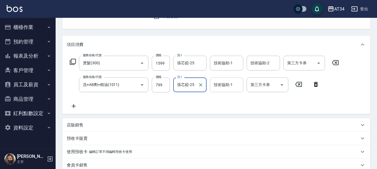
click at [219, 89] on input "技術協助-1" at bounding box center [227, 85] width 28 height 10
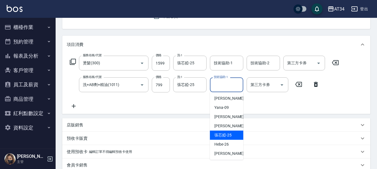
click at [221, 133] on span "張芯婭 -25" at bounding box center [223, 135] width 17 height 6
type input "張芯婭-25"
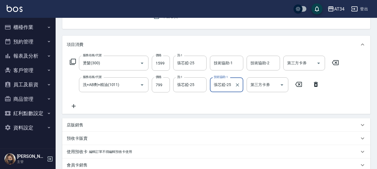
click at [75, 106] on icon at bounding box center [74, 106] width 4 height 4
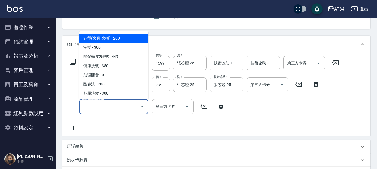
click at [101, 110] on input "服務名稱/代號" at bounding box center [110, 107] width 56 height 10
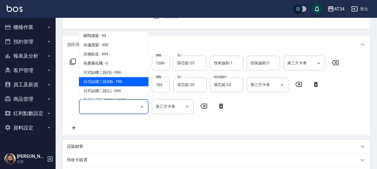
scroll to position [223, 0]
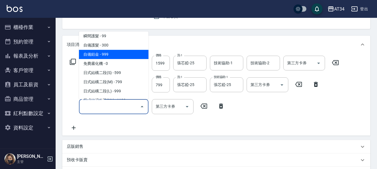
click at [110, 53] on span "自備鉑金 - 999" at bounding box center [114, 54] width 70 height 9
type input "330"
type input "自備鉑金(602)"
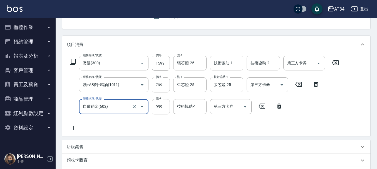
click at [157, 107] on input "999" at bounding box center [161, 106] width 18 height 15
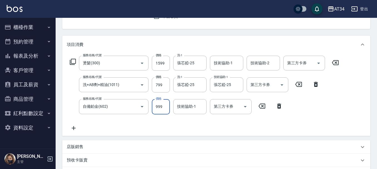
type input "230"
type input "1"
type input "240"
type input "16"
type input "250"
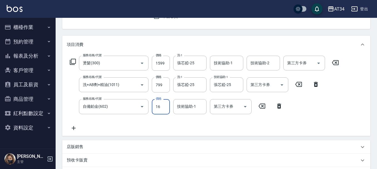
type input "162"
type input "400"
type input "1620"
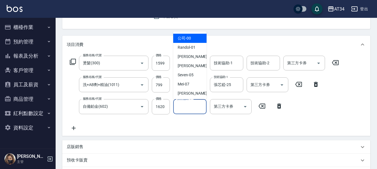
click at [194, 109] on input "技術協助-1" at bounding box center [190, 107] width 28 height 10
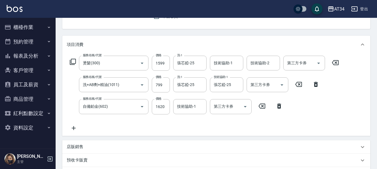
click at [194, 126] on div "服務名稱/代號 燙髮(300) 服務名稱/代號 價格 1599 價格 洗-1 張芯婭-25 洗-1 技術協助-1 技術協助-1 技術協助-2 技術協助-2 第…" at bounding box center [205, 93] width 276 height 75
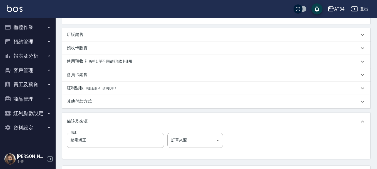
scroll to position [195, 0]
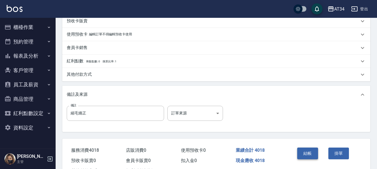
click at [307, 154] on button "結帳" at bounding box center [308, 154] width 21 height 12
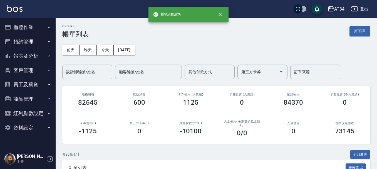
click at [32, 56] on button "報表及分析" at bounding box center [27, 56] width 51 height 14
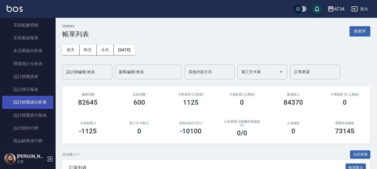
scroll to position [111, 0]
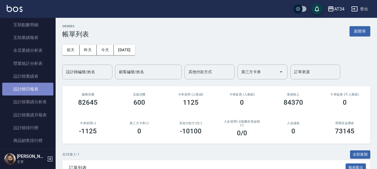
click at [33, 89] on link "設計師日報表" at bounding box center [27, 89] width 51 height 13
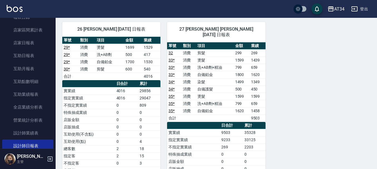
scroll to position [28, 0]
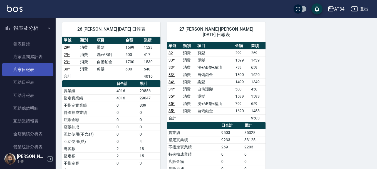
click at [23, 72] on link "店家日報表" at bounding box center [27, 69] width 51 height 13
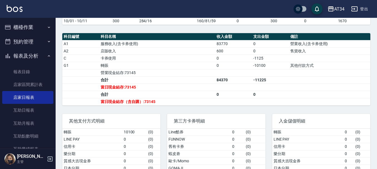
click at [28, 32] on button "櫃檯作業" at bounding box center [27, 27] width 51 height 14
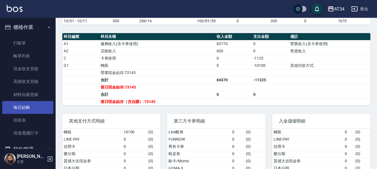
click at [35, 106] on link "每日結帳" at bounding box center [27, 107] width 51 height 13
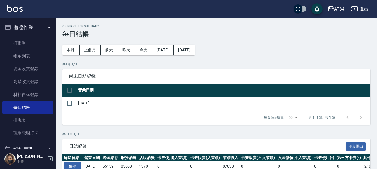
click at [85, 105] on td "[DATE]" at bounding box center [224, 103] width 294 height 13
click at [73, 104] on input "checkbox" at bounding box center [70, 103] width 12 height 12
checkbox input "true"
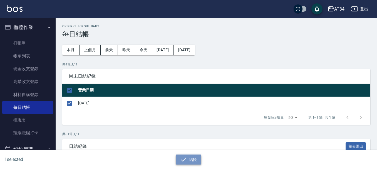
click at [197, 156] on button "結帳" at bounding box center [189, 159] width 26 height 10
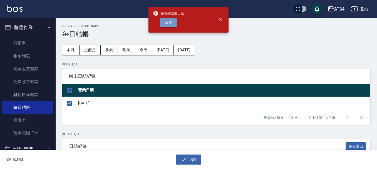
click at [164, 23] on button "確定" at bounding box center [169, 22] width 18 height 9
checkbox input "false"
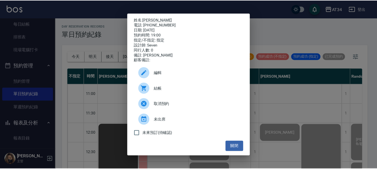
scroll to position [251, 0]
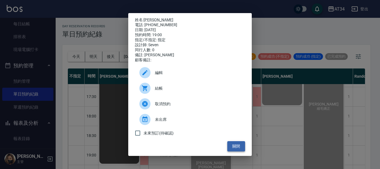
click at [237, 151] on button "關閉" at bounding box center [236, 146] width 18 height 10
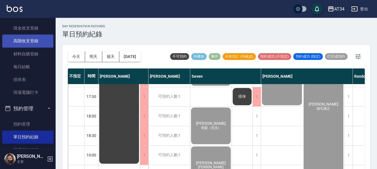
scroll to position [0, 0]
